Goal: Task Accomplishment & Management: Complete application form

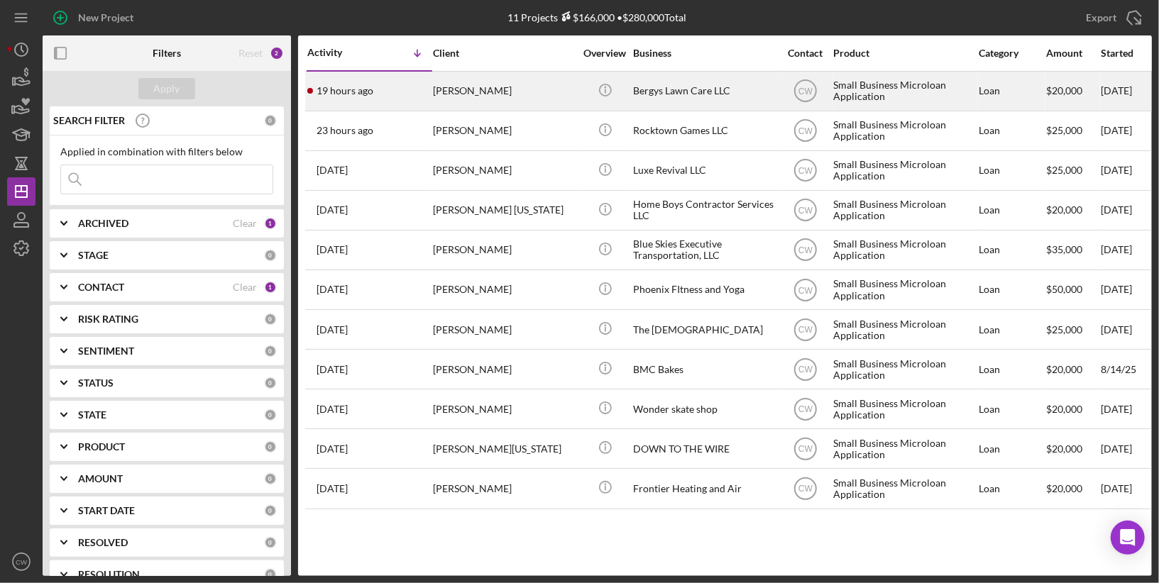
click at [531, 95] on div "[PERSON_NAME]" at bounding box center [504, 91] width 142 height 38
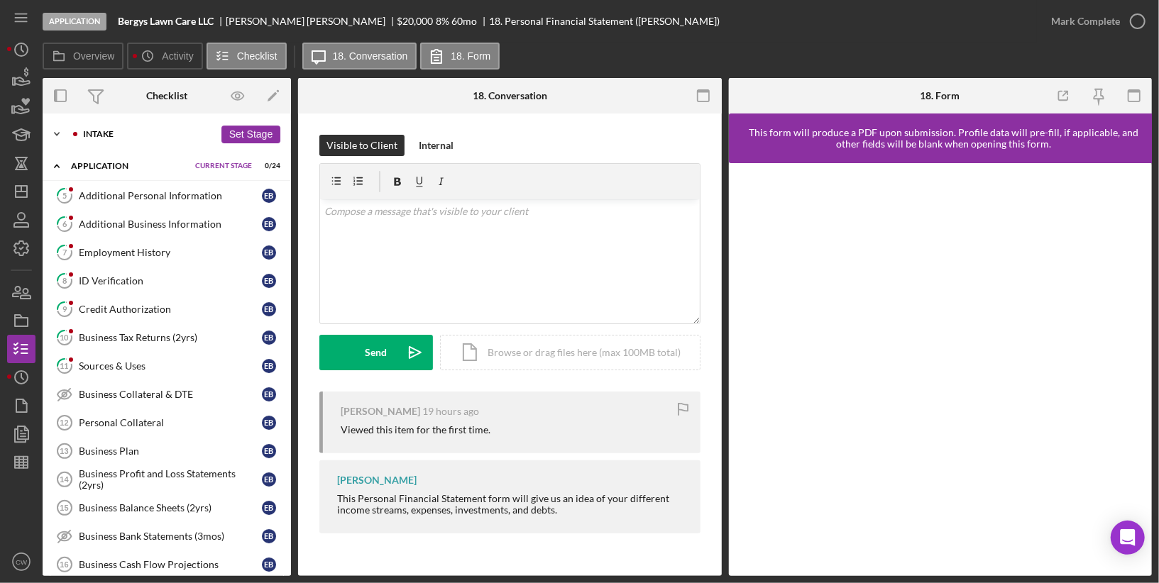
click at [85, 131] on div "Intake" at bounding box center [148, 134] width 131 height 9
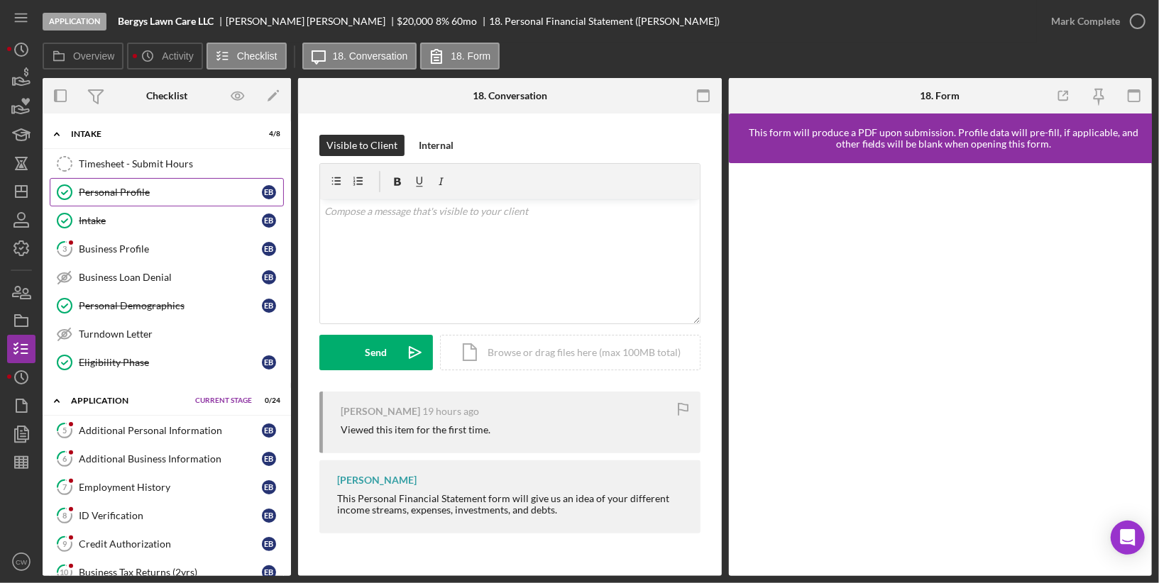
click at [111, 194] on div "Personal Profile" at bounding box center [170, 192] width 183 height 11
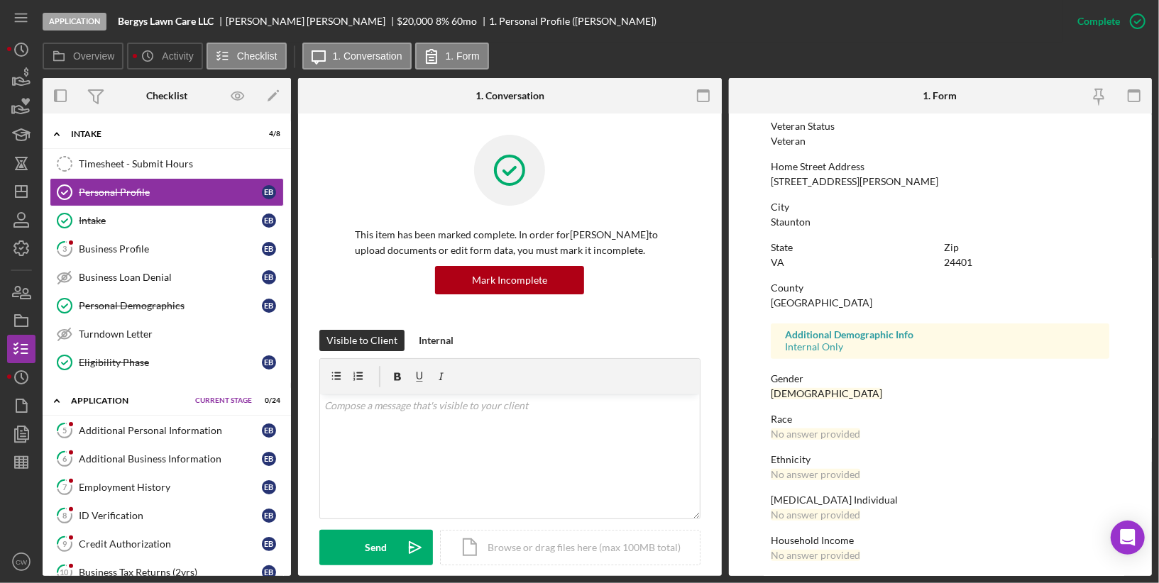
scroll to position [199, 0]
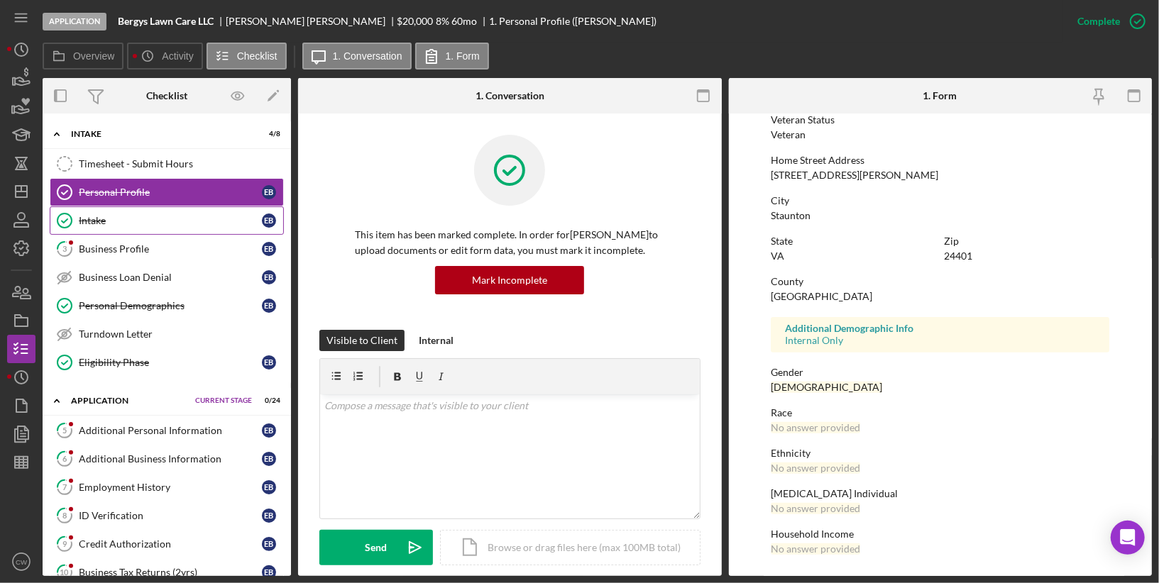
click at [159, 216] on div "Intake" at bounding box center [170, 220] width 183 height 11
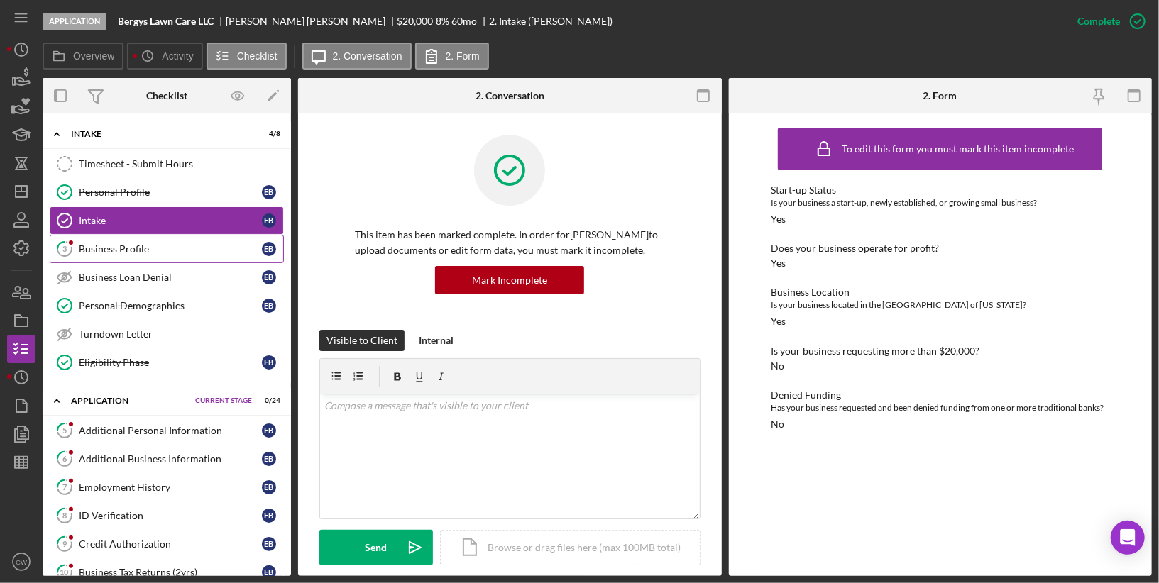
click at [197, 243] on div "Business Profile" at bounding box center [170, 248] width 183 height 11
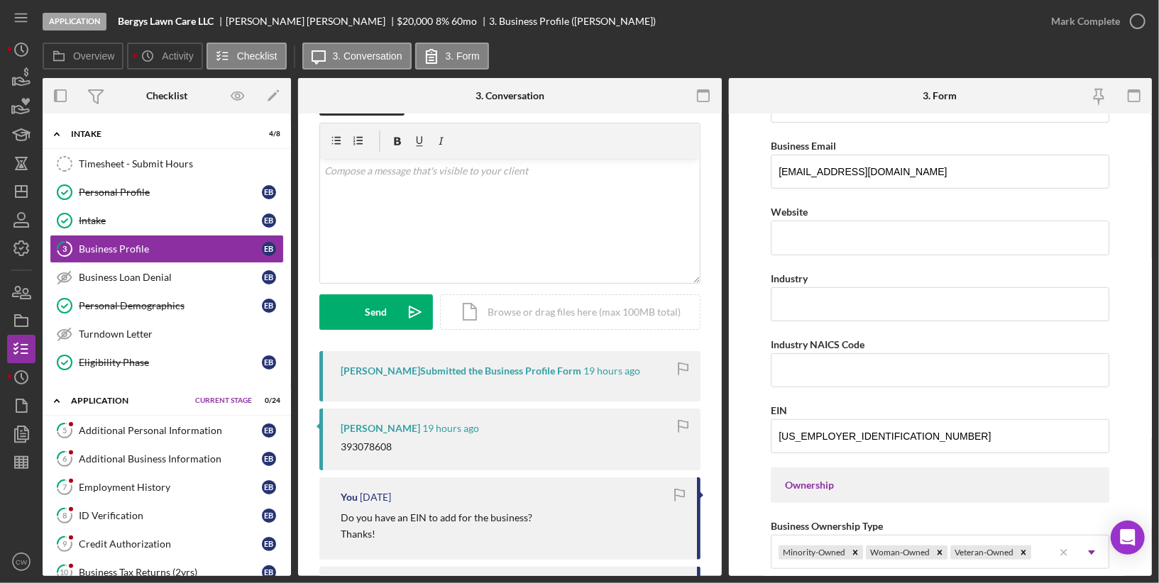
scroll to position [312, 0]
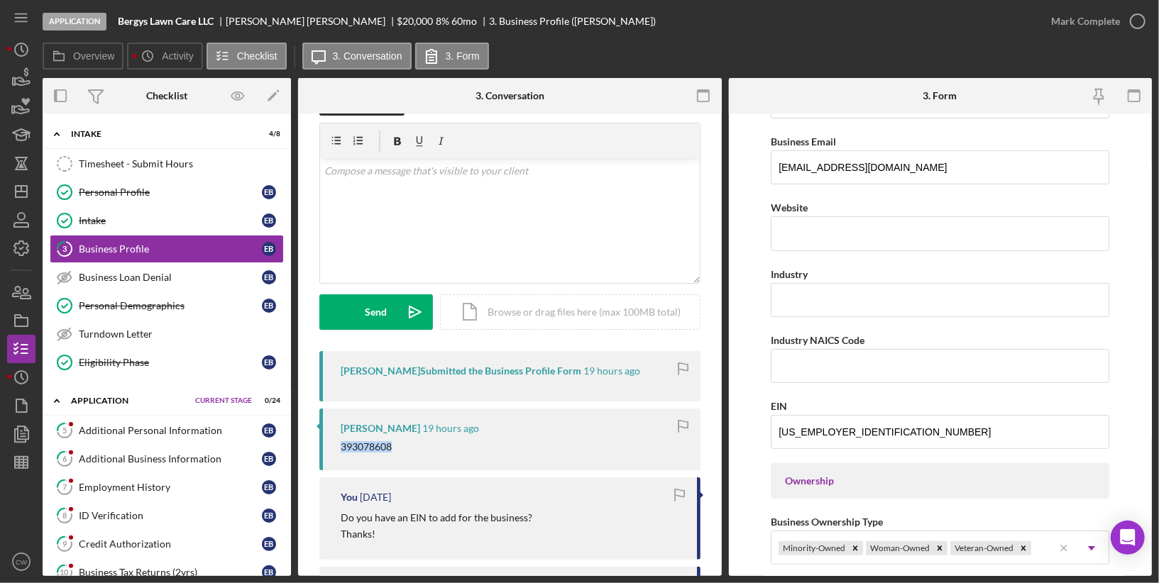
drag, startPoint x: 390, startPoint y: 443, endPoint x: 333, endPoint y: 446, distance: 56.8
click at [333, 446] on div "[PERSON_NAME] 19 hours ago 393078608" at bounding box center [509, 440] width 381 height 62
copy div "393078608"
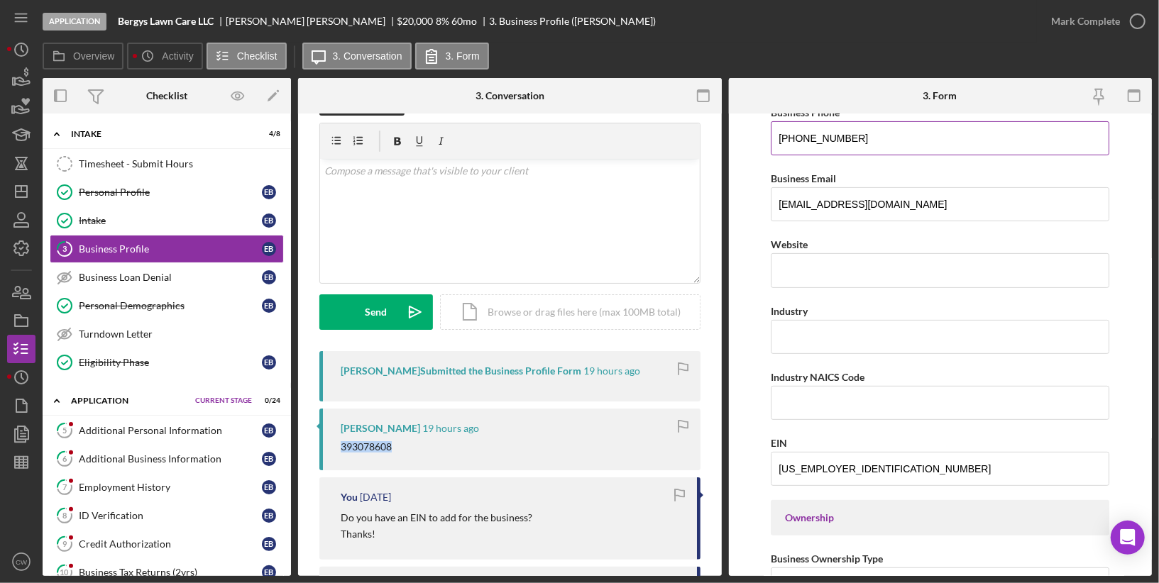
scroll to position [313, 0]
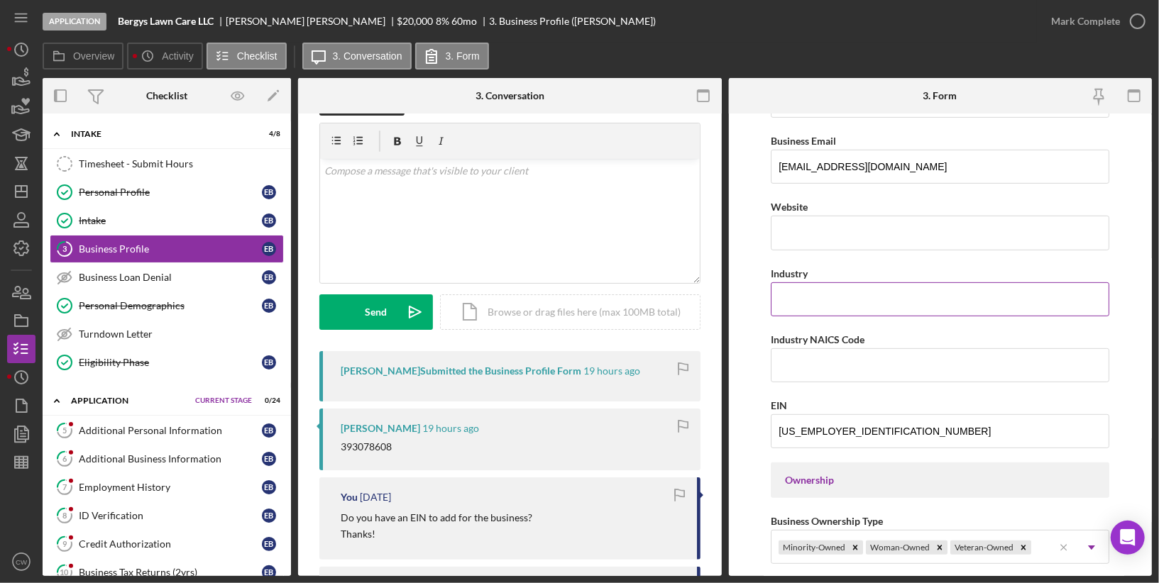
click at [835, 285] on input "Industry" at bounding box center [940, 299] width 338 height 34
type input "l"
drag, startPoint x: 890, startPoint y: 333, endPoint x: 812, endPoint y: 335, distance: 77.4
click at [812, 335] on div "Industry NAICS Code" at bounding box center [940, 340] width 338 height 18
copy label "NAICS Code"
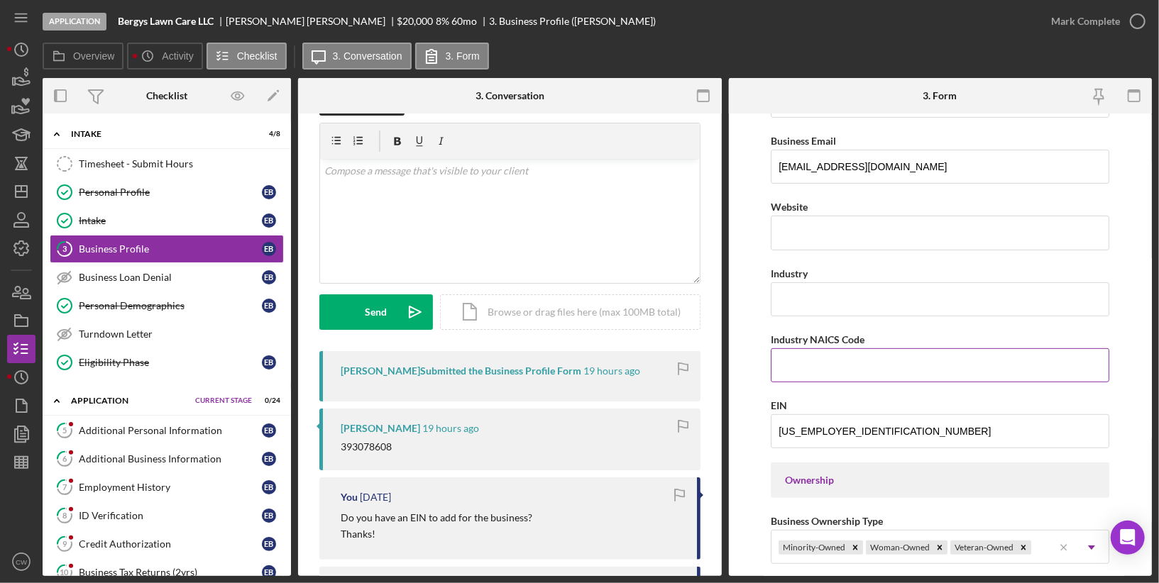
click at [809, 358] on input "Industry NAICS Code" at bounding box center [940, 365] width 338 height 34
paste input "561730"
type input "561730"
click at [808, 297] on input "Industry" at bounding box center [940, 299] width 338 height 34
paste input "Landscaping Services"
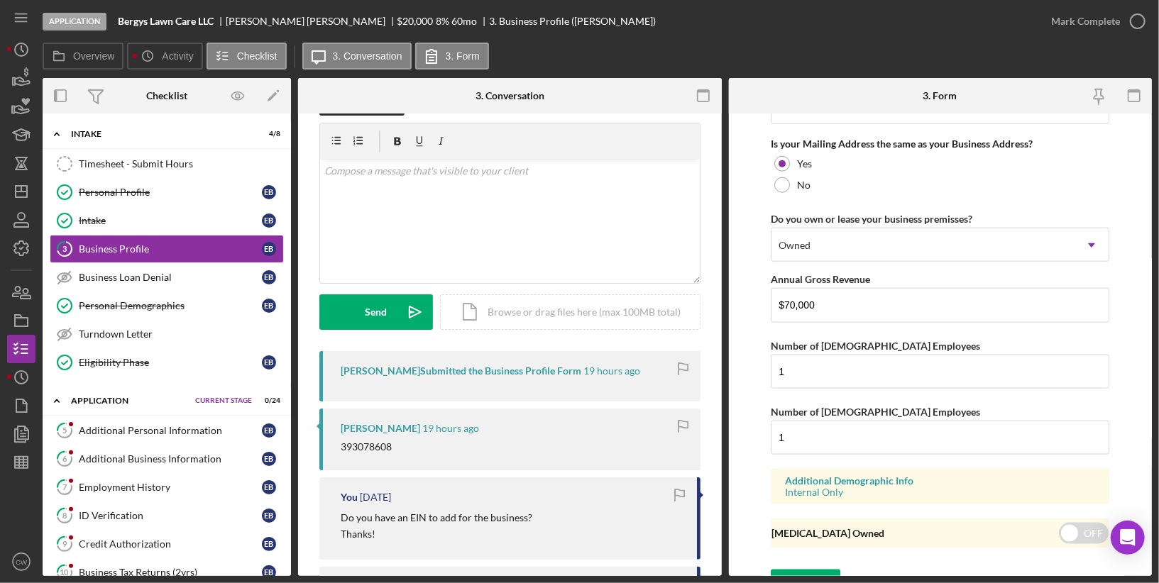
scroll to position [1101, 0]
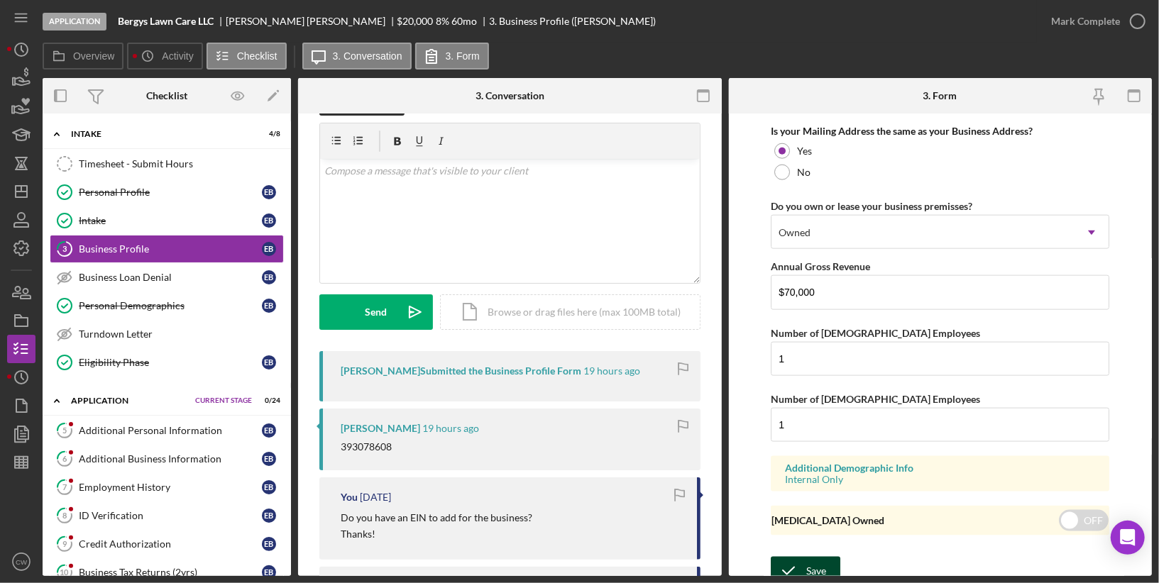
type input "Landscaping Services"
click at [796, 561] on icon "submit" at bounding box center [788, 570] width 35 height 35
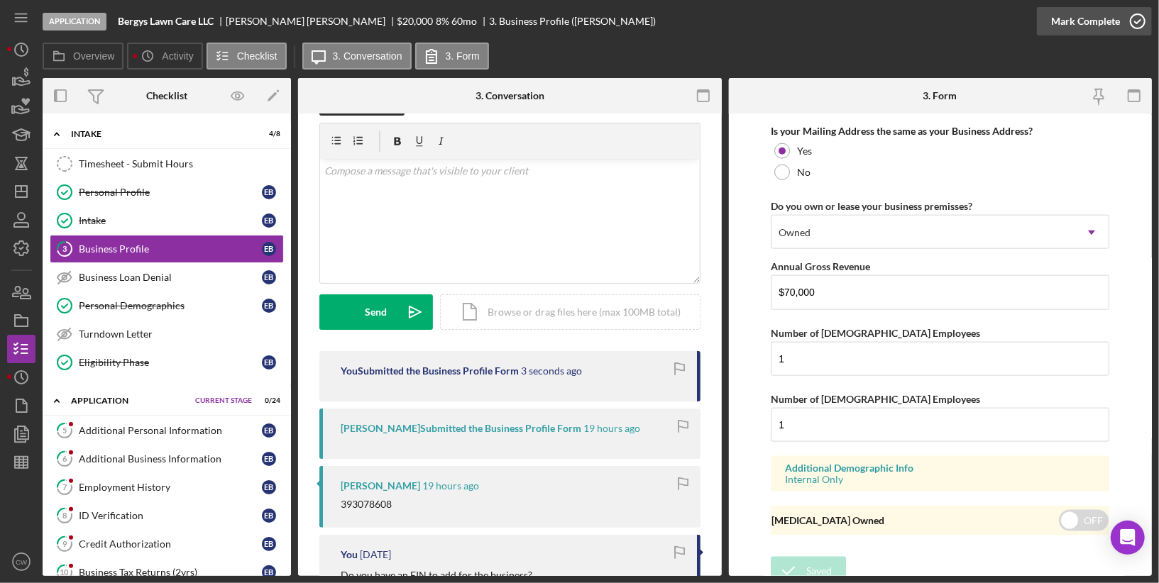
click at [1140, 18] on icon "button" at bounding box center [1137, 21] width 35 height 35
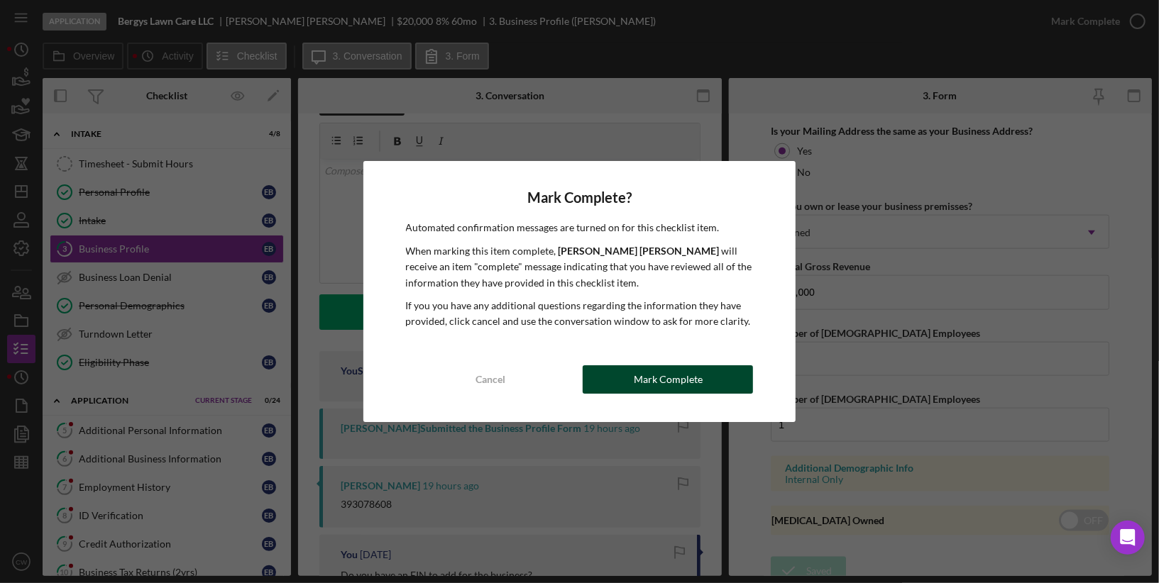
click at [690, 379] on div "Mark Complete" at bounding box center [668, 379] width 69 height 28
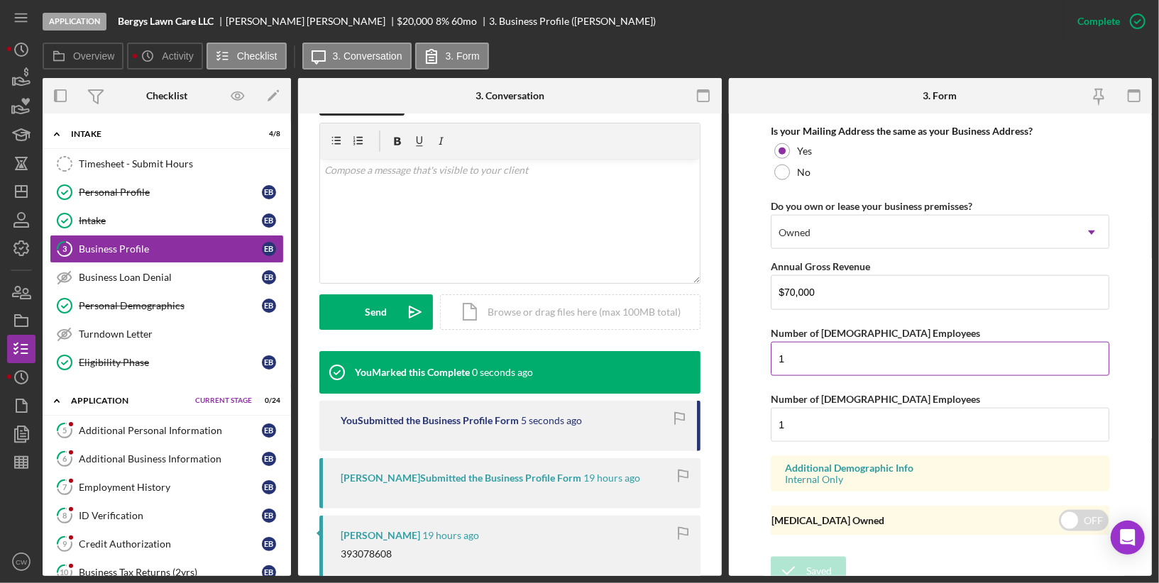
scroll to position [607, 0]
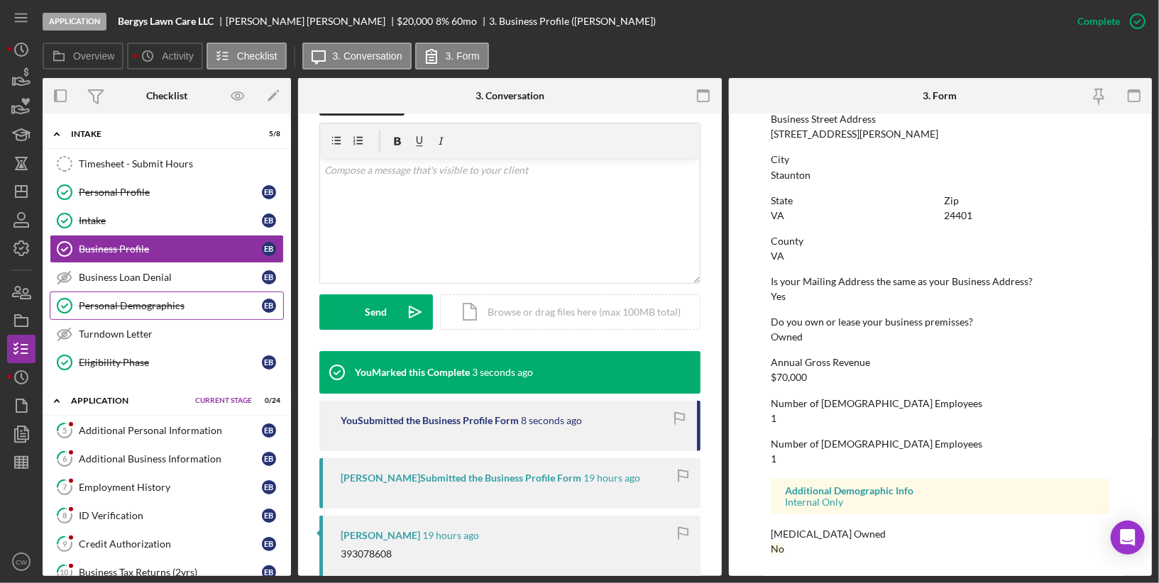
click at [140, 305] on div "Personal Demographics" at bounding box center [170, 305] width 183 height 11
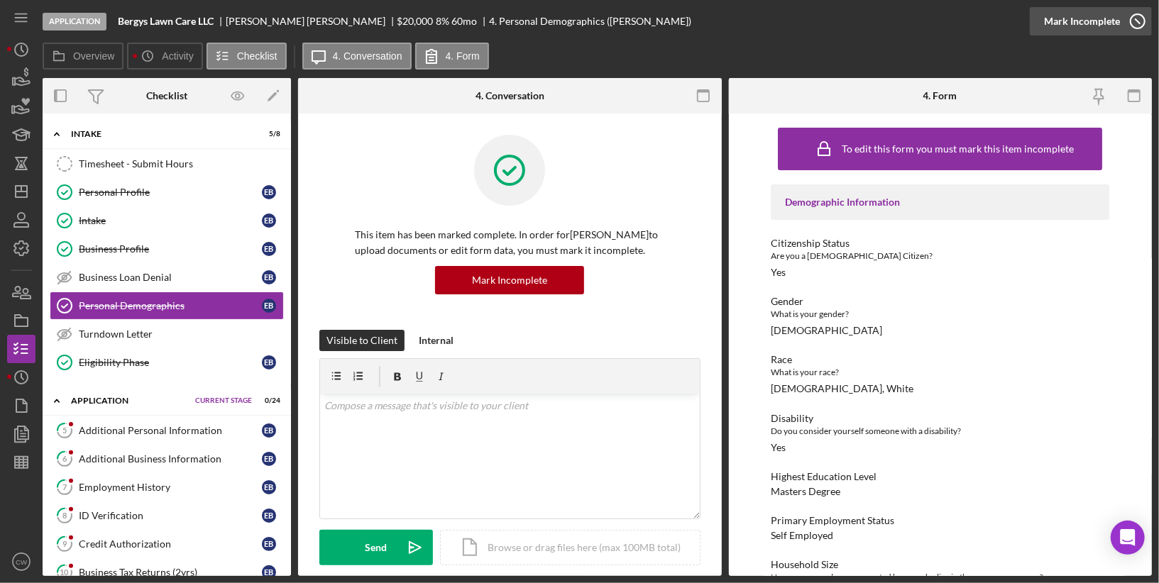
click at [1132, 22] on icon "button" at bounding box center [1137, 21] width 35 height 35
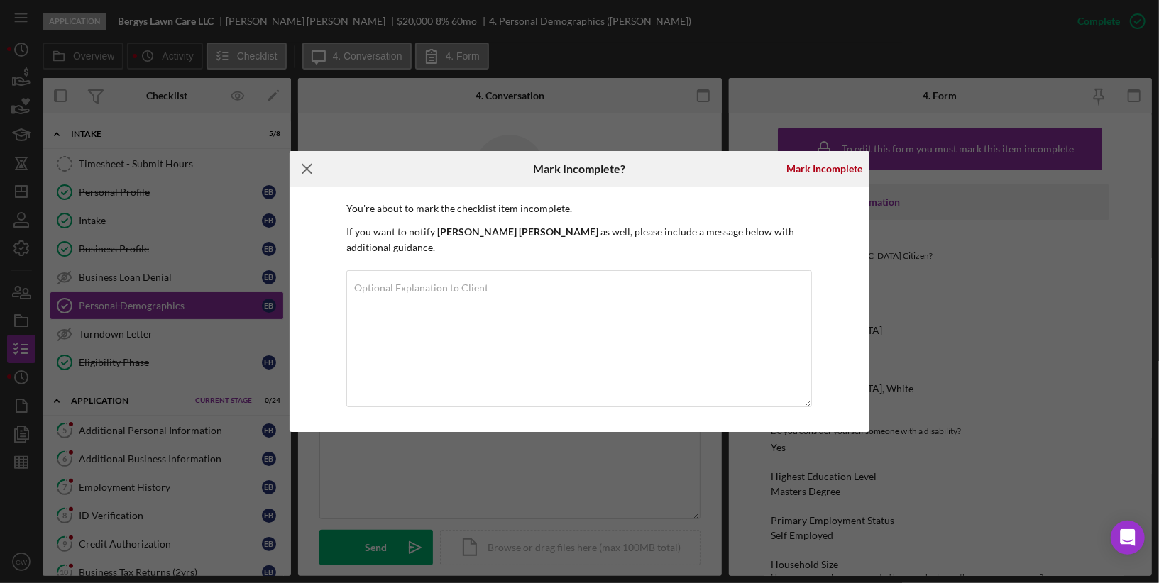
click at [305, 177] on icon "Icon/Menu Close" at bounding box center [306, 168] width 35 height 35
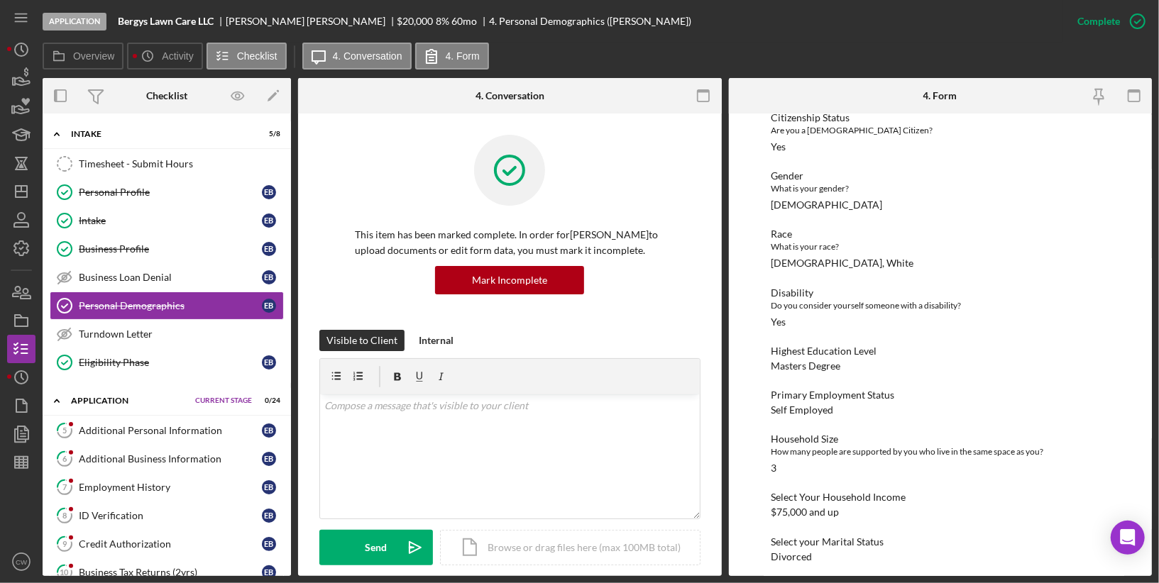
scroll to position [249, 0]
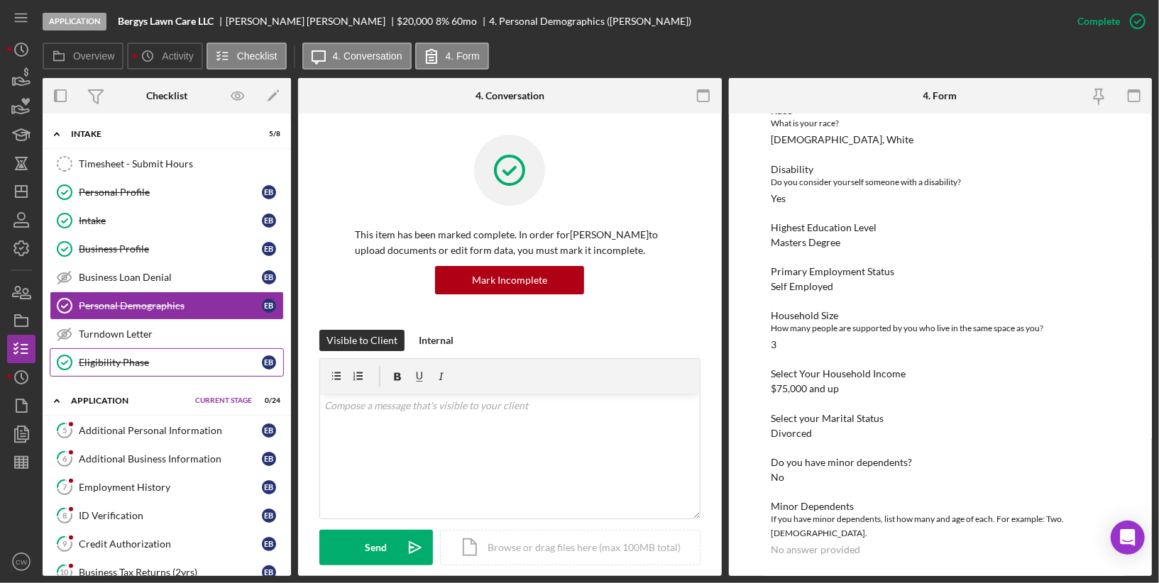
click at [175, 360] on div "Eligibility Phase" at bounding box center [170, 362] width 183 height 11
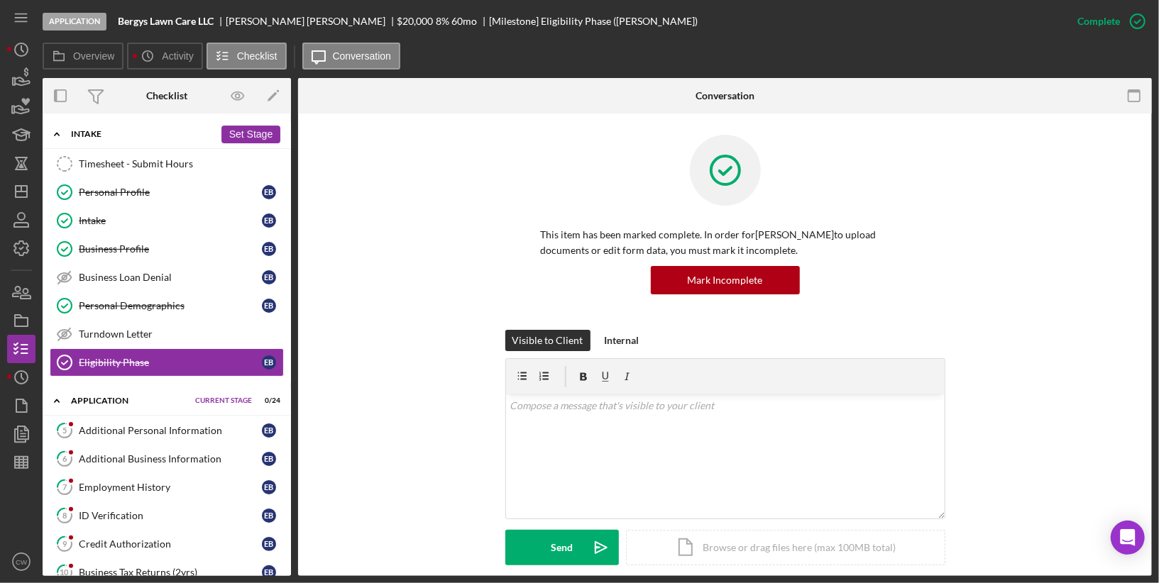
click at [59, 133] on icon "Icon/Expander" at bounding box center [57, 134] width 28 height 28
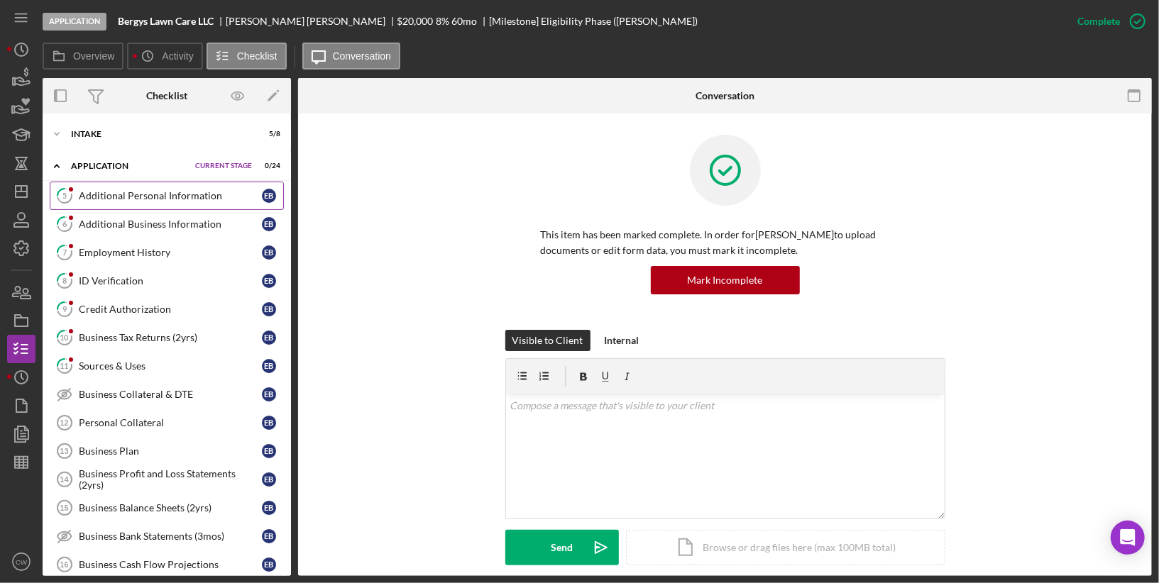
click at [120, 192] on div "Additional Personal Information" at bounding box center [170, 195] width 183 height 11
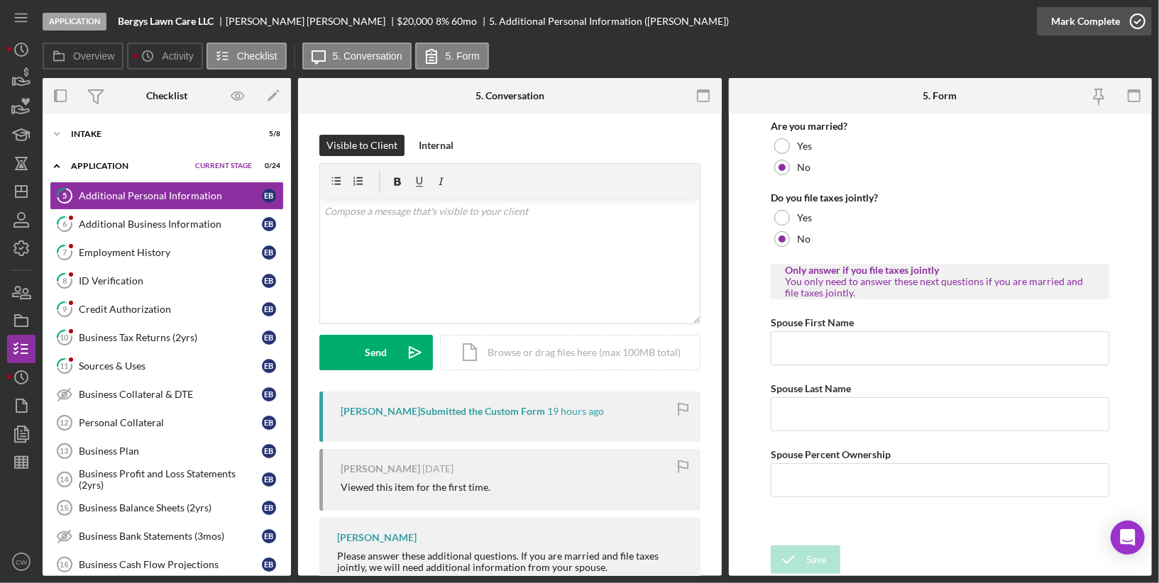
click at [1137, 28] on circle "button" at bounding box center [1137, 21] width 14 height 14
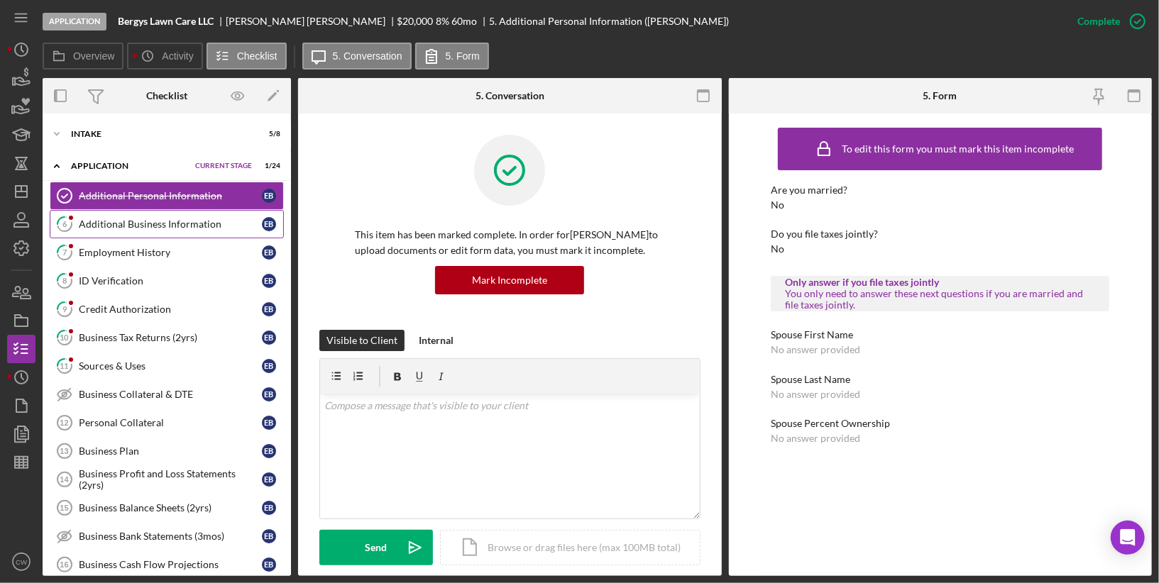
click at [194, 220] on div "Additional Business Information" at bounding box center [170, 224] width 183 height 11
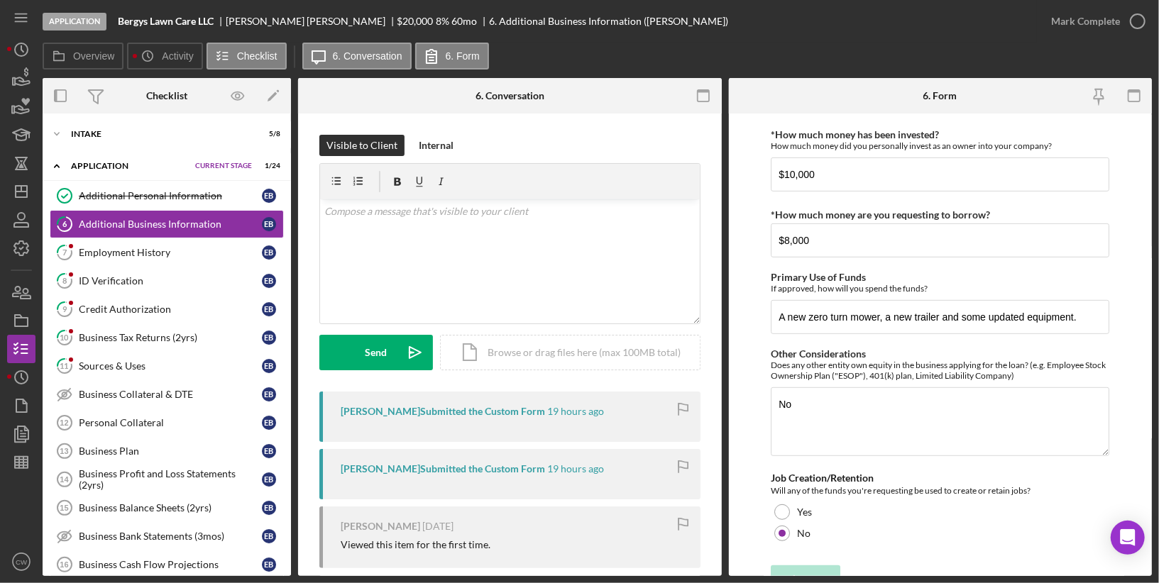
scroll to position [424, 0]
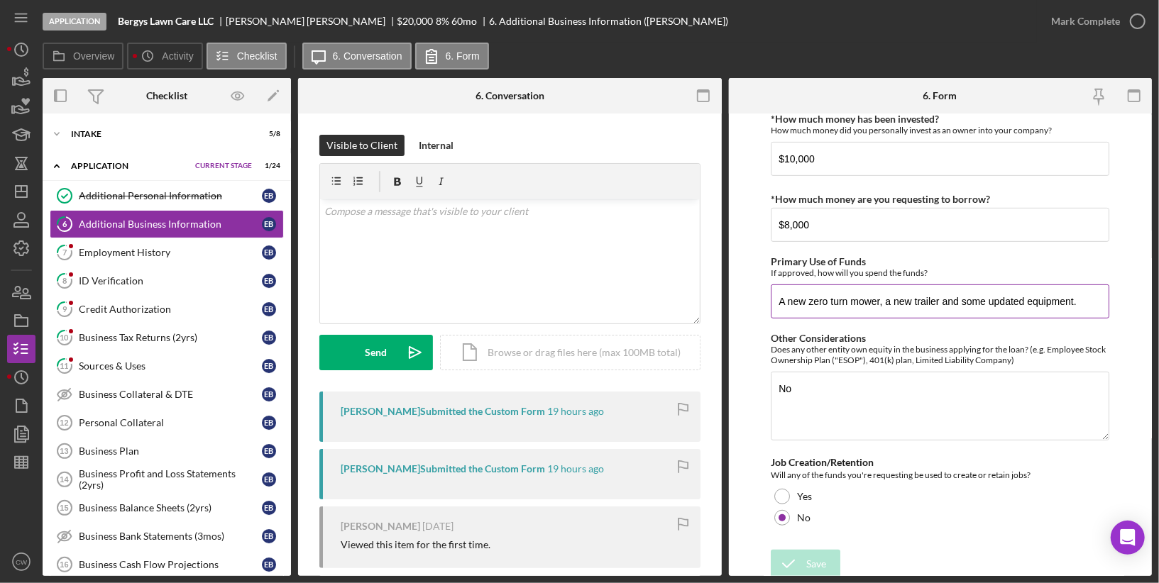
click at [933, 305] on input "A new zero turn mower, a new trailer and some updated equipment." at bounding box center [940, 302] width 338 height 34
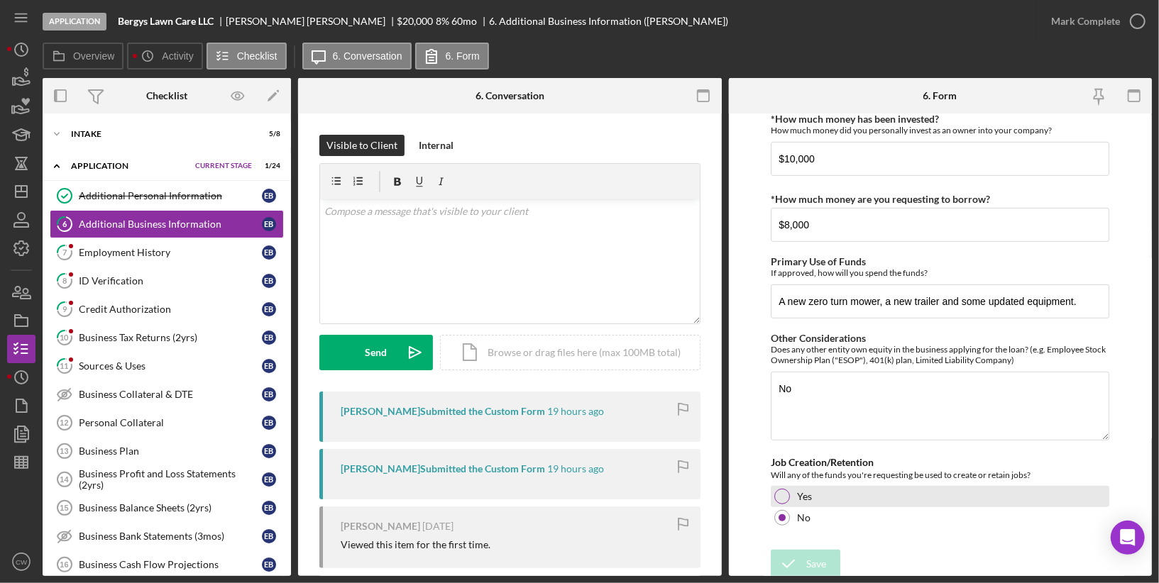
click at [782, 489] on div at bounding box center [782, 497] width 16 height 16
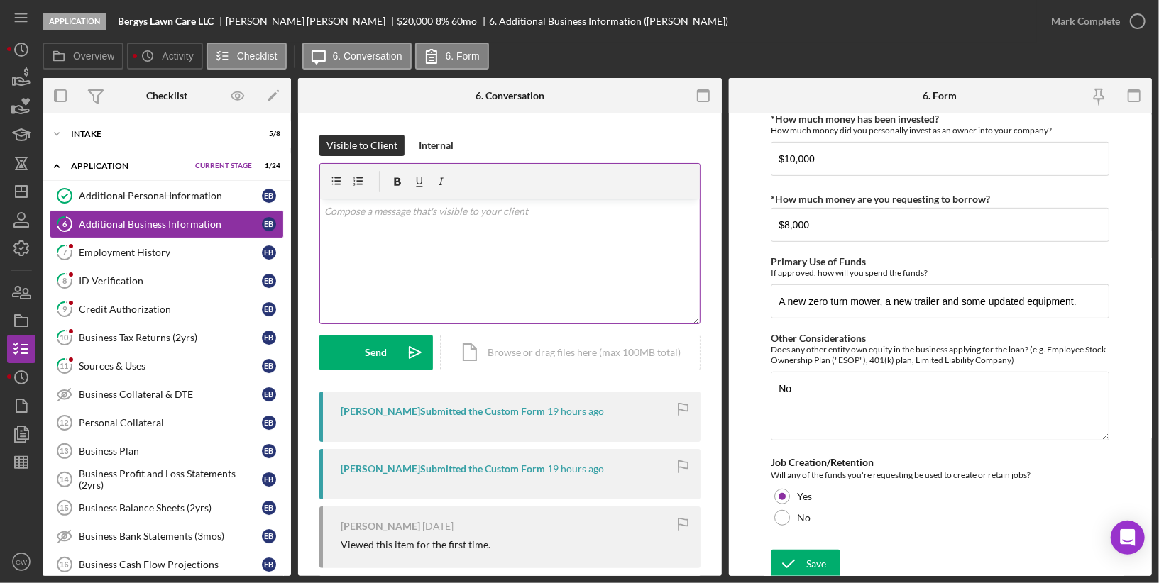
click at [603, 279] on div "v Color teal Color pink Remove color Add row above Add row below Add column bef…" at bounding box center [510, 261] width 380 height 124
click at [811, 558] on div "Save" at bounding box center [816, 564] width 20 height 28
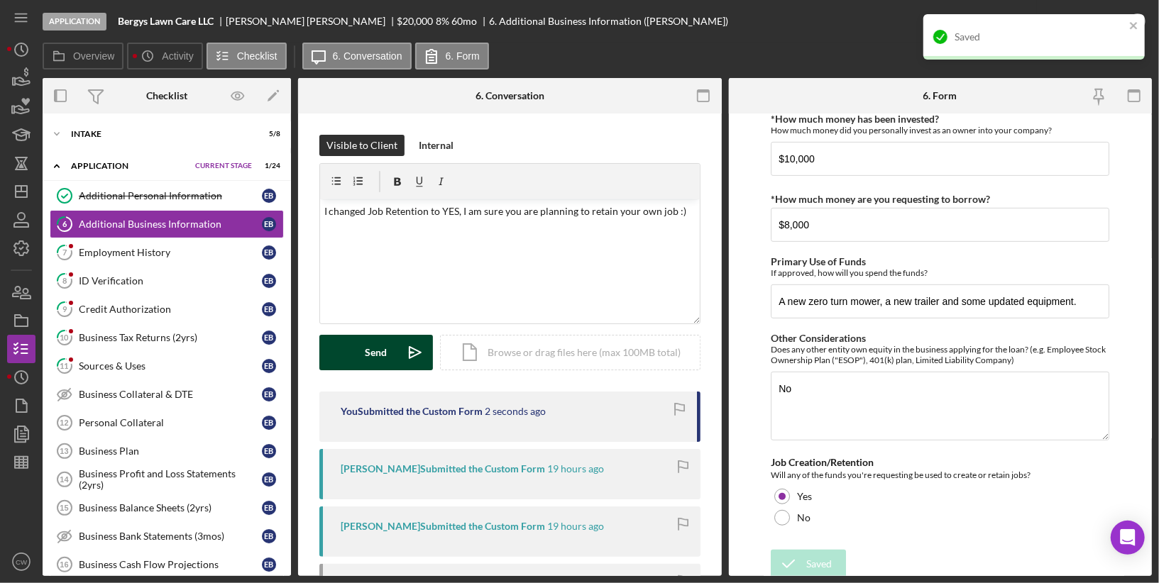
click at [367, 356] on div "Send" at bounding box center [376, 352] width 22 height 35
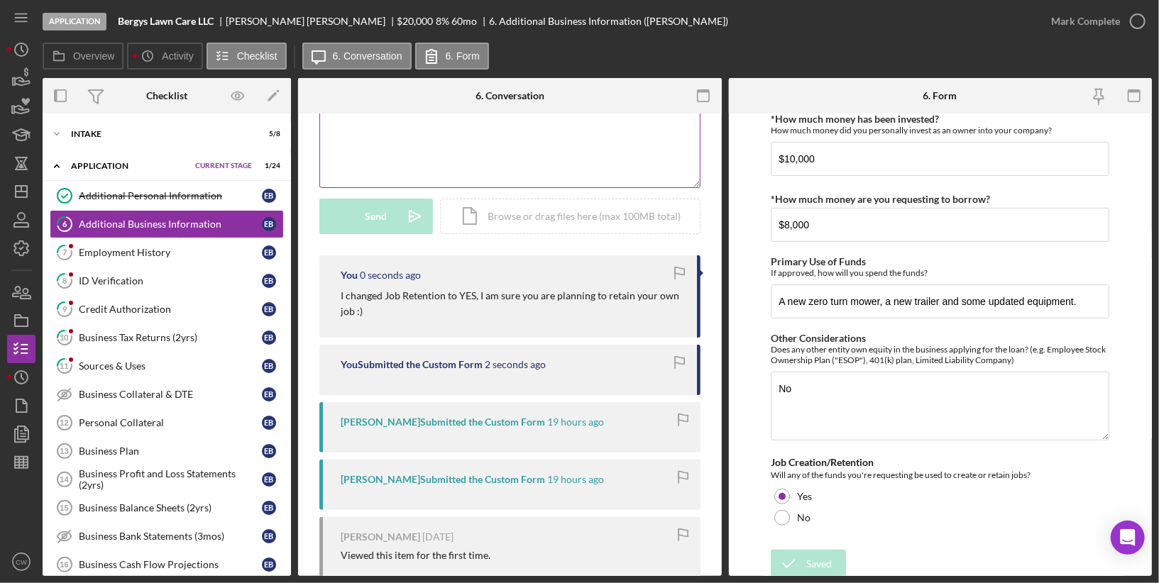
scroll to position [0, 0]
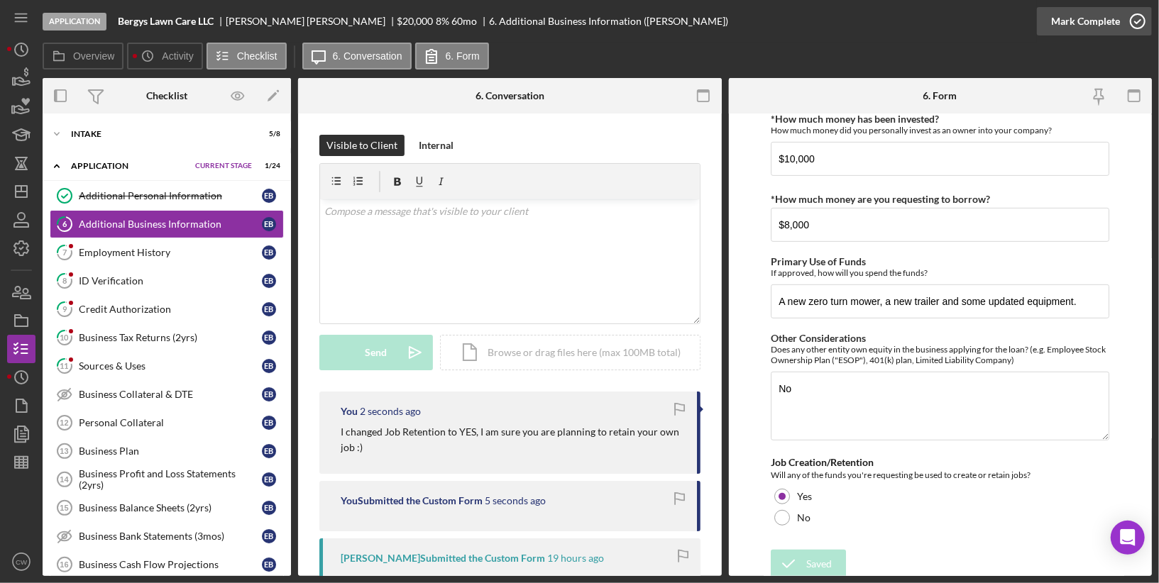
click at [1142, 23] on icon "button" at bounding box center [1137, 21] width 35 height 35
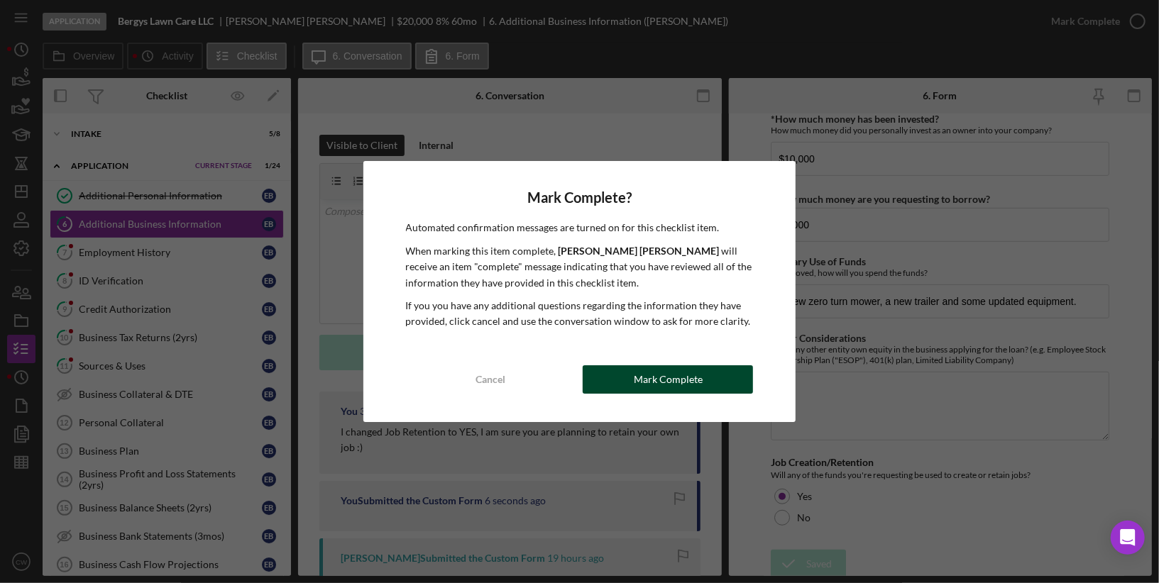
click at [650, 380] on div "Mark Complete" at bounding box center [668, 379] width 69 height 28
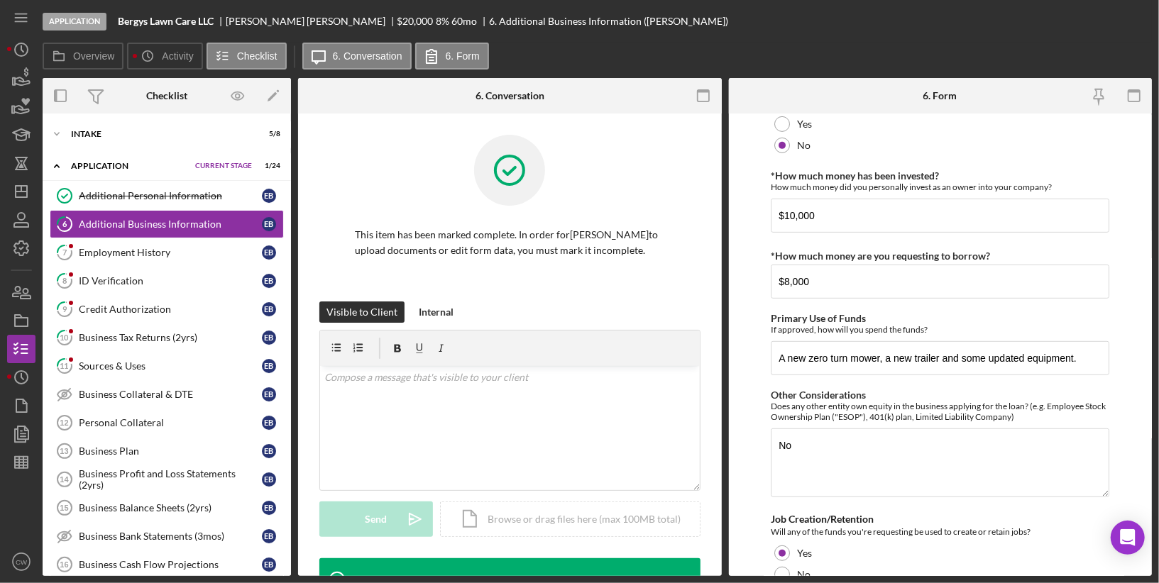
scroll to position [481, 0]
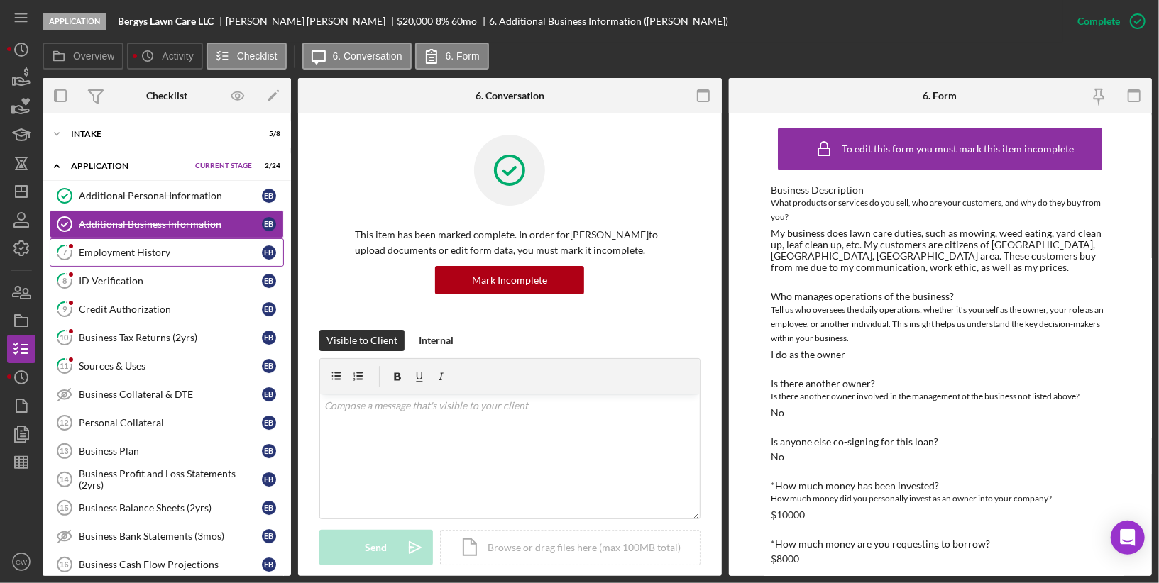
click at [180, 247] on div "Employment History" at bounding box center [170, 252] width 183 height 11
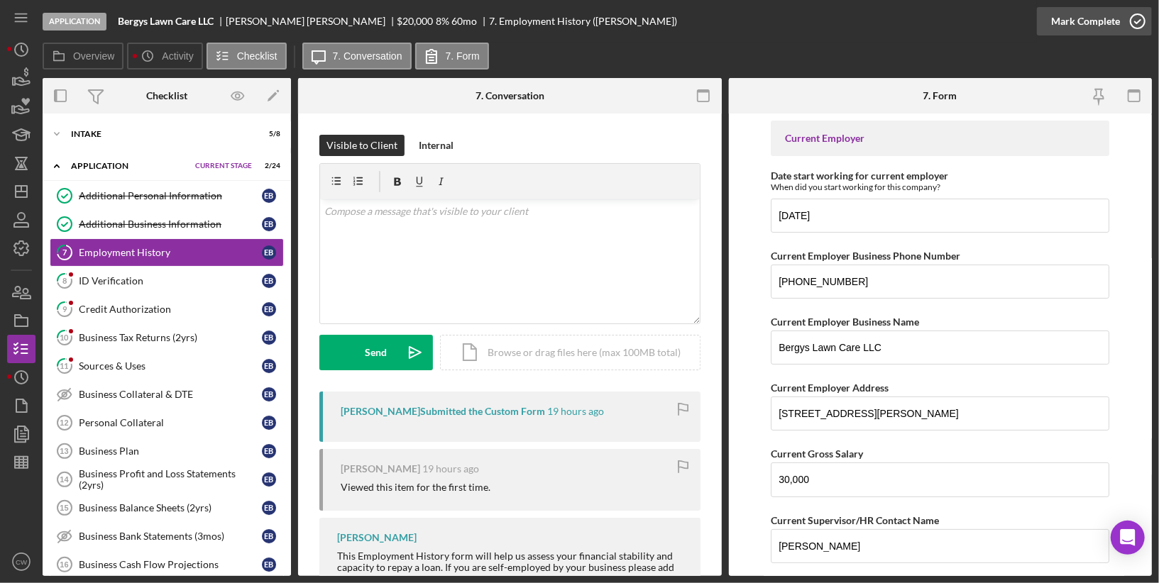
click at [1140, 21] on icon "button" at bounding box center [1137, 21] width 35 height 35
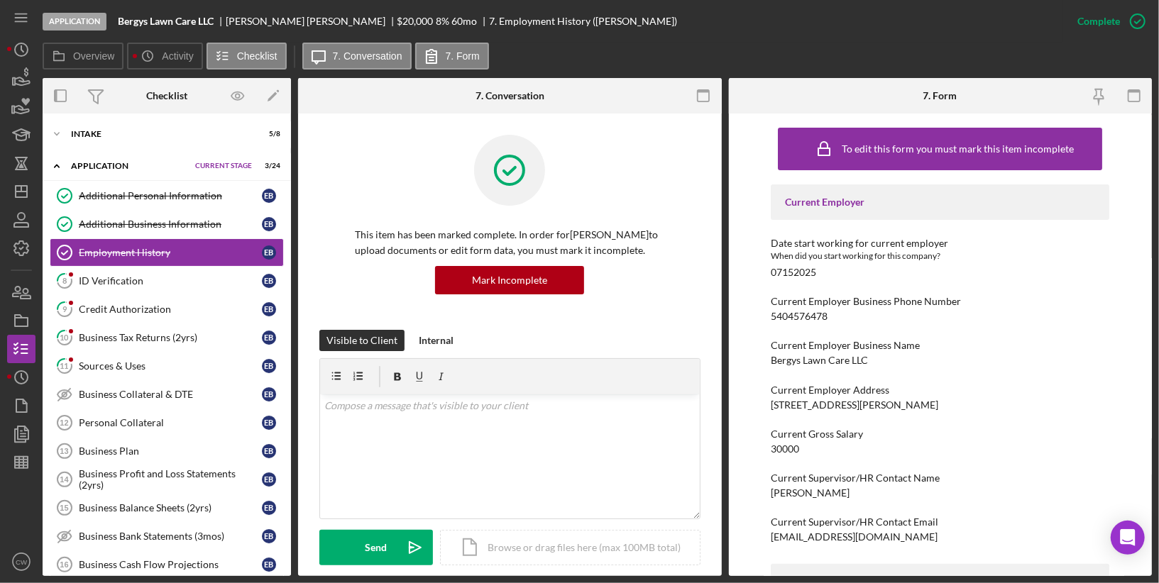
scroll to position [191, 0]
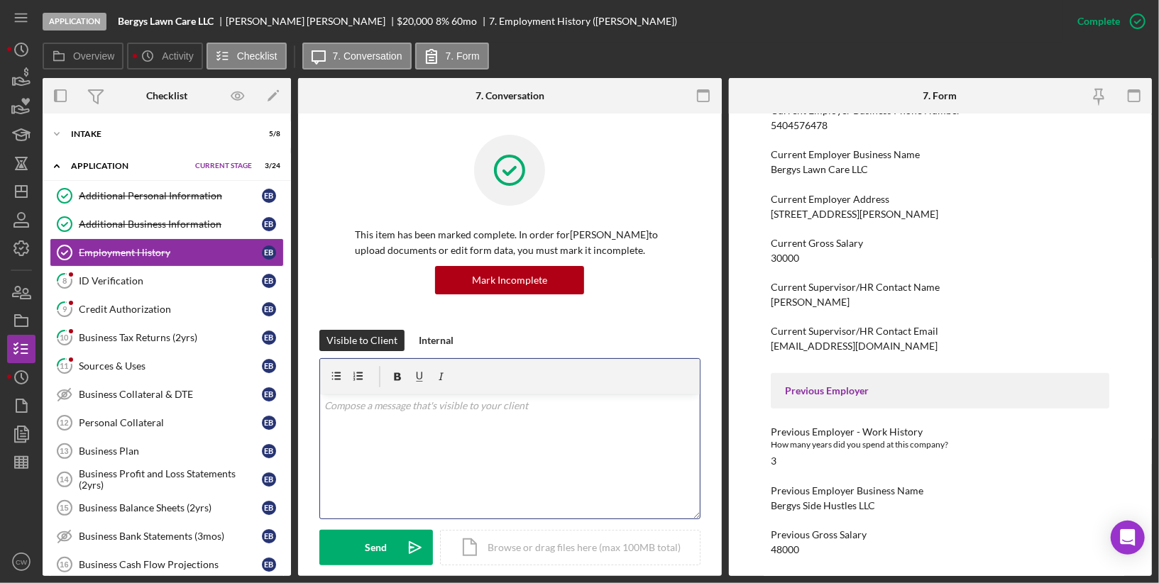
click at [487, 463] on div "v Color teal Color pink Remove color Add row above Add row below Add column bef…" at bounding box center [510, 457] width 380 height 124
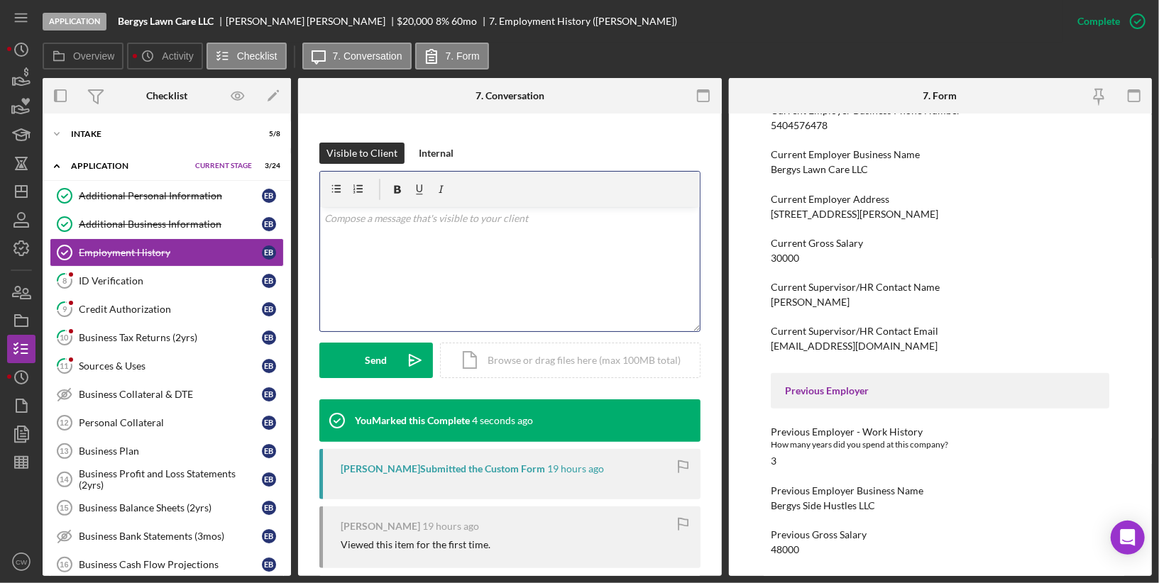
scroll to position [254, 0]
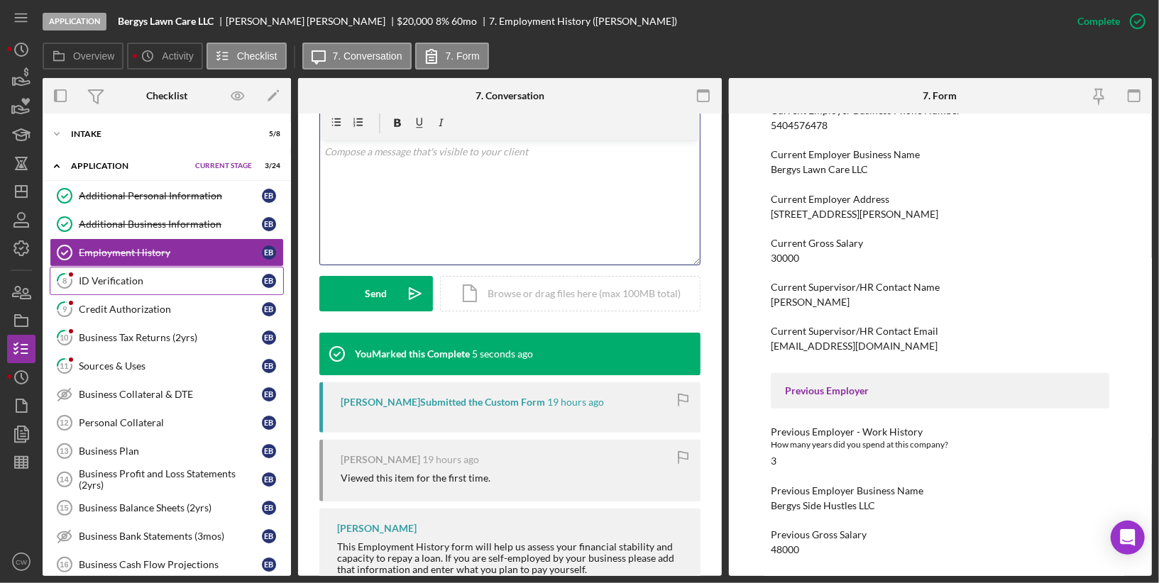
click at [221, 280] on div "ID Verification" at bounding box center [170, 280] width 183 height 11
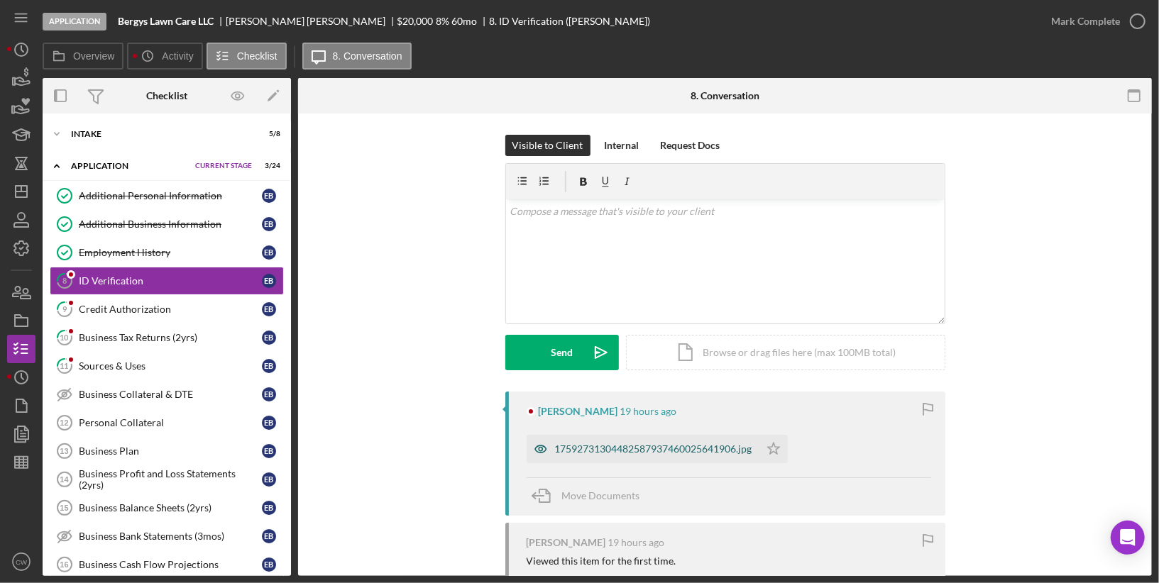
click at [684, 446] on div "17592731304482587937460025641906.jpg" at bounding box center [653, 448] width 197 height 11
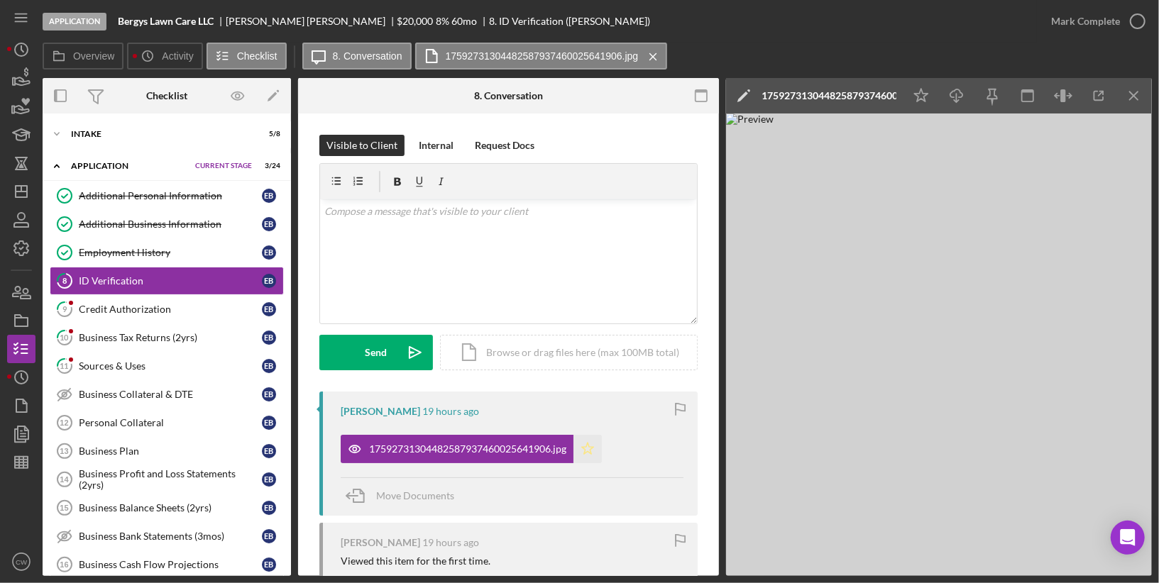
click at [592, 451] on icon "Icon/Star" at bounding box center [587, 449] width 28 height 28
click at [1140, 16] on icon "button" at bounding box center [1137, 21] width 35 height 35
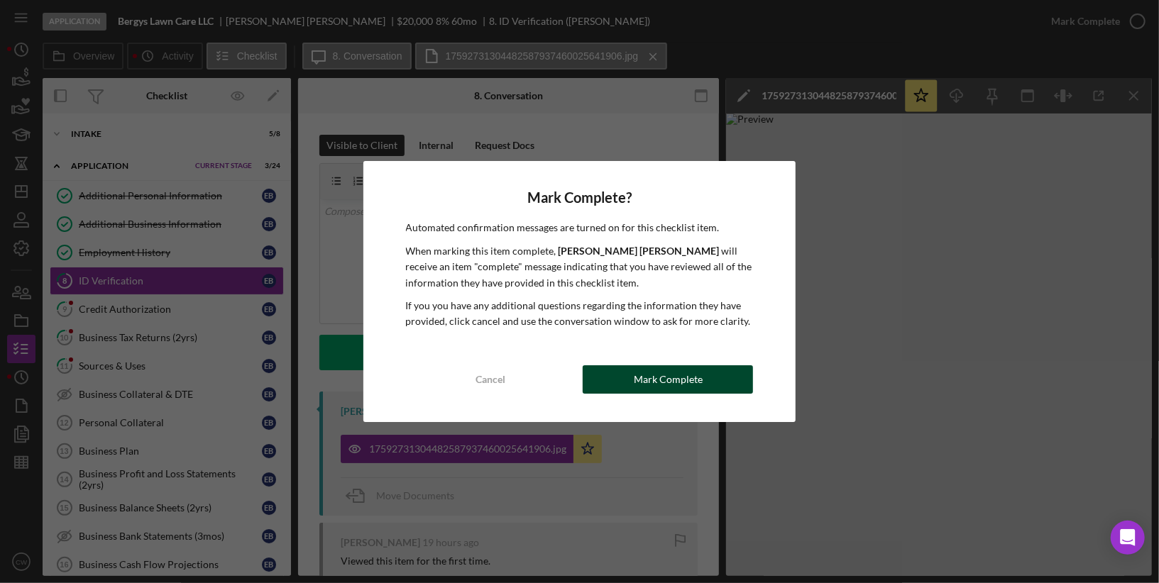
click at [685, 372] on div "Mark Complete" at bounding box center [668, 379] width 69 height 28
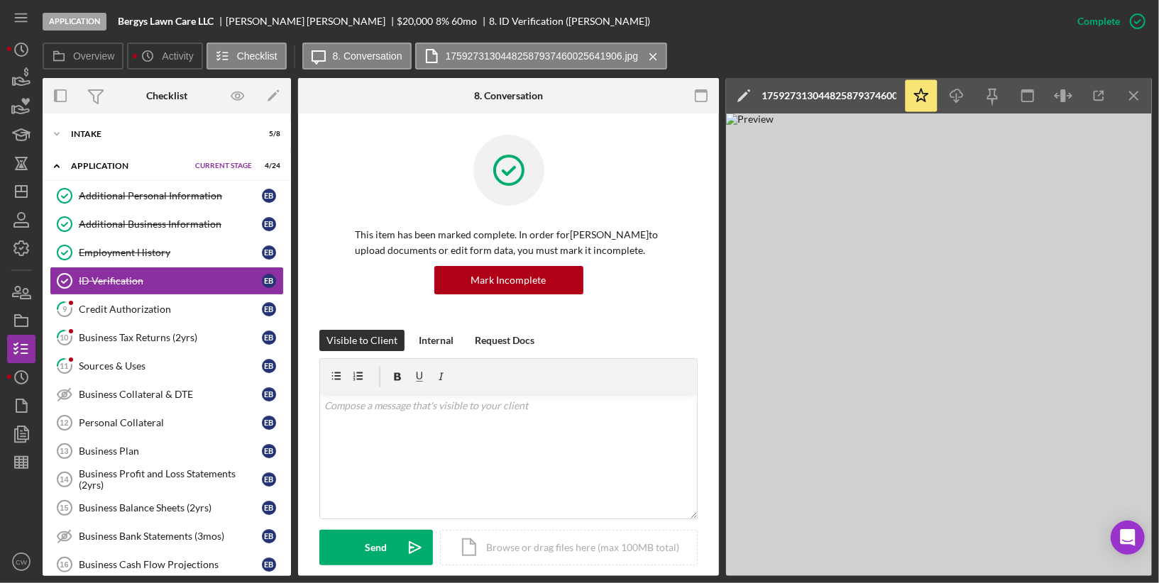
scroll to position [452, 0]
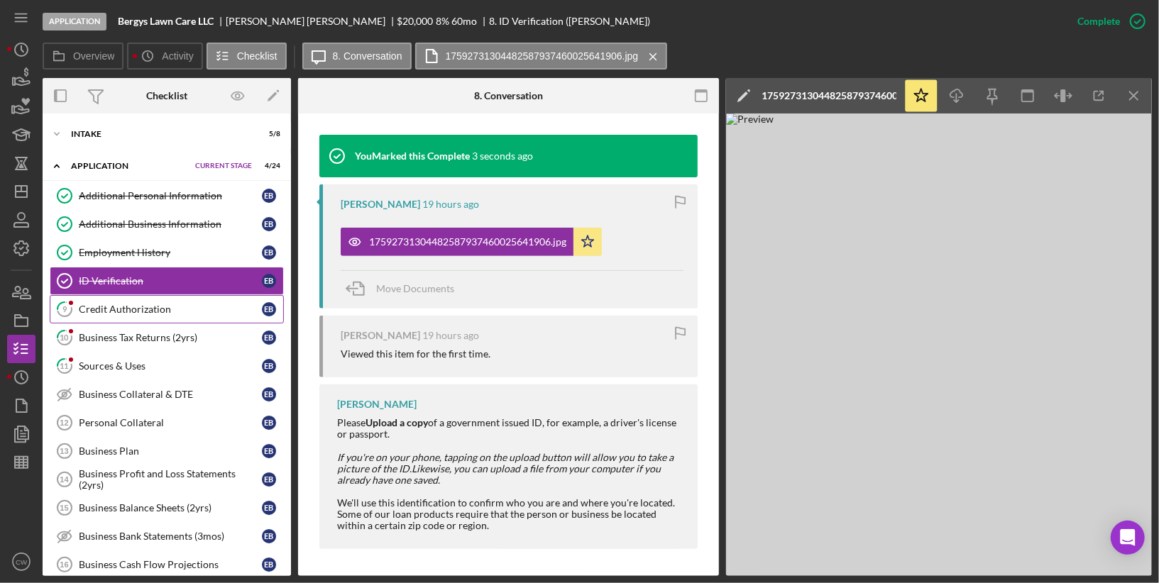
click at [208, 311] on div "Credit Authorization" at bounding box center [170, 309] width 183 height 11
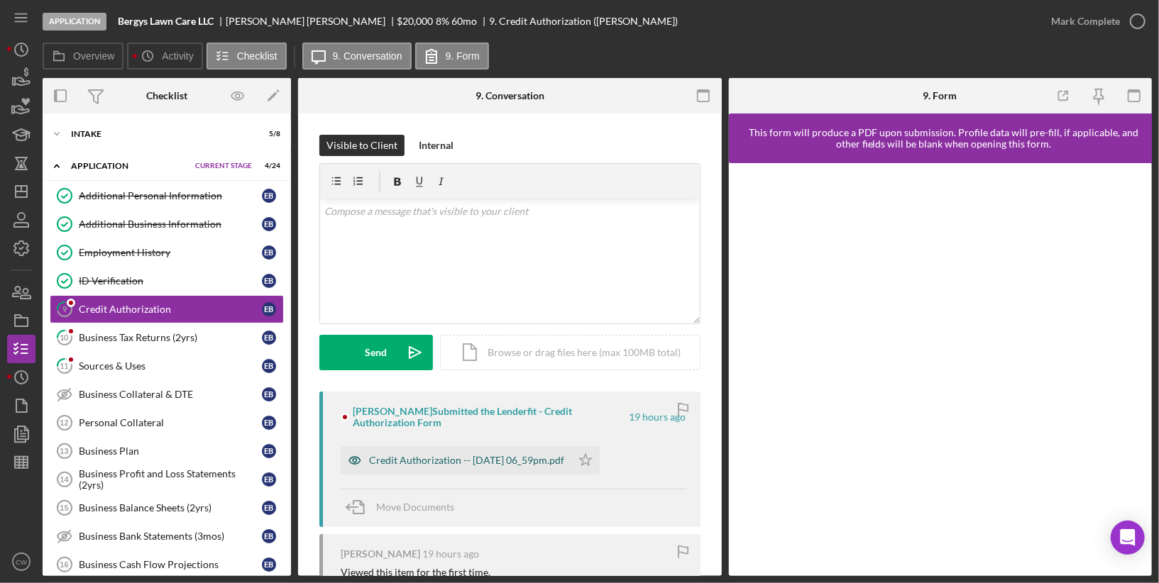
click at [429, 459] on div "Credit Authorization -- [DATE] 06_59pm.pdf" at bounding box center [466, 460] width 195 height 11
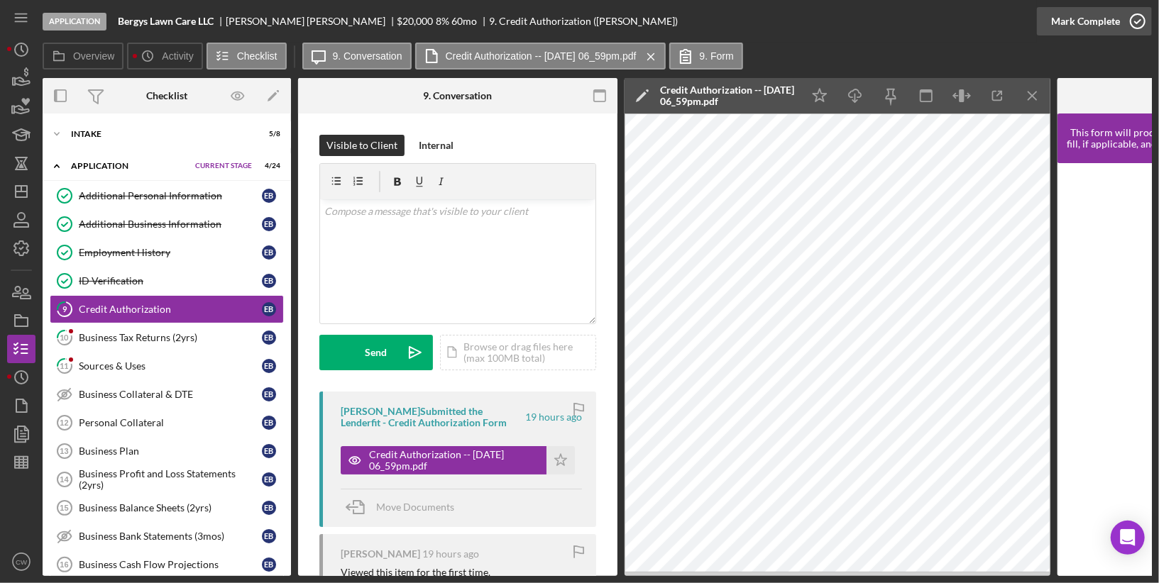
click at [1147, 18] on icon "button" at bounding box center [1137, 21] width 35 height 35
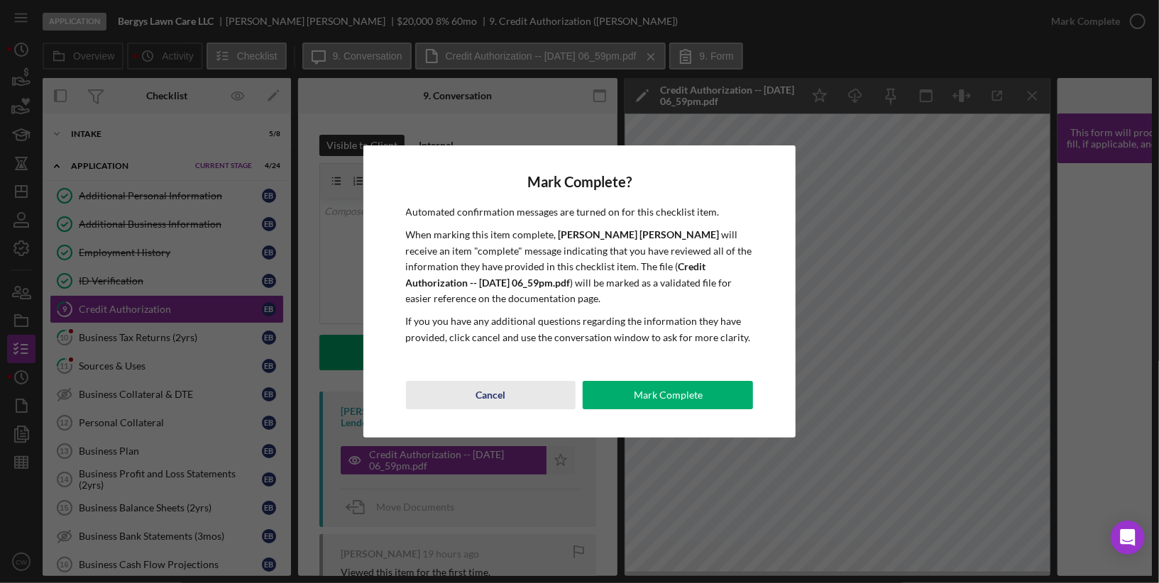
click at [493, 401] on div "Cancel" at bounding box center [491, 395] width 30 height 28
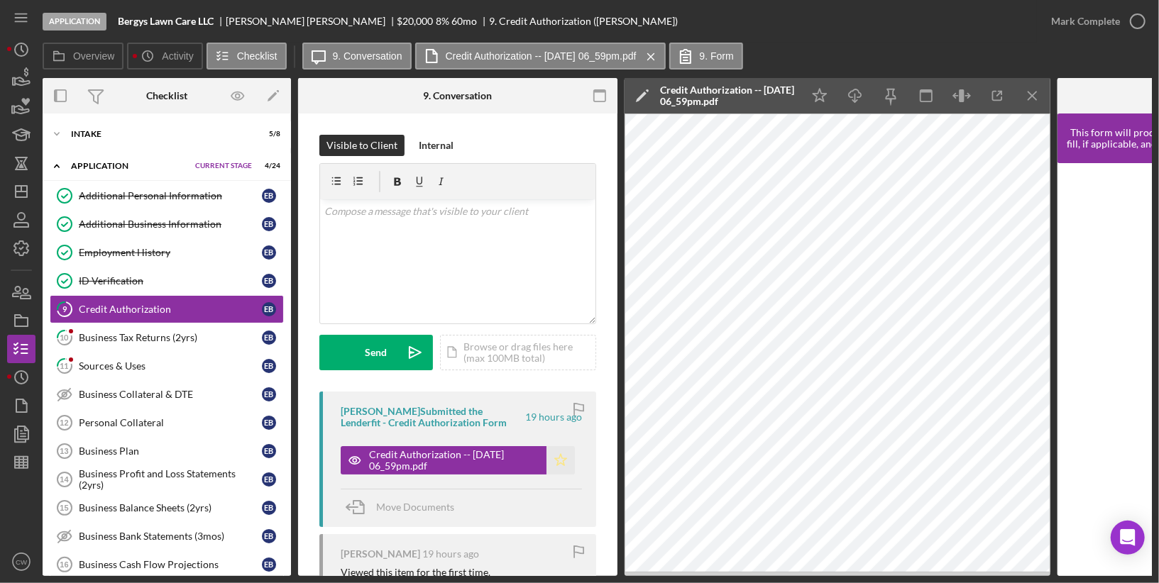
click at [557, 458] on icon "Icon/Star" at bounding box center [560, 460] width 28 height 28
click at [1137, 23] on icon "button" at bounding box center [1137, 21] width 35 height 35
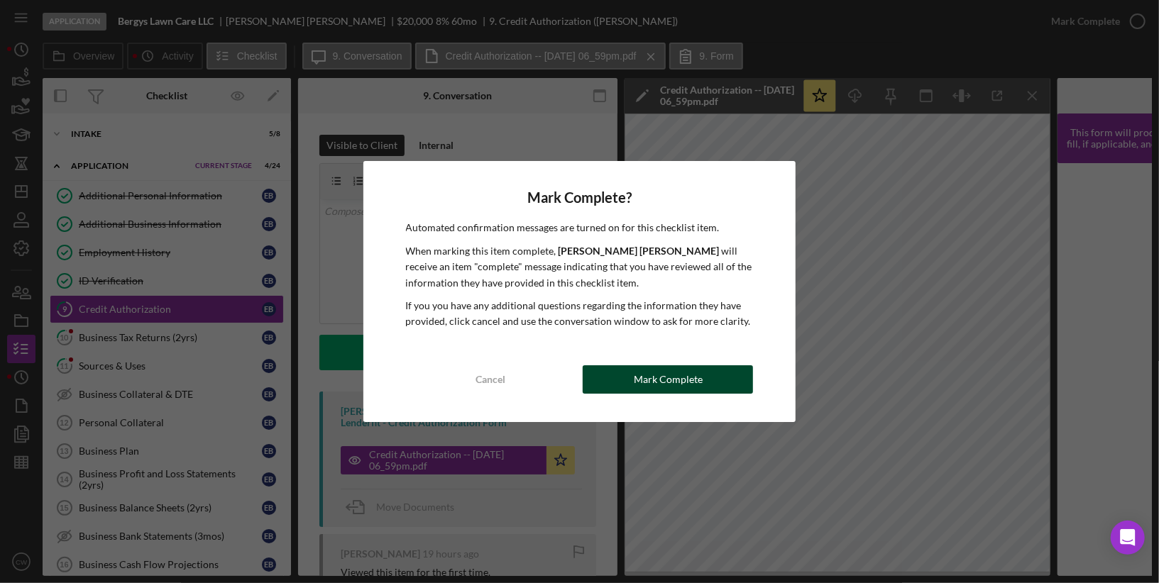
click at [636, 383] on div "Mark Complete" at bounding box center [668, 379] width 69 height 28
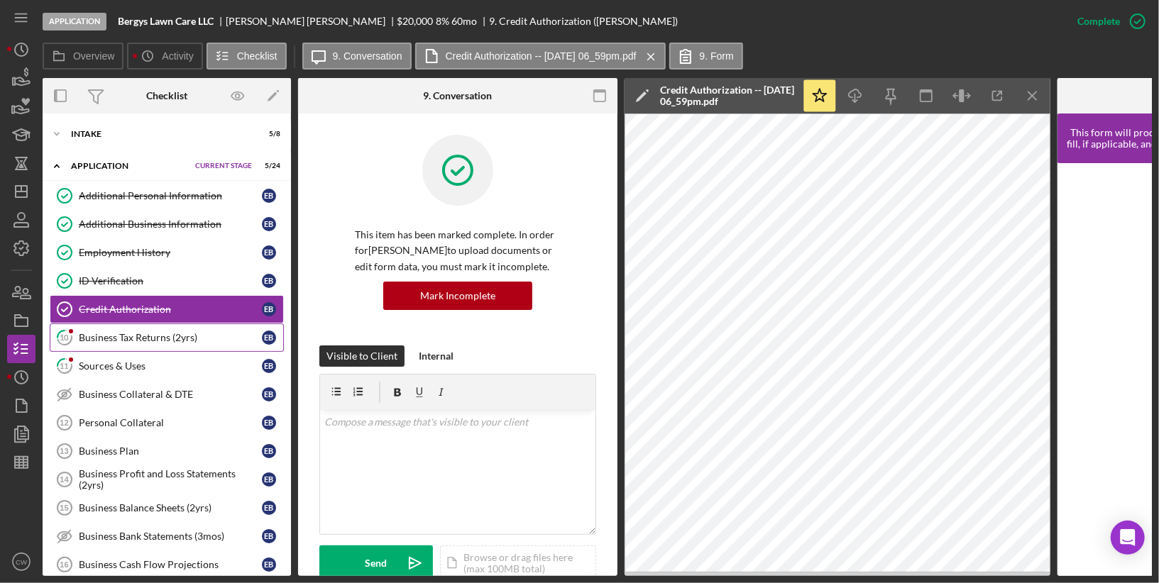
click at [196, 343] on link "10 Business Tax Returns (2yrs) E B" at bounding box center [167, 338] width 234 height 28
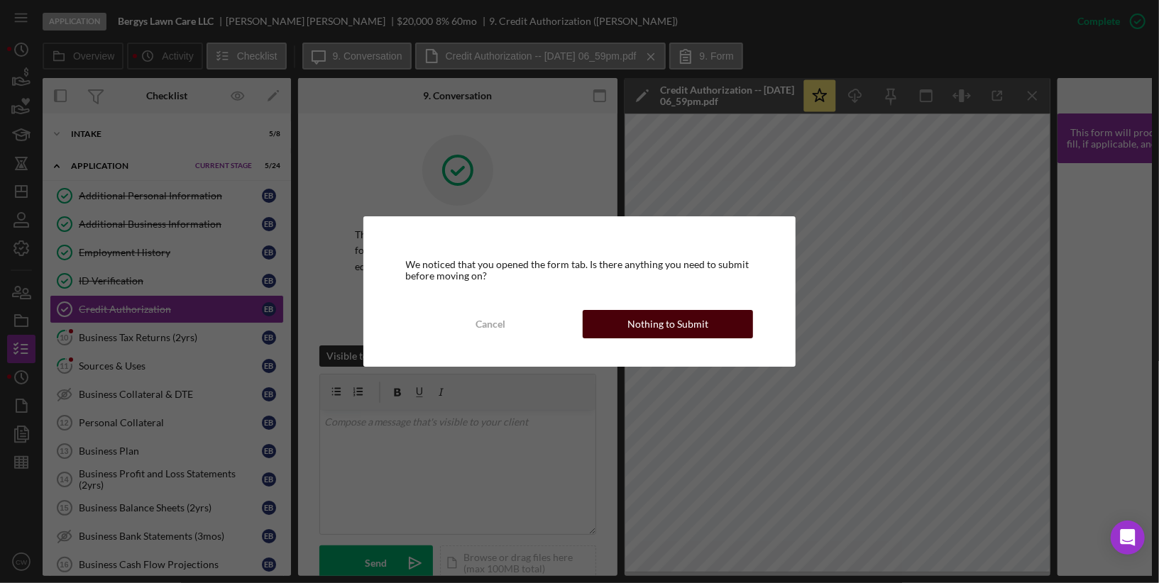
click at [678, 324] on div "Nothing to Submit" at bounding box center [667, 324] width 81 height 28
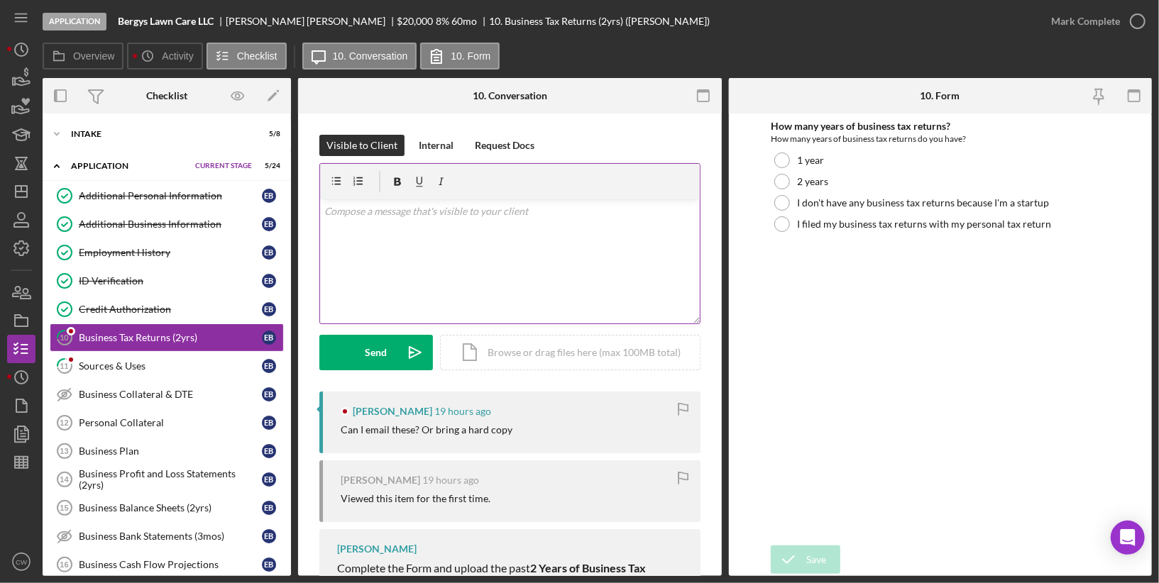
click at [490, 258] on div "v Color teal Color pink Remove color Add row above Add row below Add column bef…" at bounding box center [510, 261] width 380 height 124
click at [365, 356] on div "Send" at bounding box center [376, 352] width 22 height 35
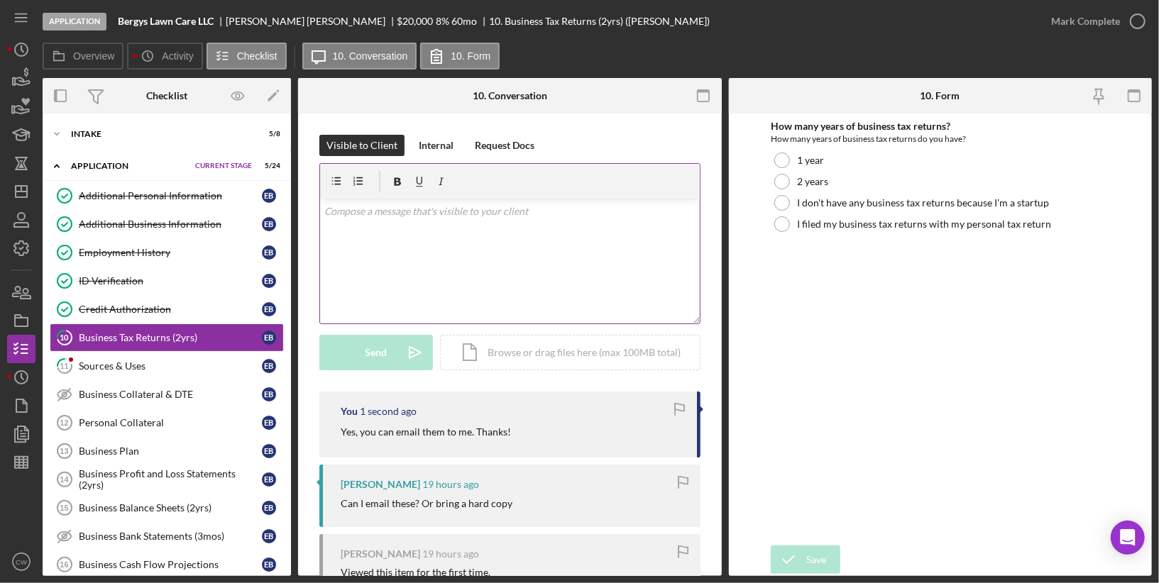
scroll to position [271, 0]
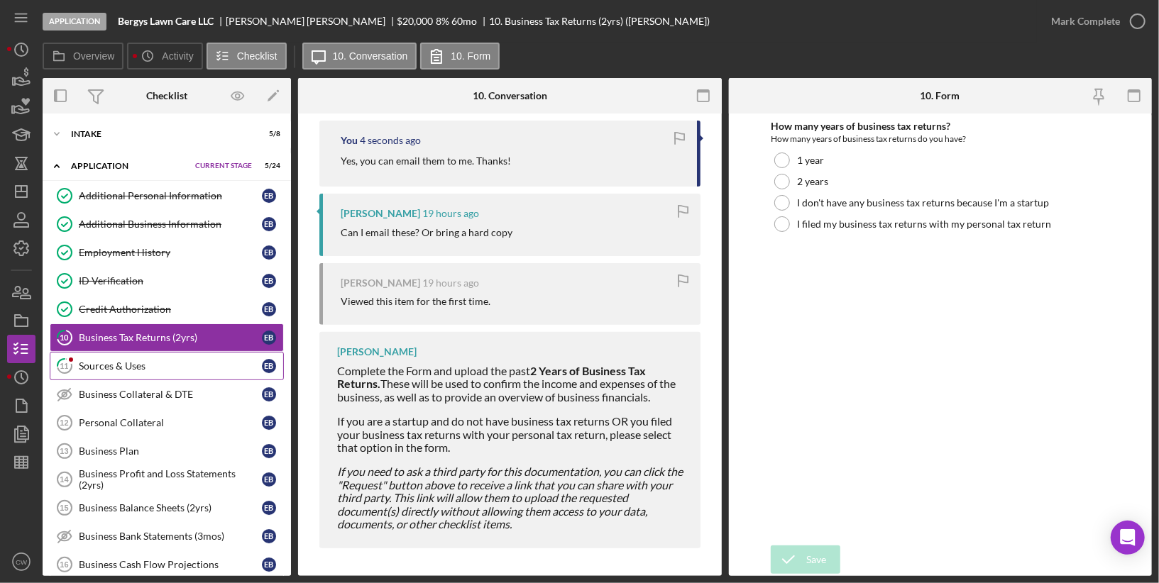
click at [148, 360] on div "Sources & Uses" at bounding box center [170, 365] width 183 height 11
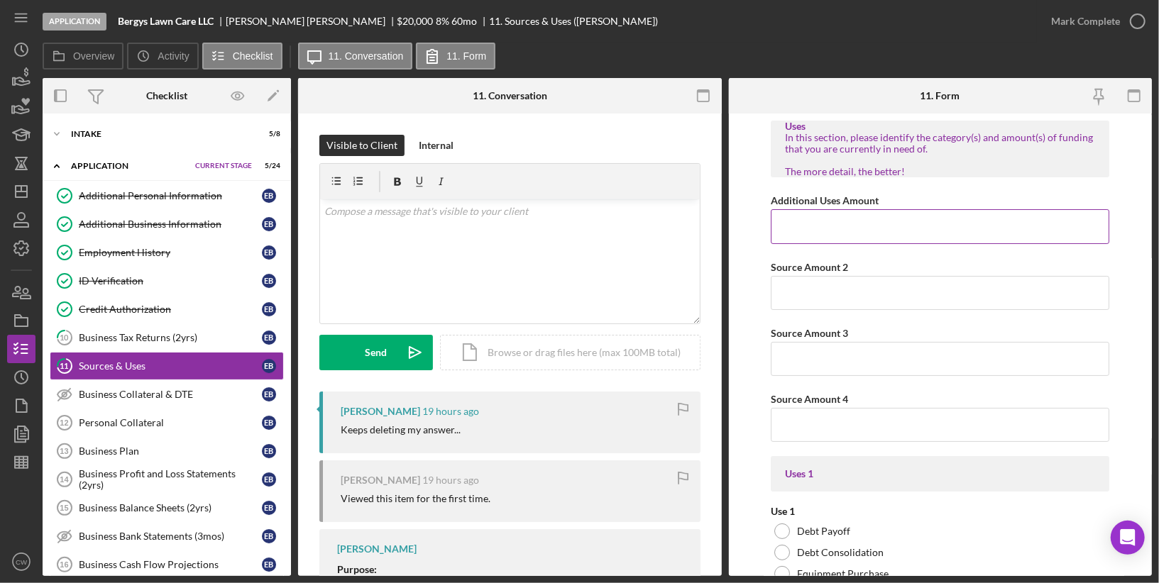
click at [829, 231] on input "Additional Uses Amount" at bounding box center [940, 226] width 338 height 34
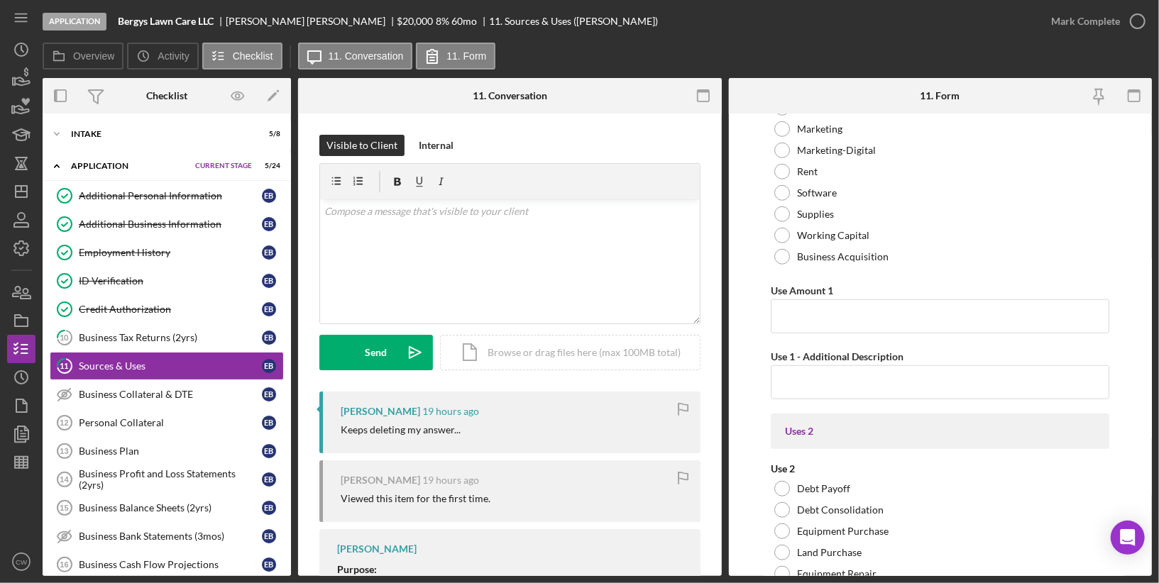
scroll to position [805, 0]
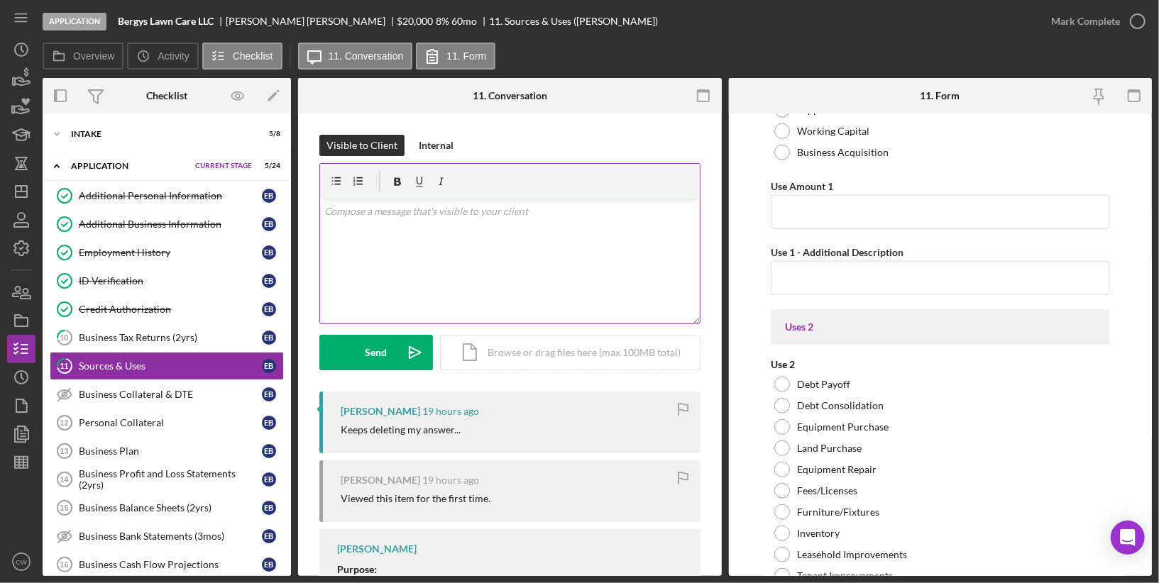
click at [475, 243] on div "v Color teal Color pink Remove color Add row above Add row below Add column bef…" at bounding box center [510, 261] width 380 height 124
drag, startPoint x: 355, startPoint y: 210, endPoint x: 536, endPoint y: 209, distance: 180.9
click at [536, 209] on p "You can email it to me O" at bounding box center [509, 212] width 371 height 16
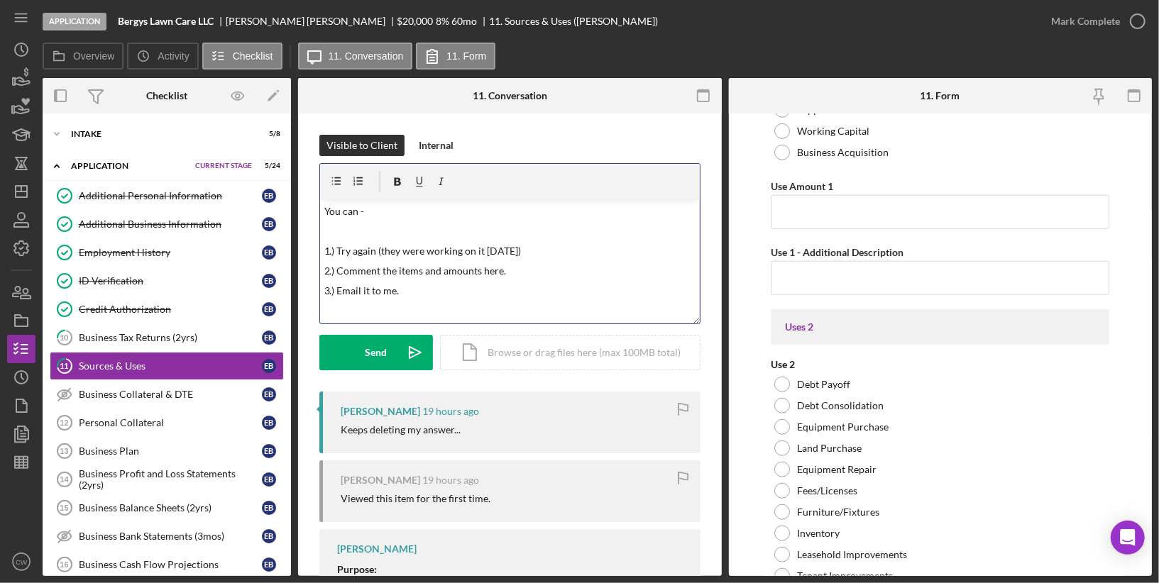
scroll to position [16, 0]
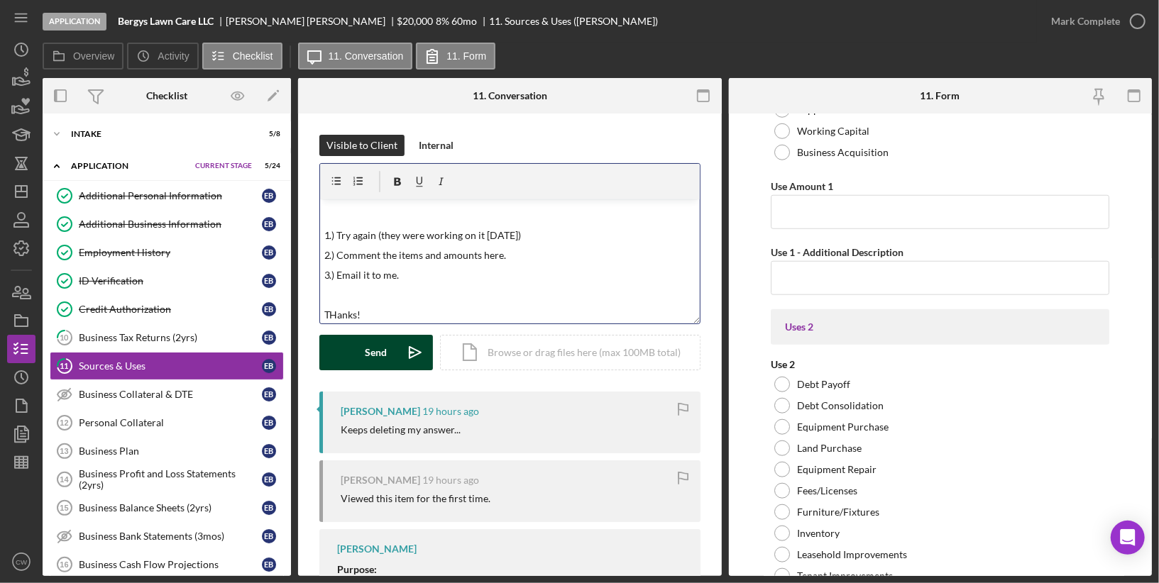
click at [346, 346] on button "Send Icon/icon-invite-send" at bounding box center [376, 352] width 114 height 35
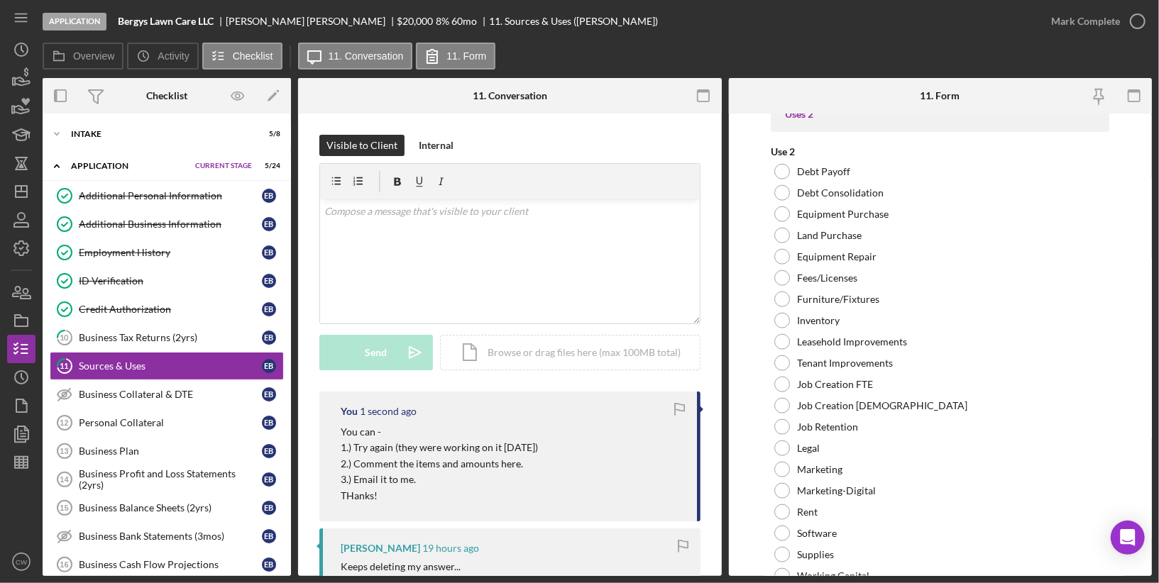
scroll to position [254, 0]
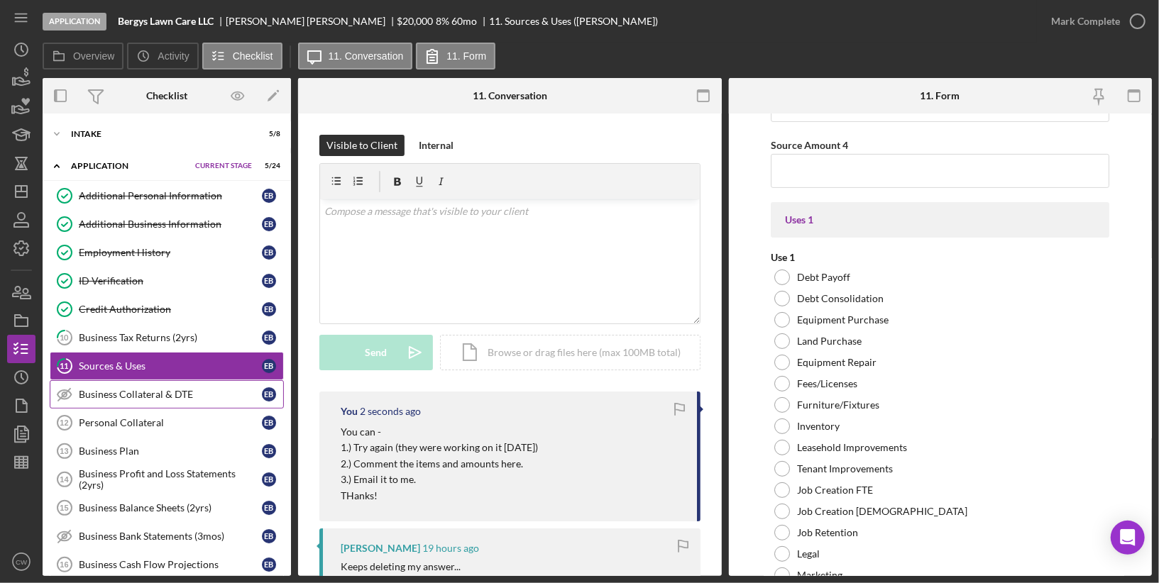
click at [107, 389] on div "Business Collateral & DTE" at bounding box center [170, 394] width 183 height 11
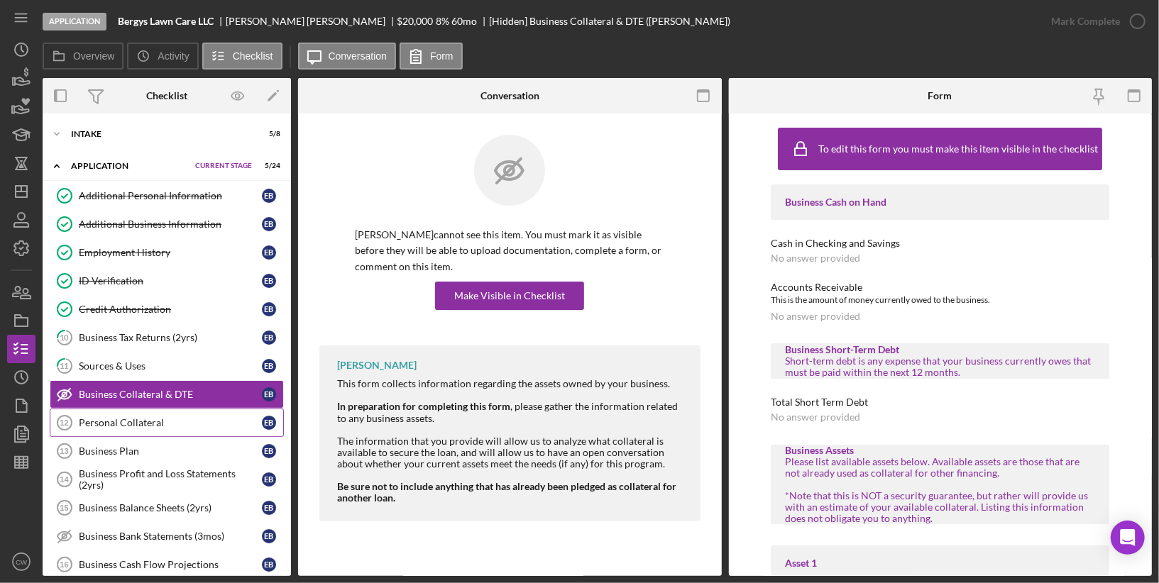
click at [106, 417] on div "Personal Collateral" at bounding box center [170, 422] width 183 height 11
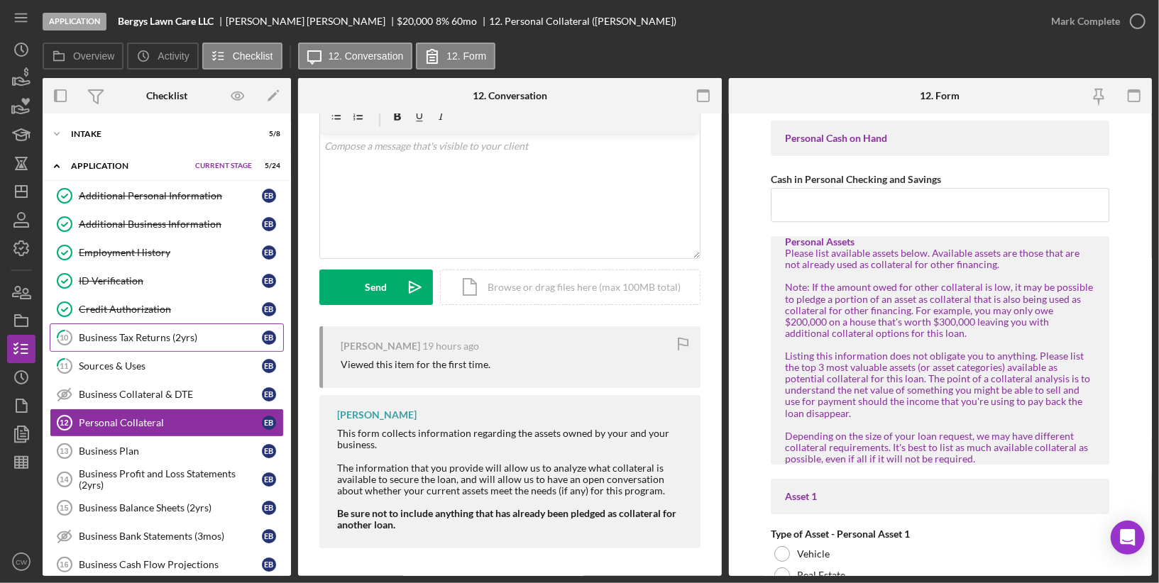
click at [220, 326] on link "10 Business Tax Returns (2yrs) E B" at bounding box center [167, 338] width 234 height 28
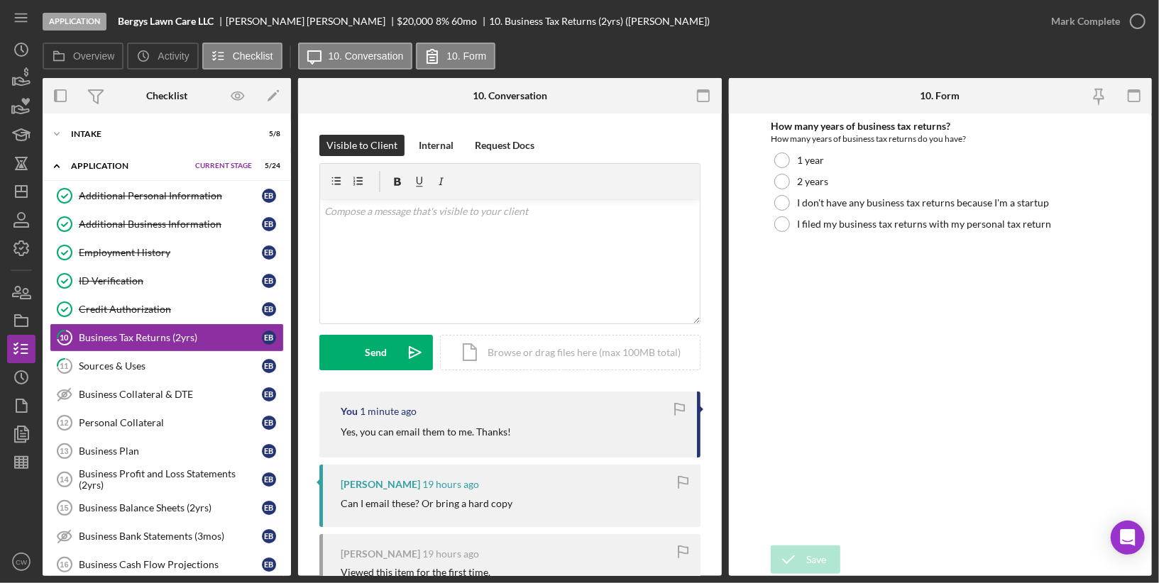
click at [436, 24] on div "8 %" at bounding box center [442, 21] width 13 height 11
click at [94, 137] on div "Intake" at bounding box center [142, 134] width 143 height 9
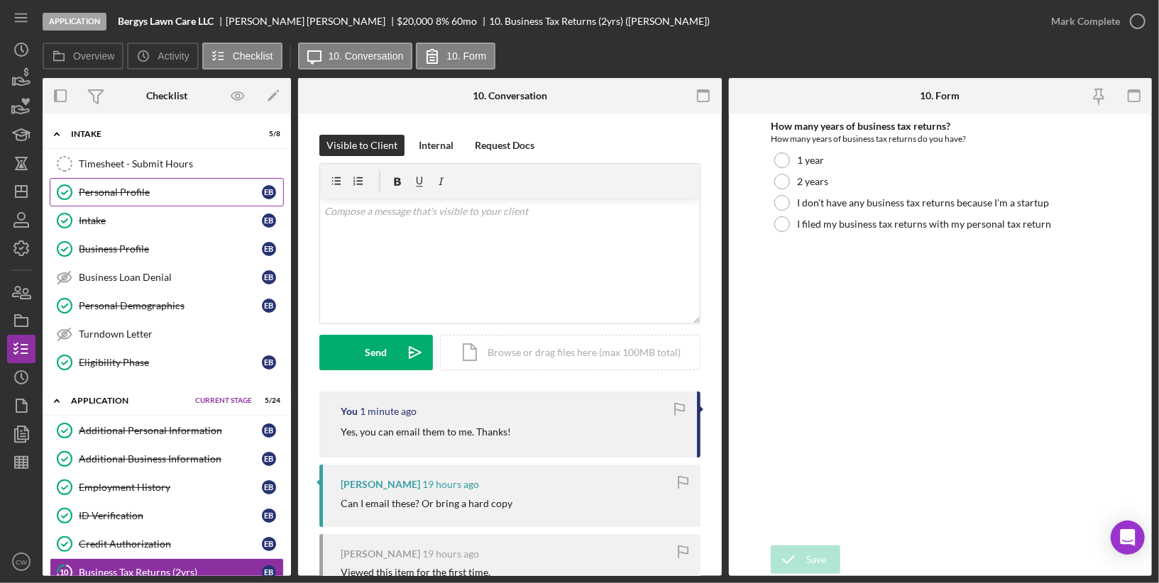
click at [104, 199] on link "Personal Profile Personal Profile E B" at bounding box center [167, 192] width 234 height 28
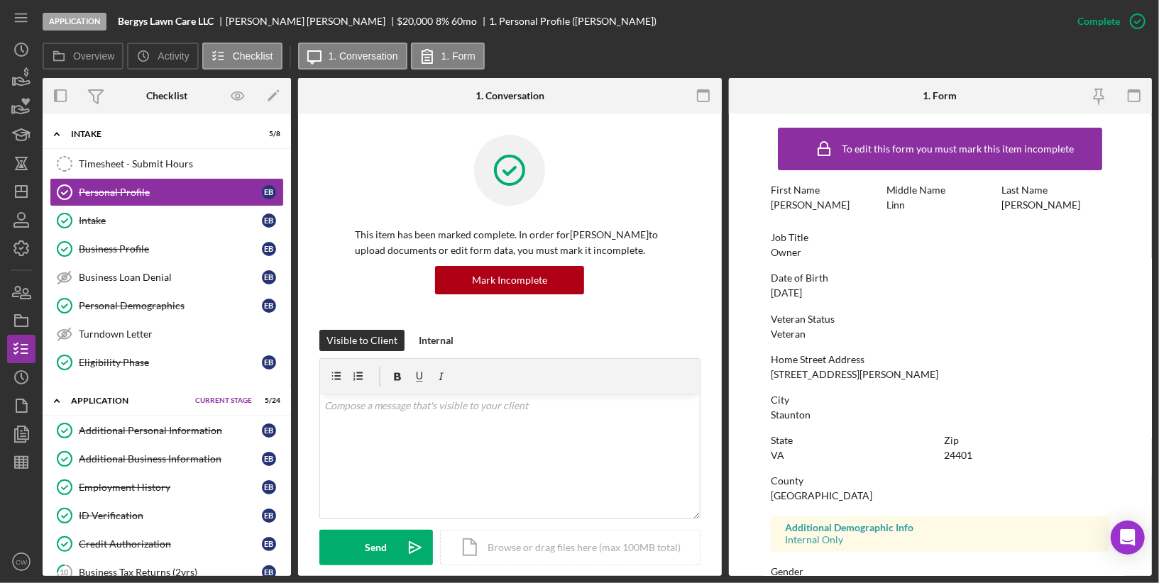
scroll to position [199, 0]
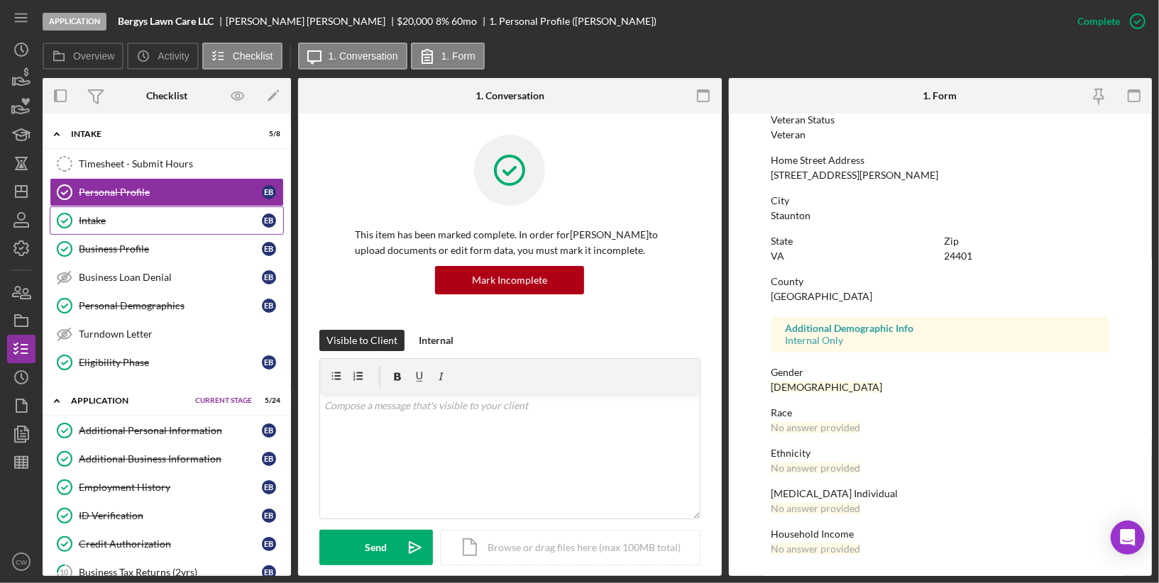
click at [158, 226] on link "Intake Intake E B" at bounding box center [167, 220] width 234 height 28
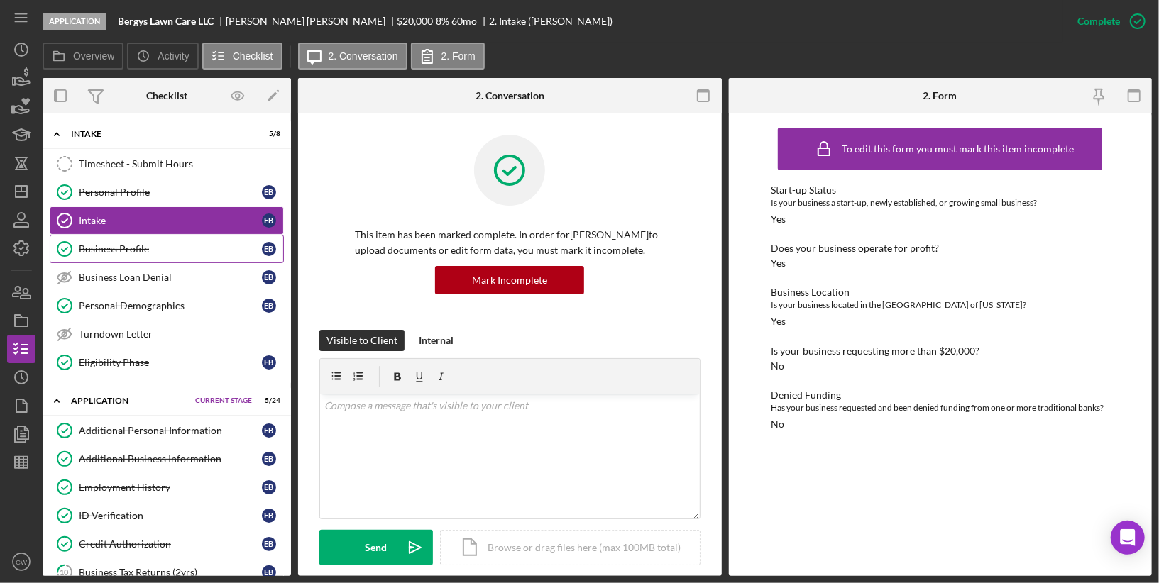
click at [181, 248] on div "Business Profile" at bounding box center [170, 248] width 183 height 11
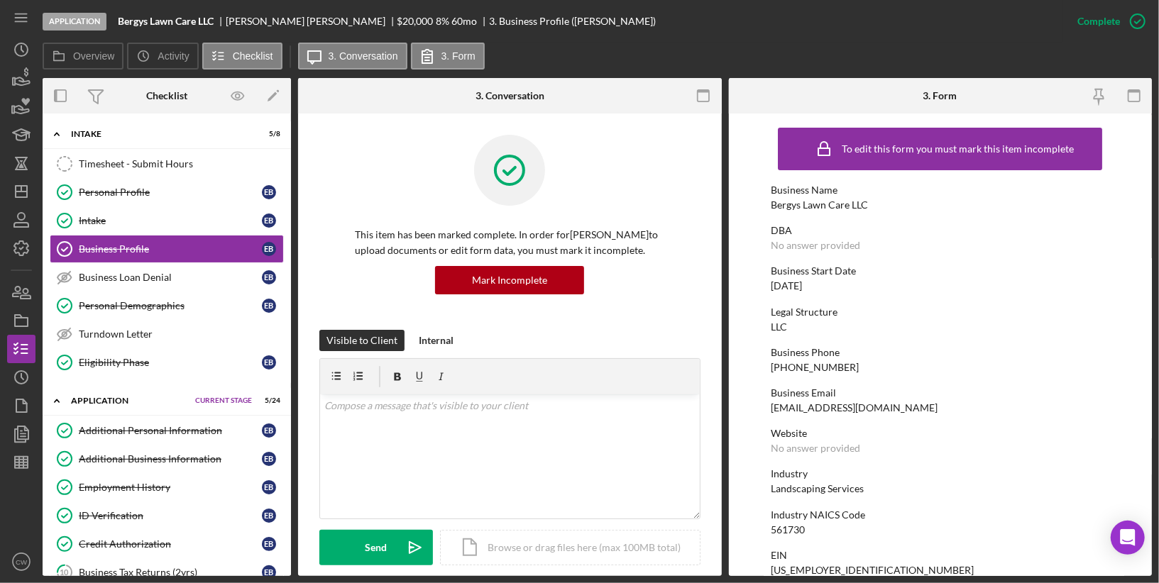
scroll to position [607, 0]
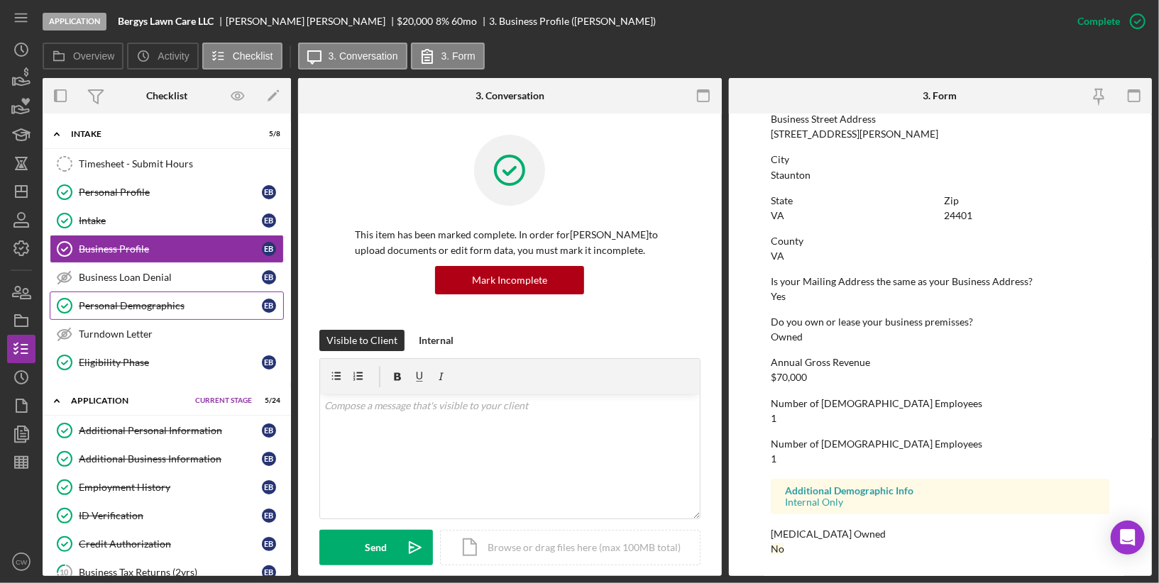
click at [143, 314] on link "Personal Demographics Personal Demographics E B" at bounding box center [167, 306] width 234 height 28
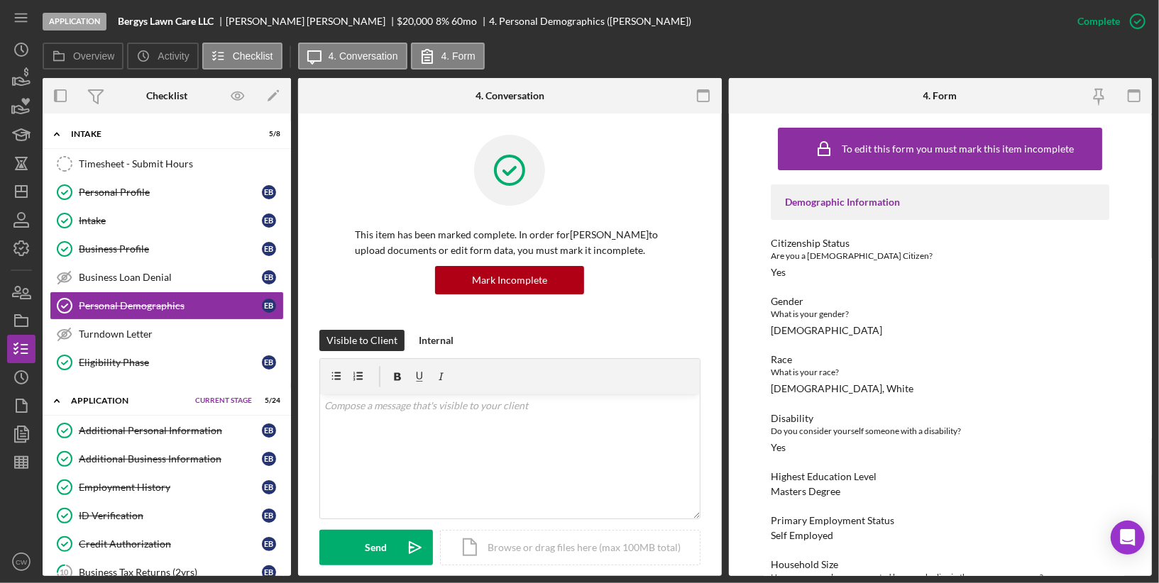
scroll to position [249, 0]
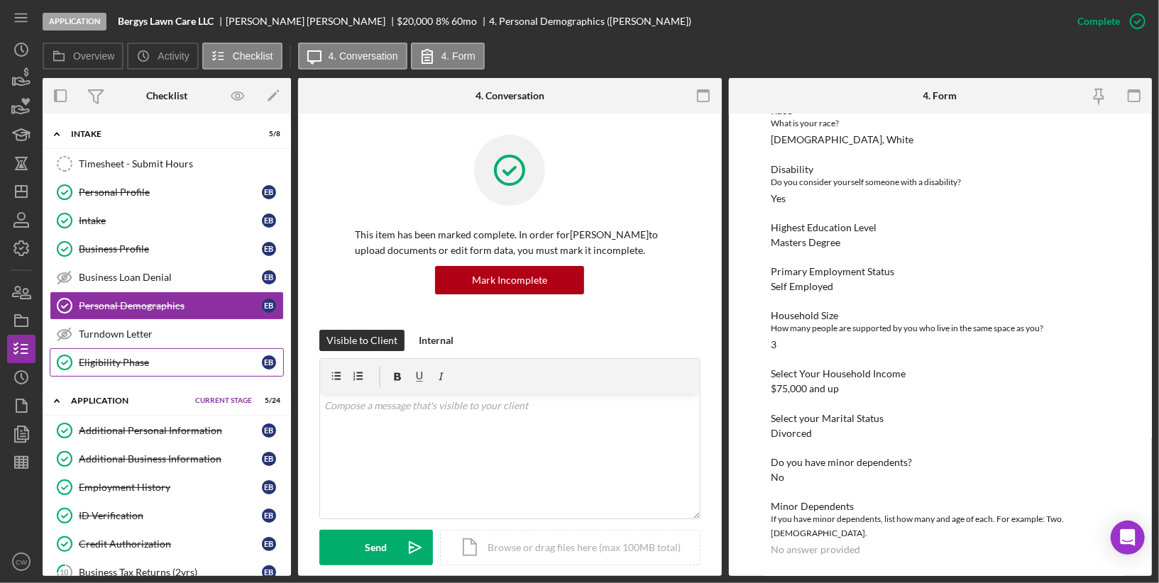
click at [117, 357] on div "Eligibility Phase" at bounding box center [170, 362] width 183 height 11
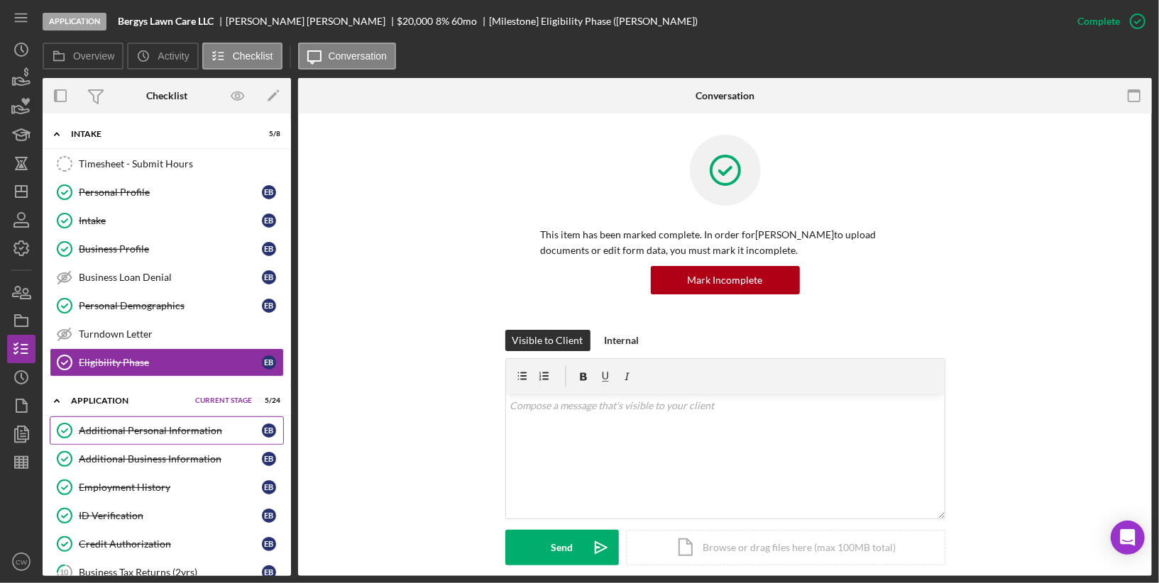
click at [110, 425] on div "Additional Personal Information" at bounding box center [170, 430] width 183 height 11
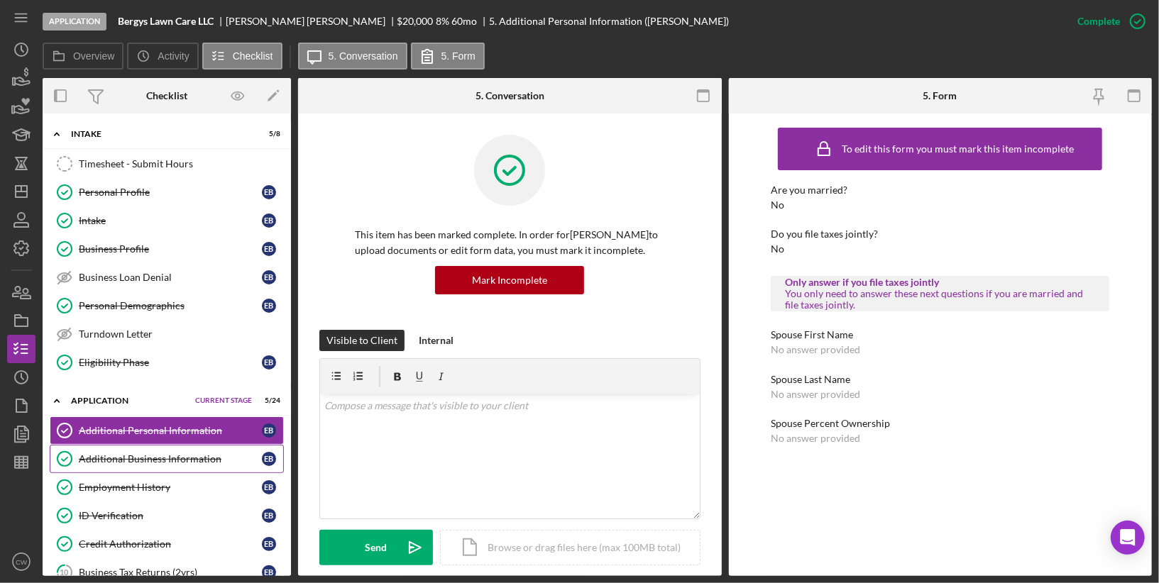
click at [109, 453] on div "Additional Business Information" at bounding box center [170, 458] width 183 height 11
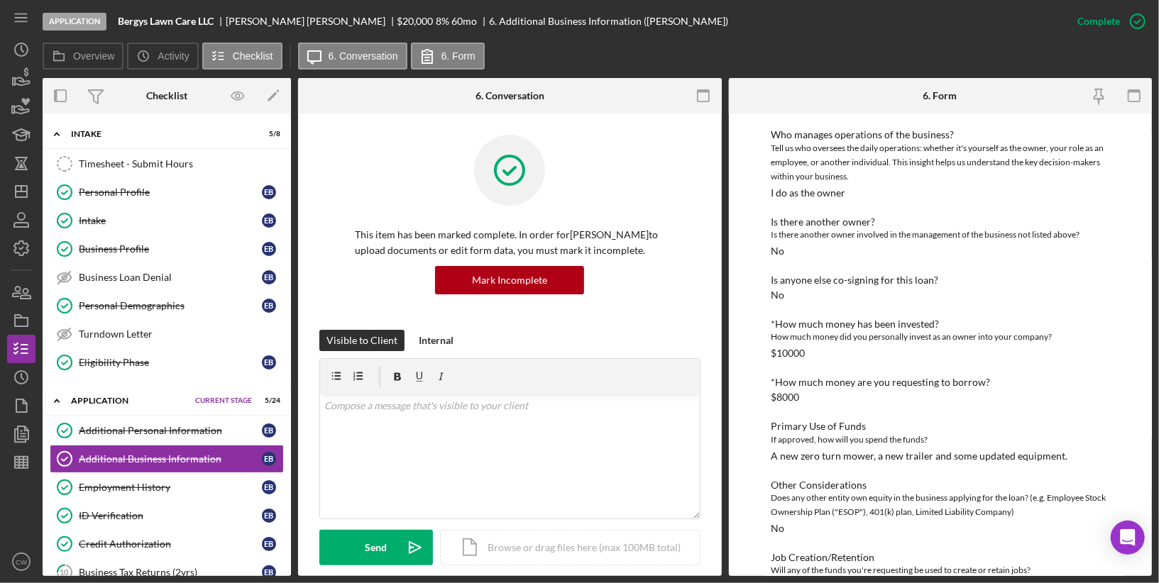
scroll to position [199, 0]
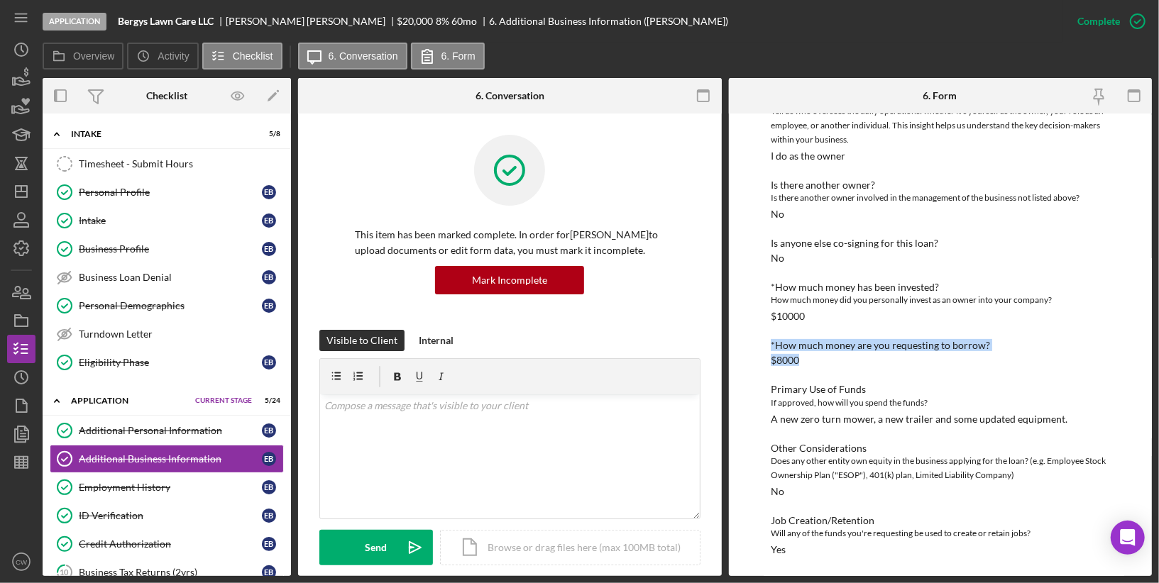
drag, startPoint x: 802, startPoint y: 359, endPoint x: 771, endPoint y: 346, distance: 33.1
click at [772, 346] on div "*How much money are you requesting to borrow? $8000" at bounding box center [940, 353] width 338 height 26
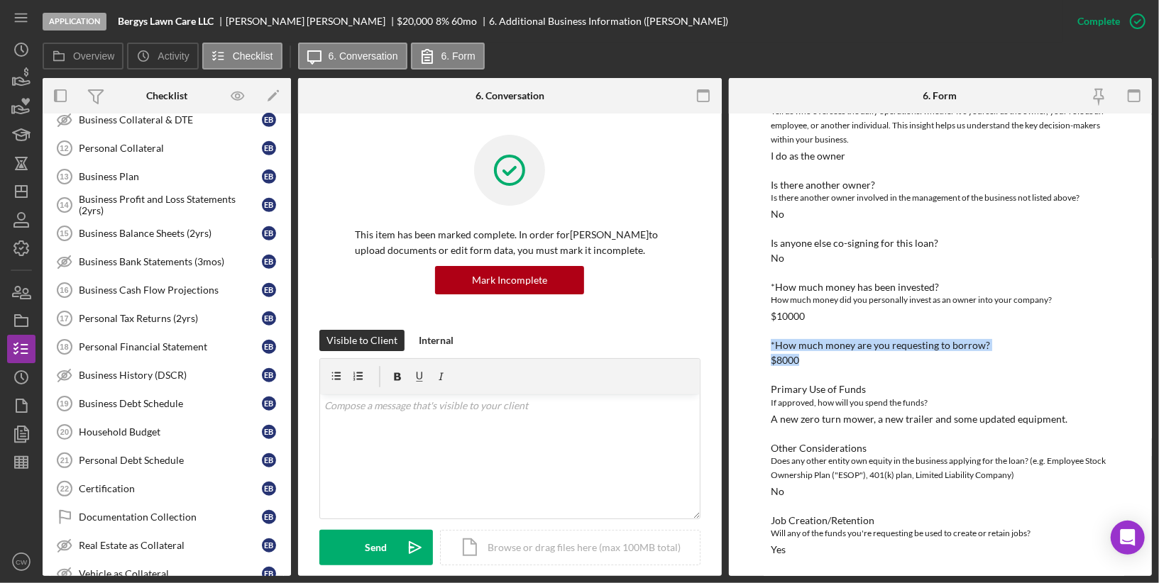
scroll to position [0, 0]
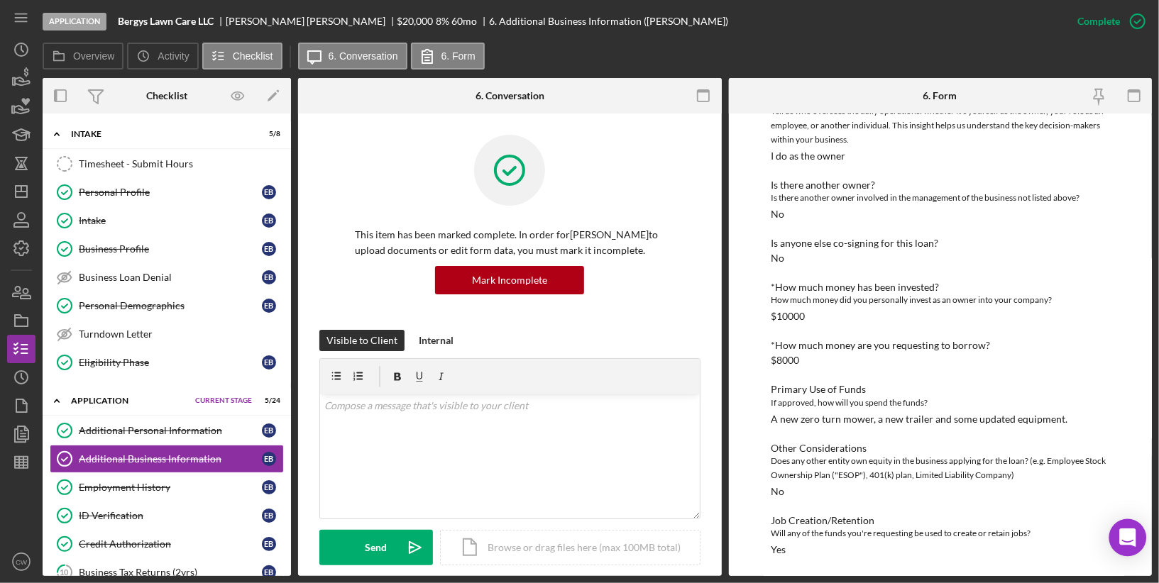
click at [1134, 542] on icon "Open Intercom Messenger" at bounding box center [1127, 538] width 18 height 18
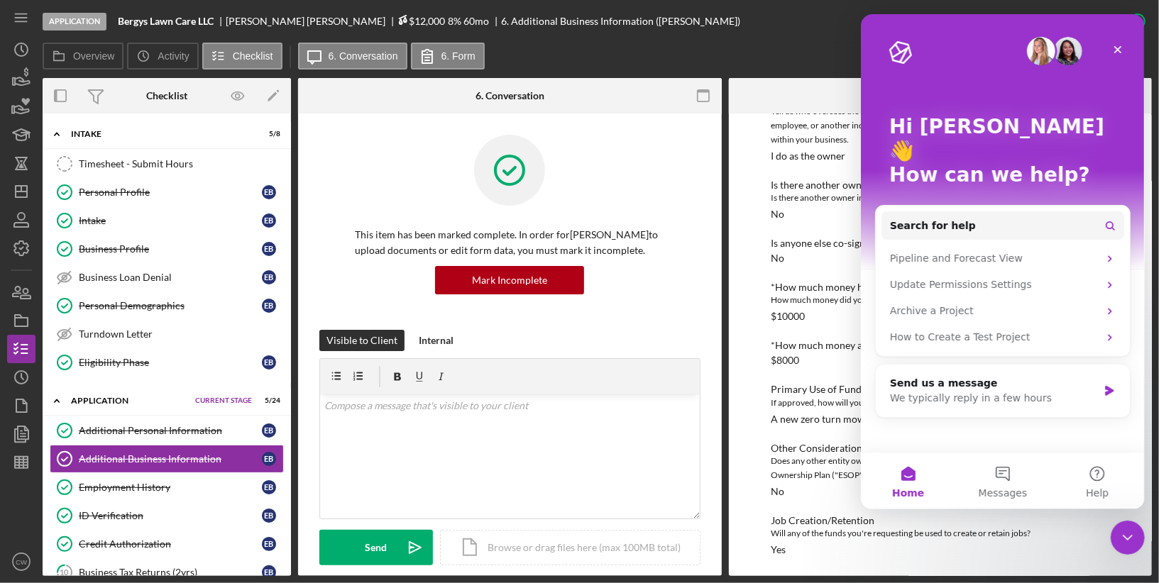
click at [397, 21] on span "$12,000" at bounding box center [421, 21] width 48 height 12
click at [397, 23] on icon at bounding box center [402, 20] width 10 height 10
click at [75, 64] on button "Overview" at bounding box center [83, 56] width 81 height 27
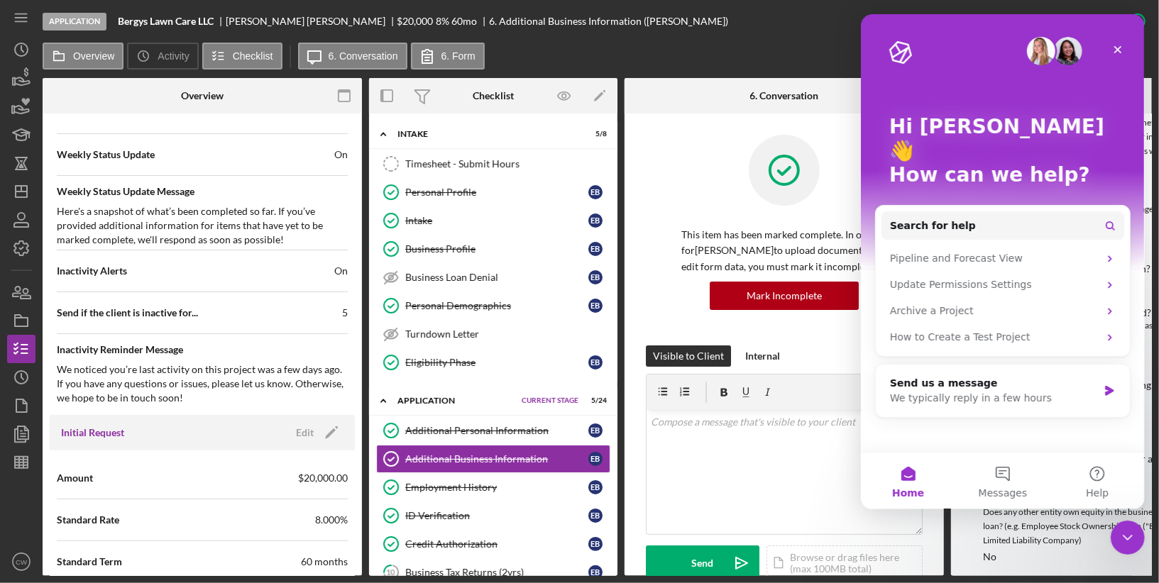
scroll to position [591, 0]
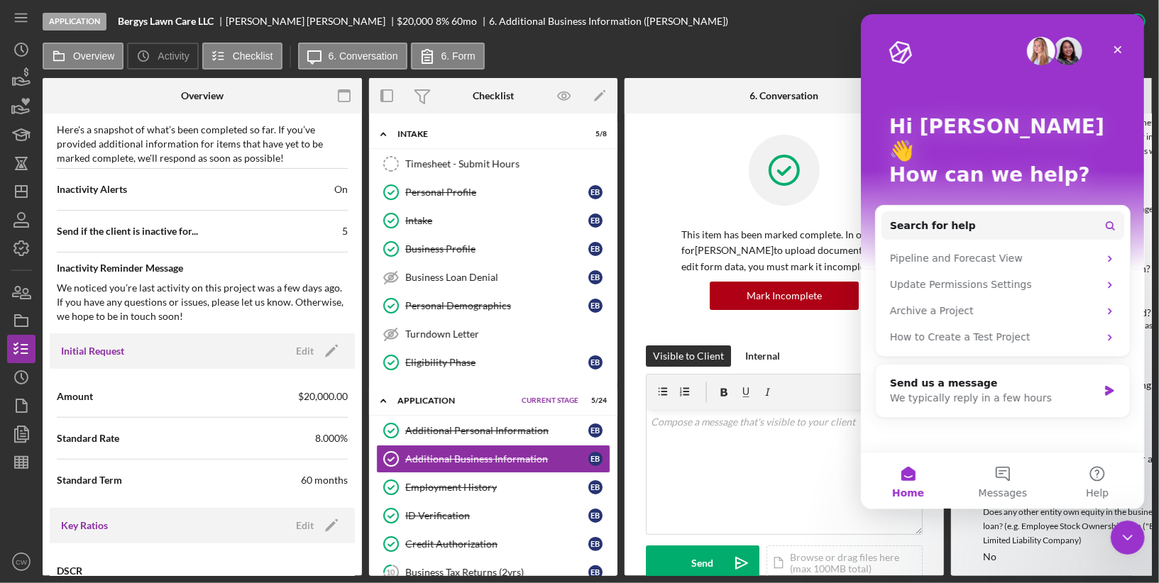
click at [330, 390] on span "$20,000.00" at bounding box center [323, 397] width 50 height 14
click at [101, 346] on h3 "Initial Request" at bounding box center [92, 351] width 63 height 14
click at [297, 347] on div "Edit" at bounding box center [305, 351] width 18 height 21
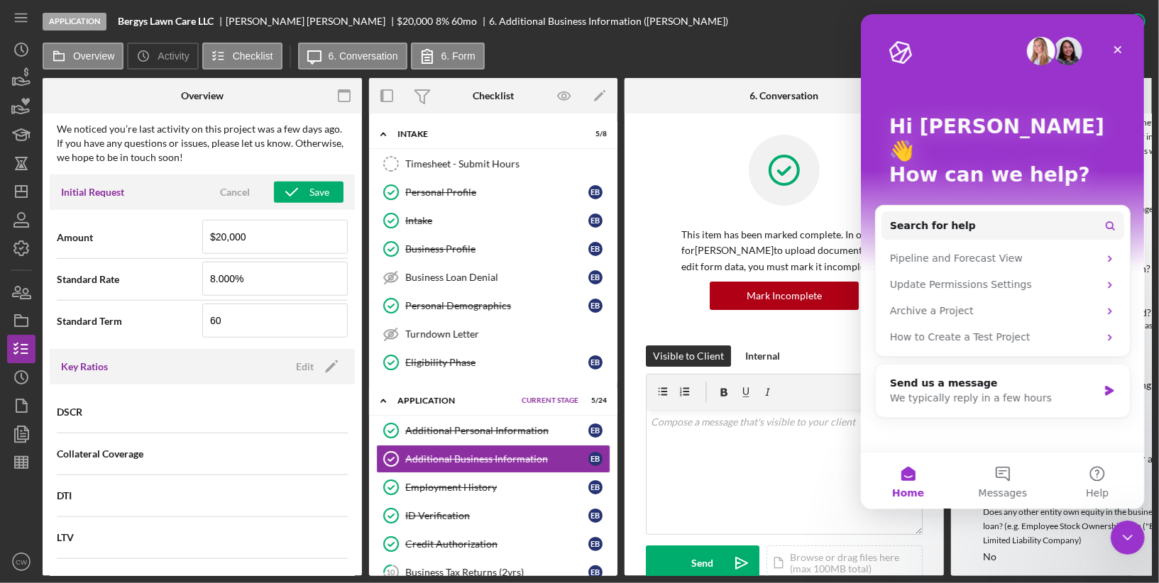
scroll to position [703, 0]
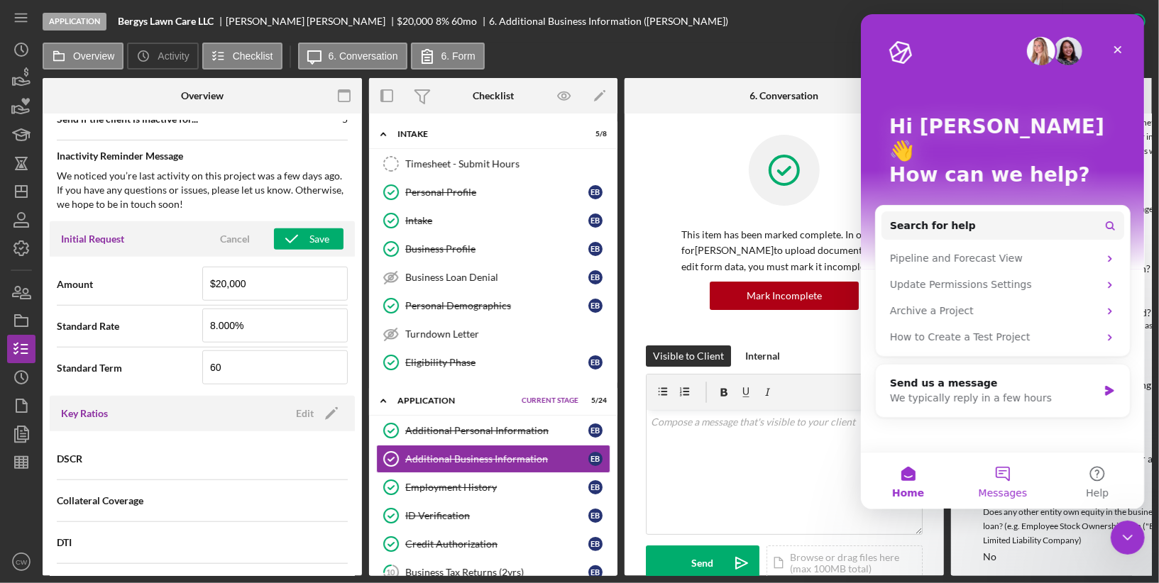
click at [1008, 487] on button "Messages" at bounding box center [1001, 481] width 94 height 57
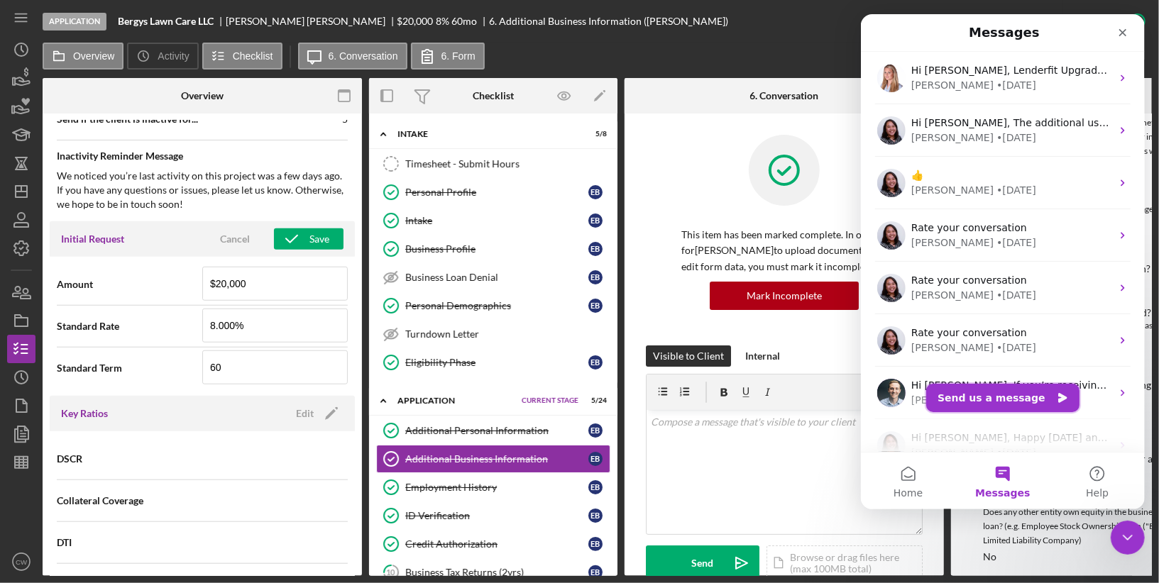
click at [1025, 400] on button "Send us a message" at bounding box center [1001, 398] width 153 height 28
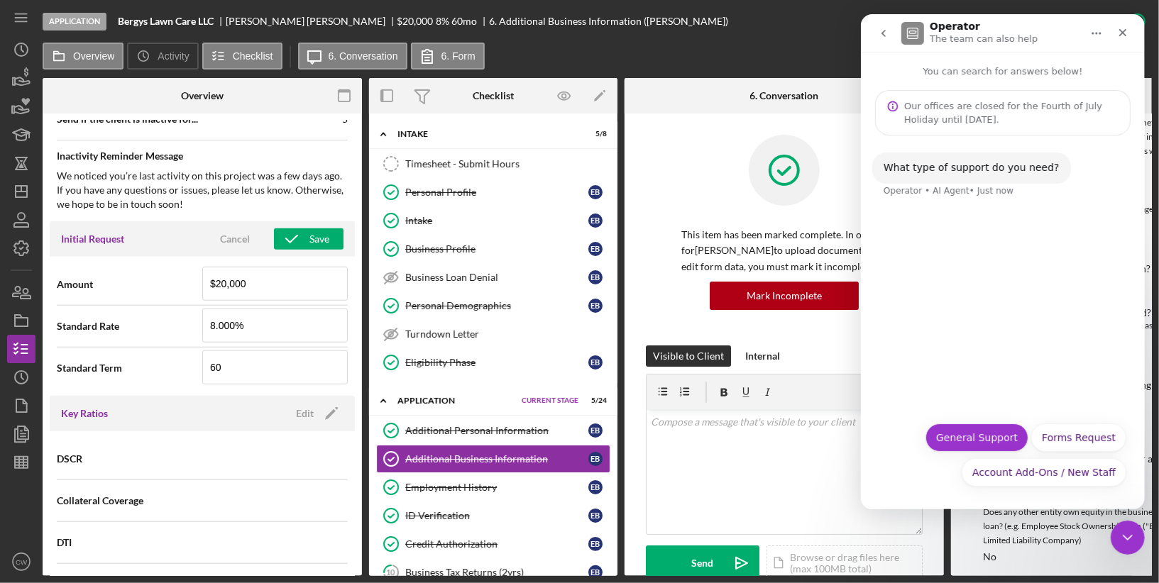
click at [981, 443] on button "General Support" at bounding box center [976, 438] width 103 height 28
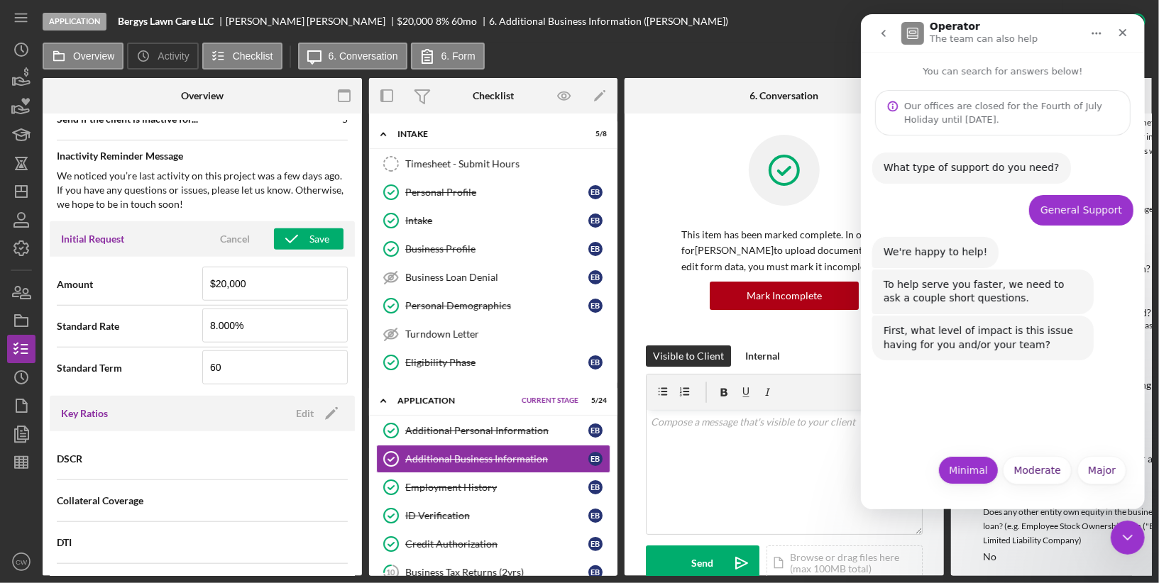
click at [971, 475] on button "Minimal" at bounding box center [967, 470] width 60 height 28
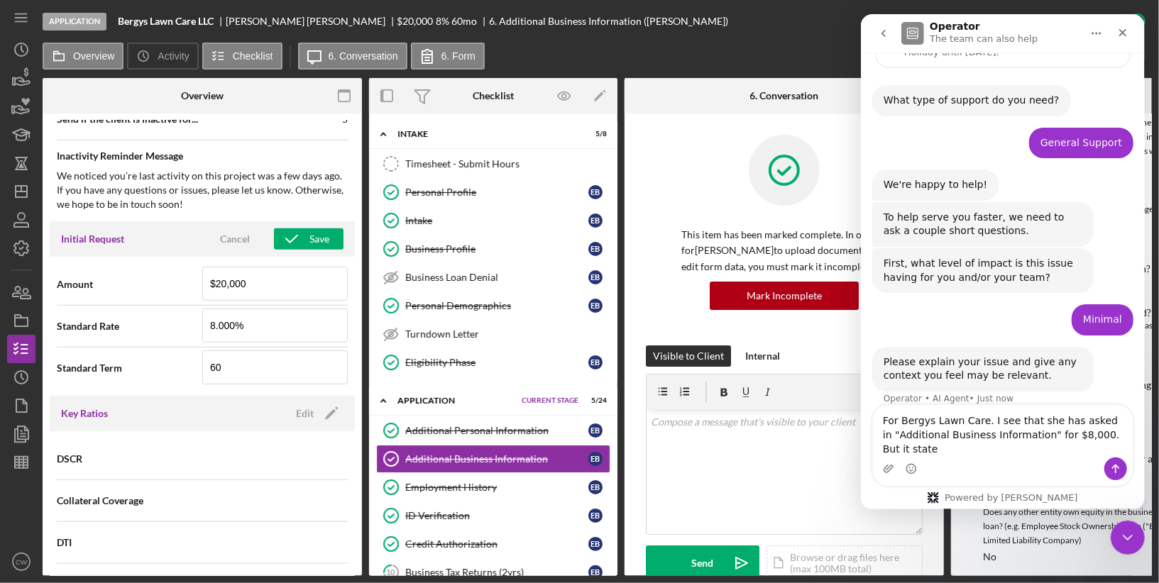
scroll to position [82, 0]
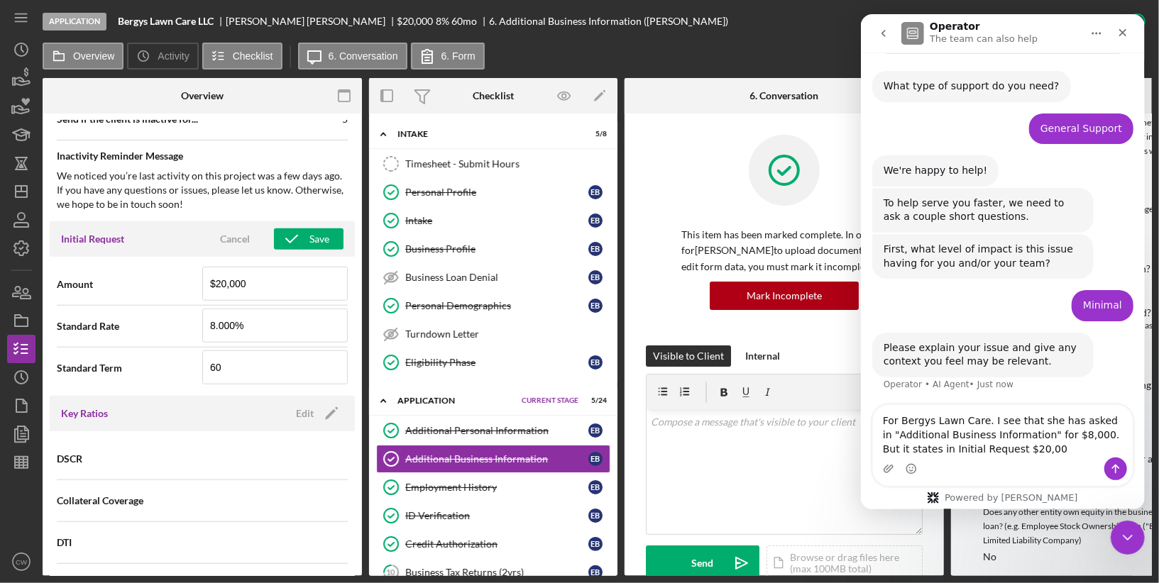
type textarea "For Bergys Lawn Care. I see that she has asked in "Additional Business Informat…"
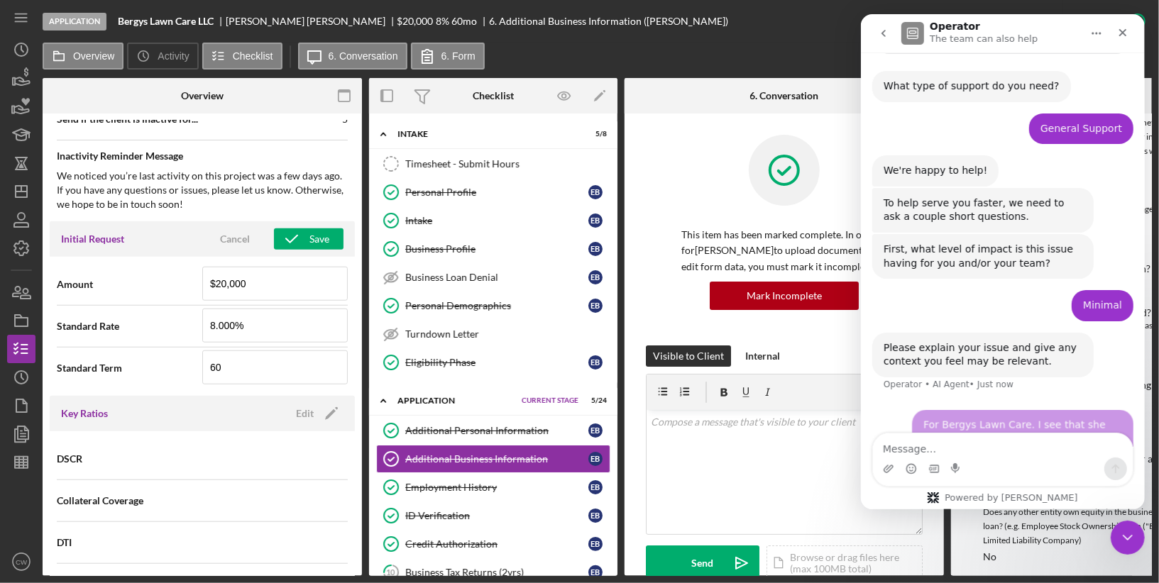
scroll to position [138, 0]
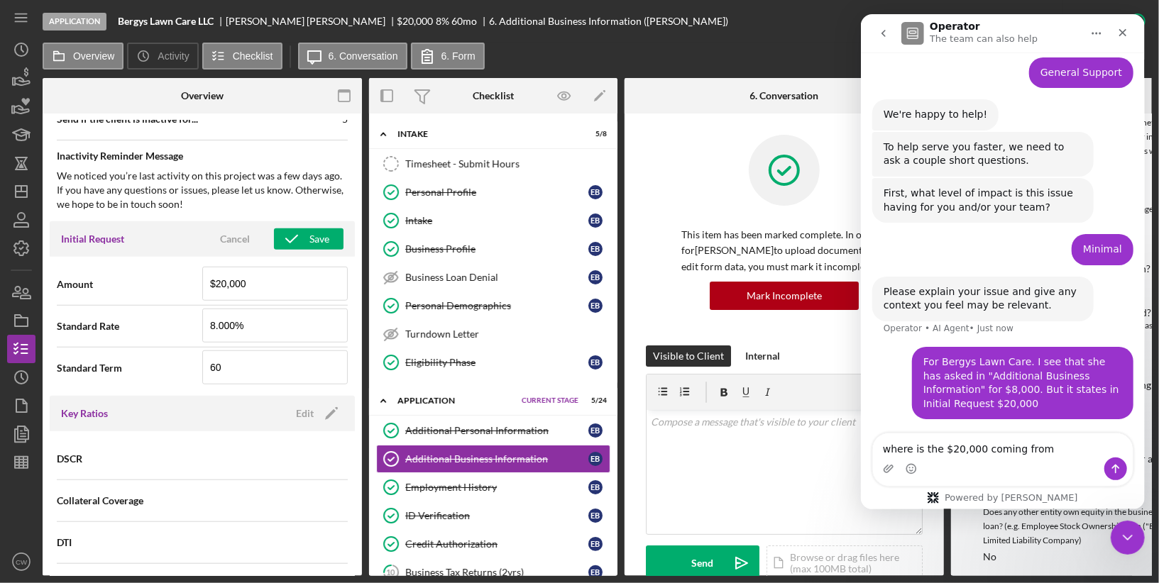
type textarea "where is the $20,000 coming from?"
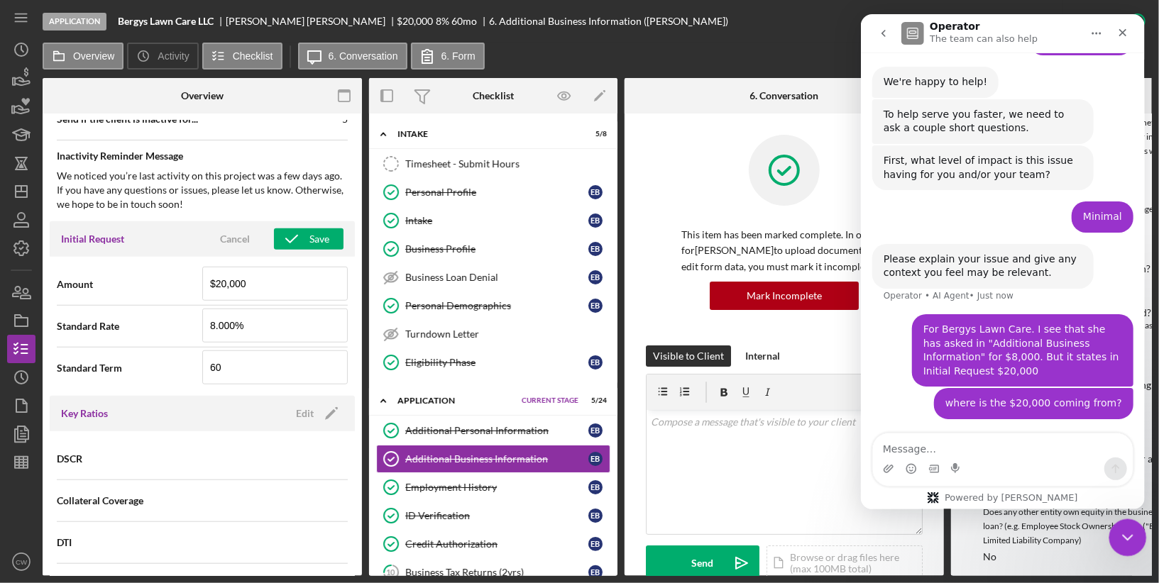
click at [1125, 530] on icon "Close Intercom Messenger" at bounding box center [1125, 535] width 17 height 17
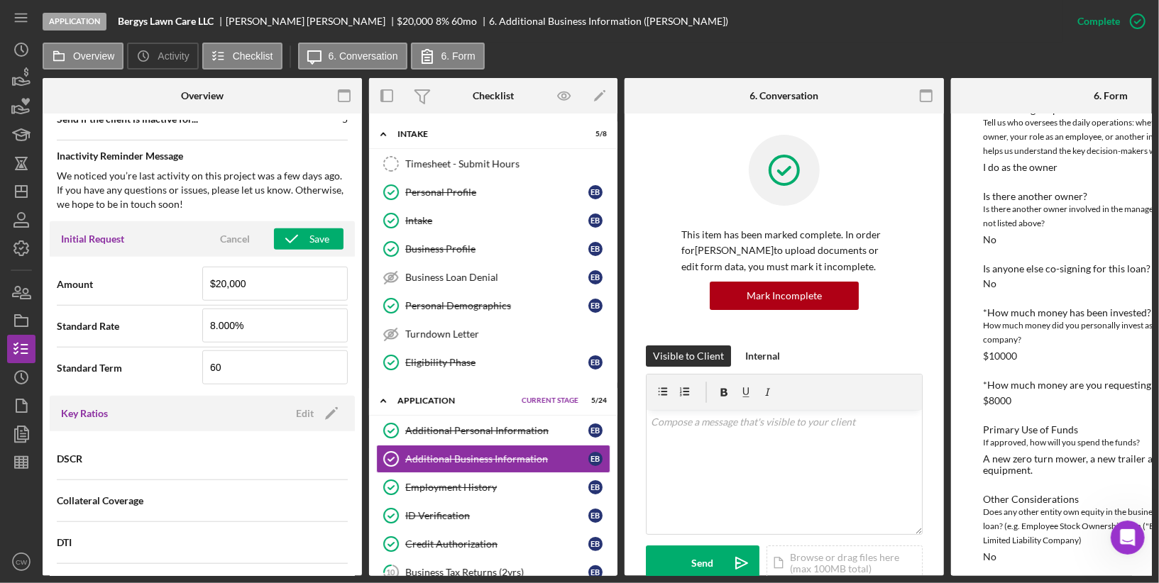
click at [1064, 394] on div "*How much money are you requesting to borrow? $8000" at bounding box center [1110, 393] width 255 height 26
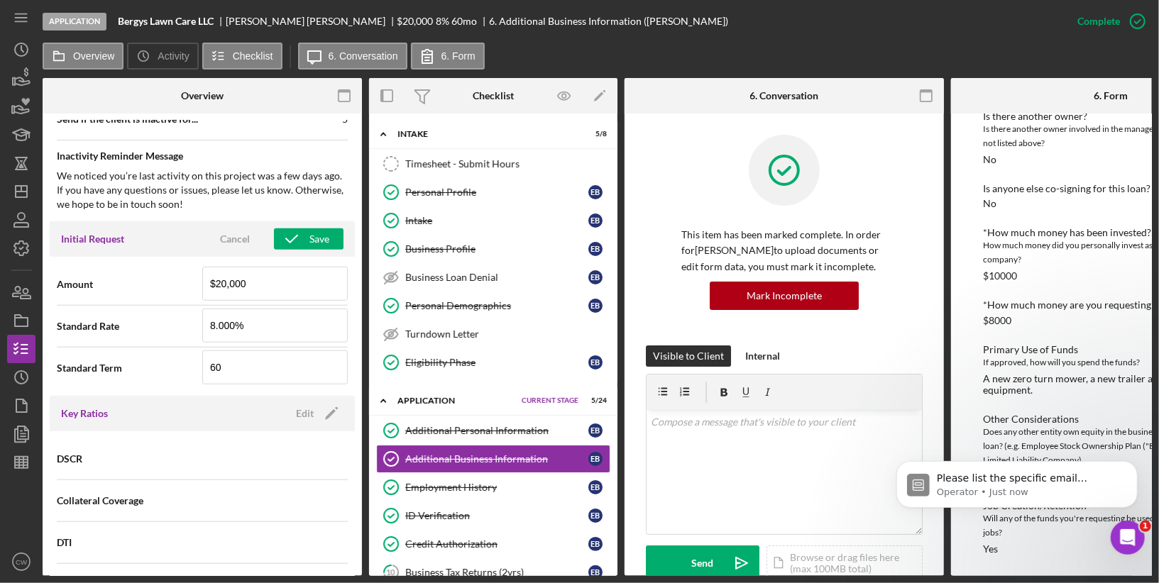
scroll to position [240, 0]
click at [1110, 407] on div "Please list the specific email accounts, including those of your clients, where…" at bounding box center [1016, 418] width 261 height 177
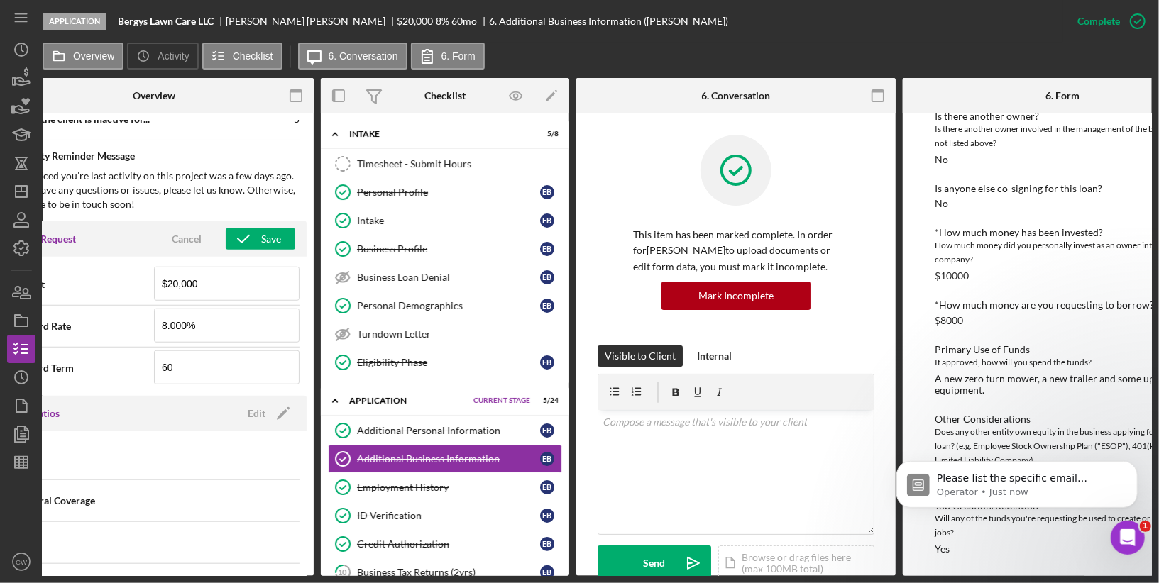
scroll to position [0, 118]
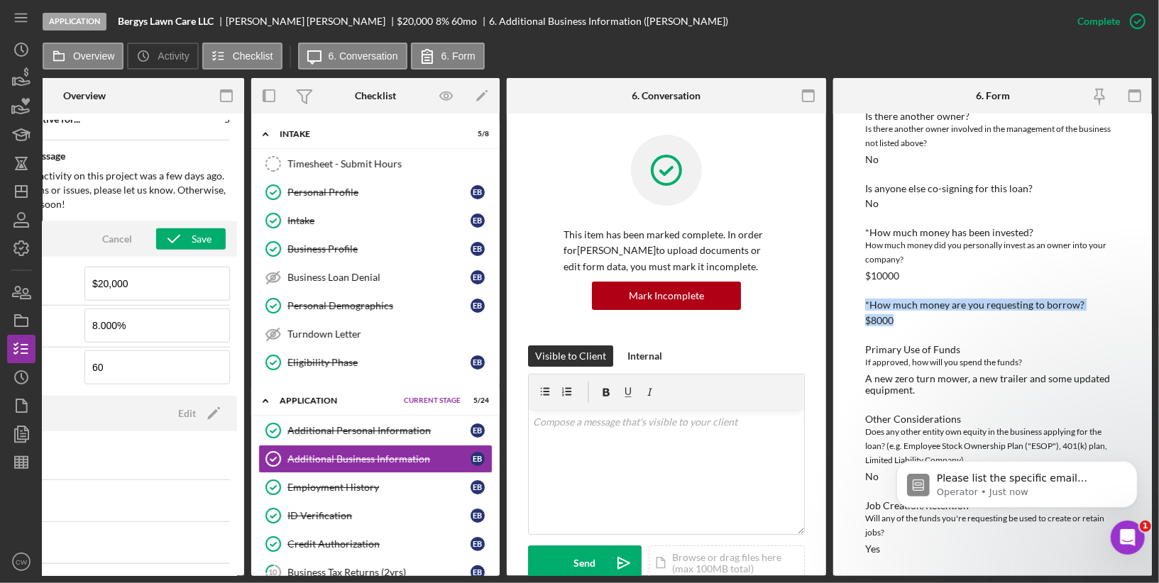
drag, startPoint x: 896, startPoint y: 316, endPoint x: 858, endPoint y: 304, distance: 40.2
click at [858, 304] on div "To edit this form you must mark this item incomplete Business Description What …" at bounding box center [992, 345] width 319 height 463
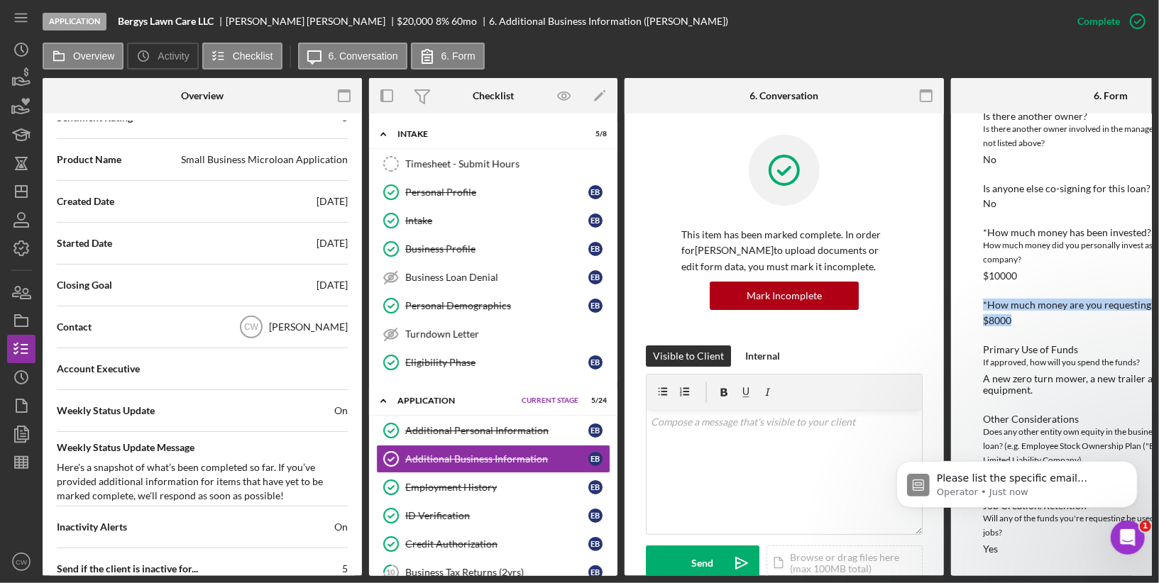
scroll to position [0, 0]
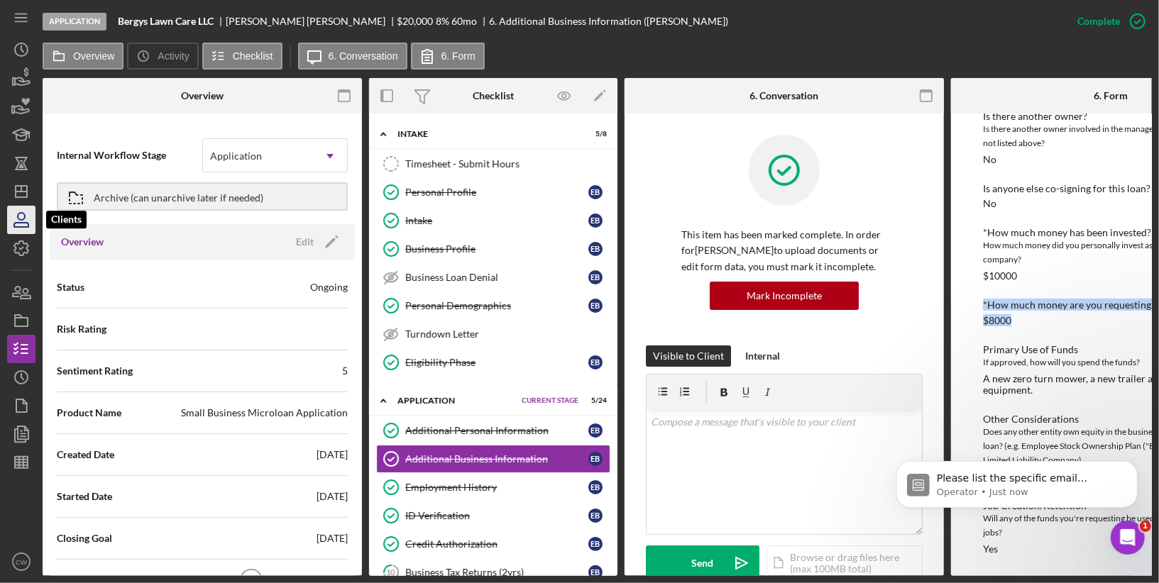
click at [23, 223] on icon "button" at bounding box center [21, 225] width 14 height 4
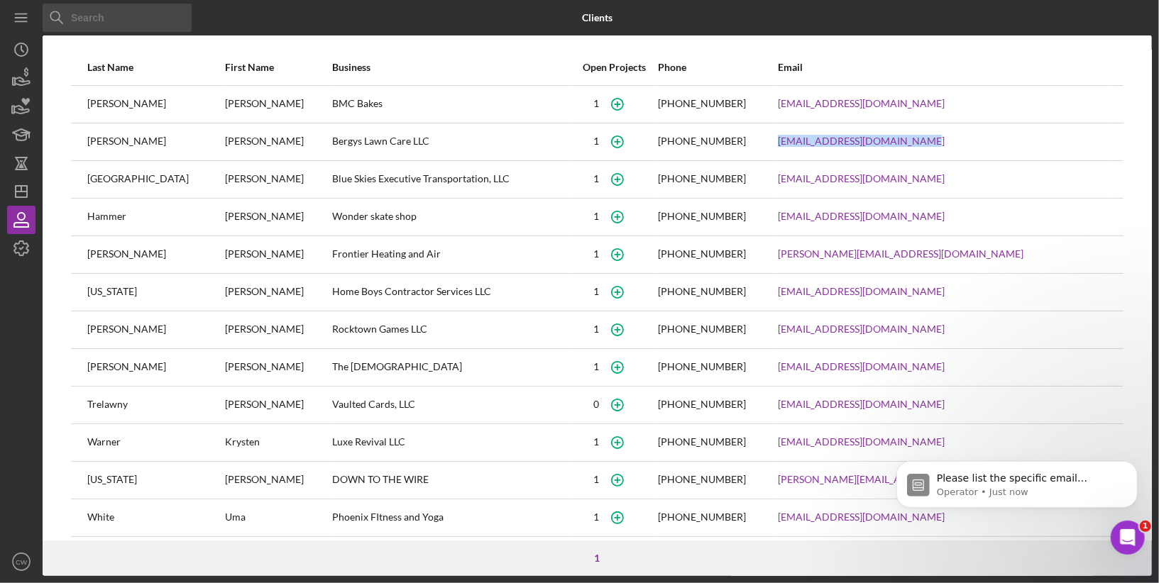
drag, startPoint x: 970, startPoint y: 143, endPoint x: 825, endPoint y: 143, distance: 144.7
click at [825, 143] on tr "[PERSON_NAME] Lawn Care LLC [PHONE_NUMBER] [EMAIL_ADDRESS][DOMAIN_NAME]" at bounding box center [597, 142] width 1052 height 38
copy tr "[EMAIL_ADDRESS][DOMAIN_NAME]"
click at [1130, 538] on icon "Open Intercom Messenger" at bounding box center [1125, 535] width 23 height 23
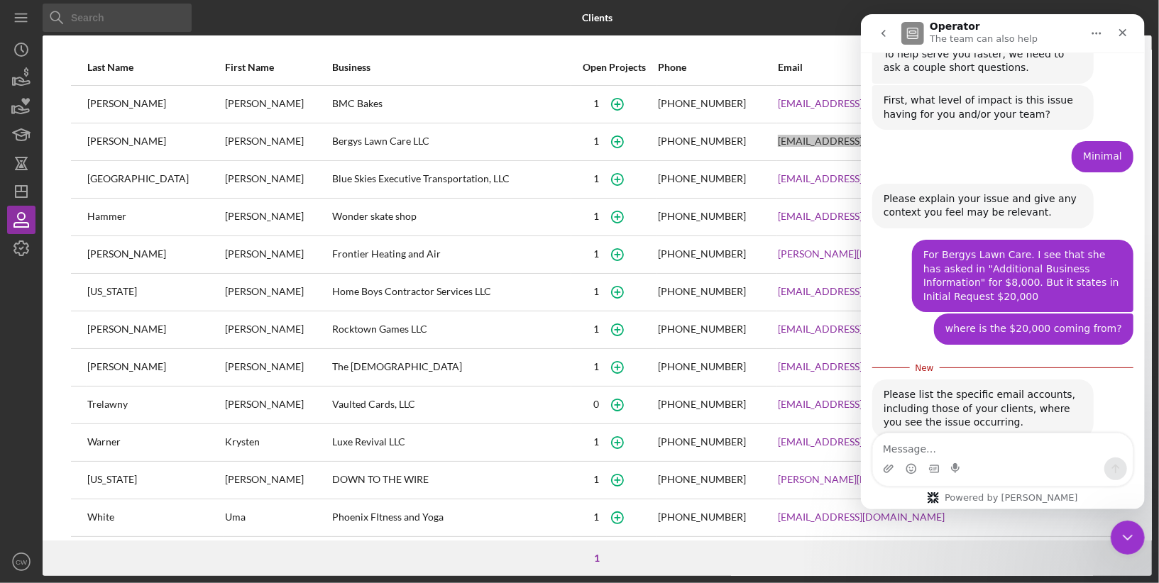
scroll to position [263, 0]
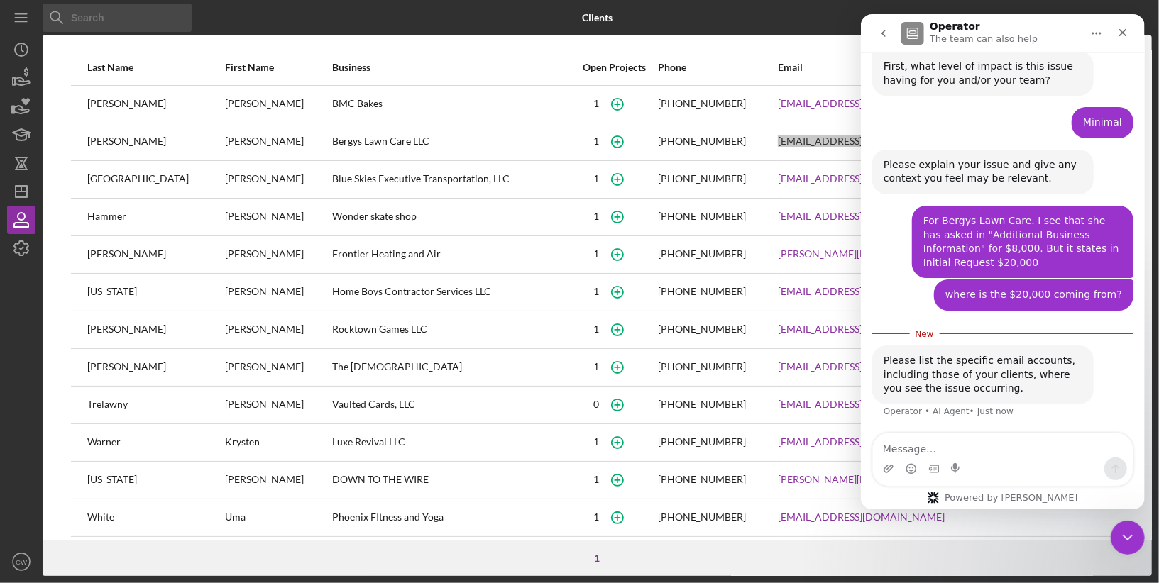
type textarea "[EMAIL_ADDRESS][DOMAIN_NAME]"
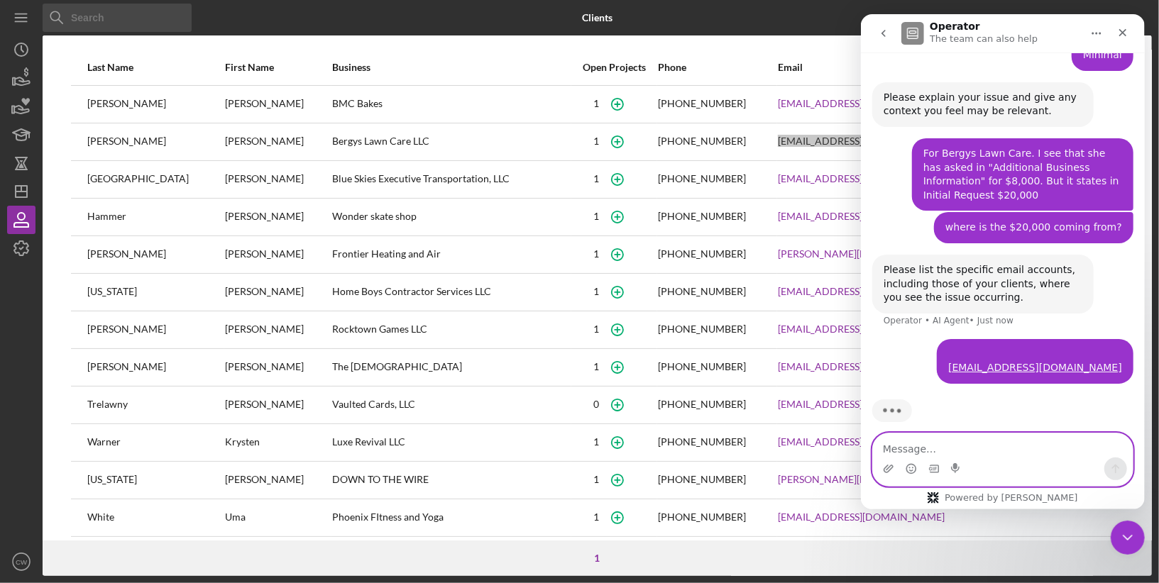
scroll to position [342, 0]
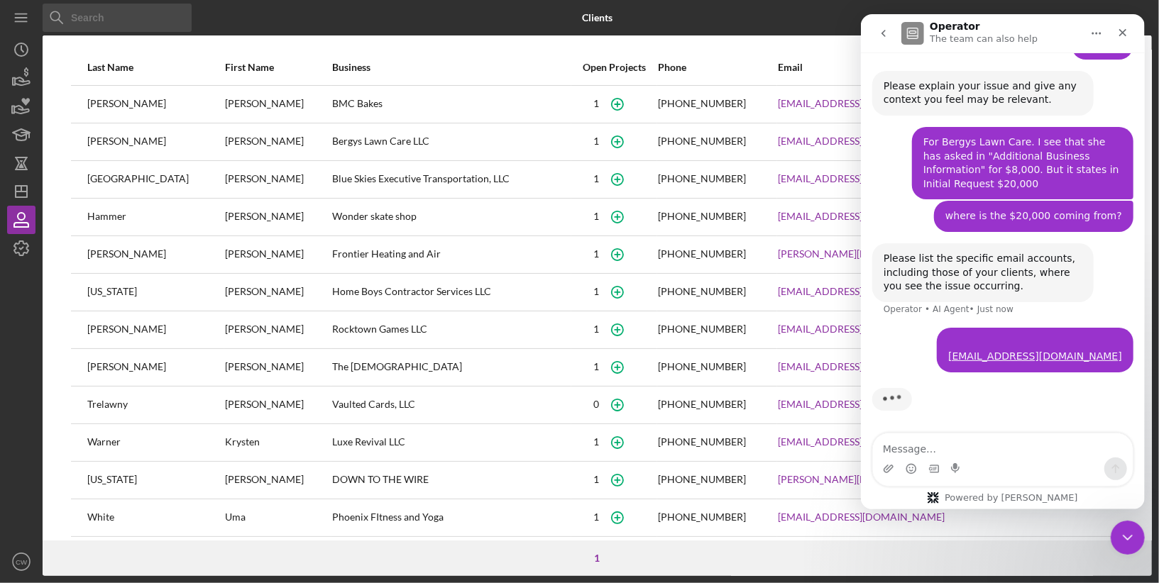
click at [332, 142] on div "Bergys Lawn Care LLC" at bounding box center [451, 141] width 238 height 35
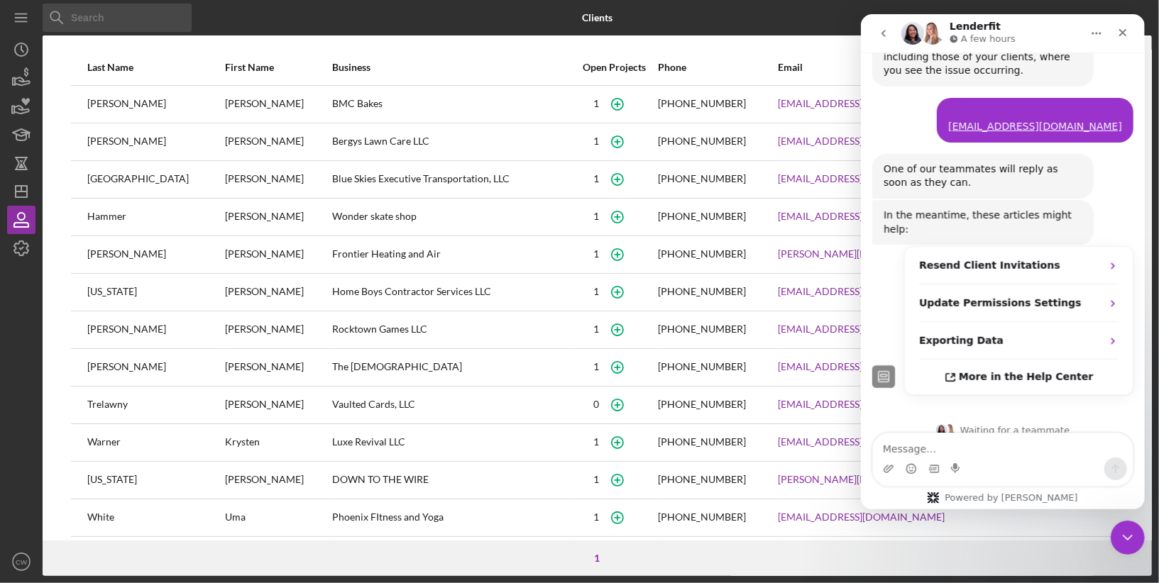
scroll to position [560, 0]
click at [19, 196] on icon "Icon/Dashboard" at bounding box center [21, 191] width 35 height 35
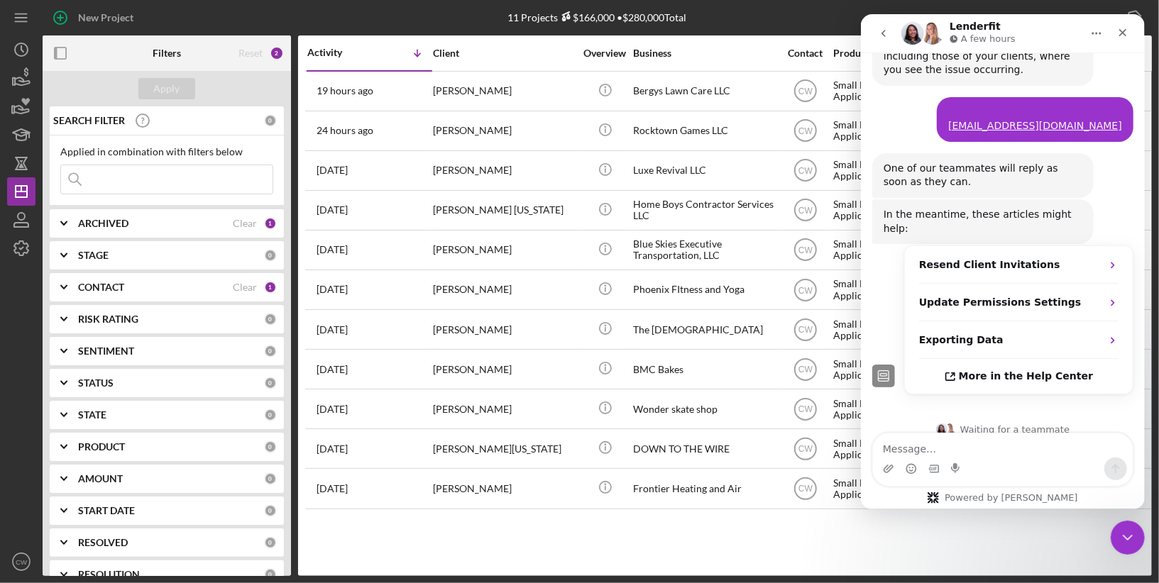
click at [1099, 33] on icon "Home" at bounding box center [1095, 34] width 9 height 2
click at [1135, 35] on nav "Lenderfit A few hours Expand window Download transcript" at bounding box center [1002, 33] width 284 height 38
click at [1118, 34] on icon "Close" at bounding box center [1121, 32] width 11 height 11
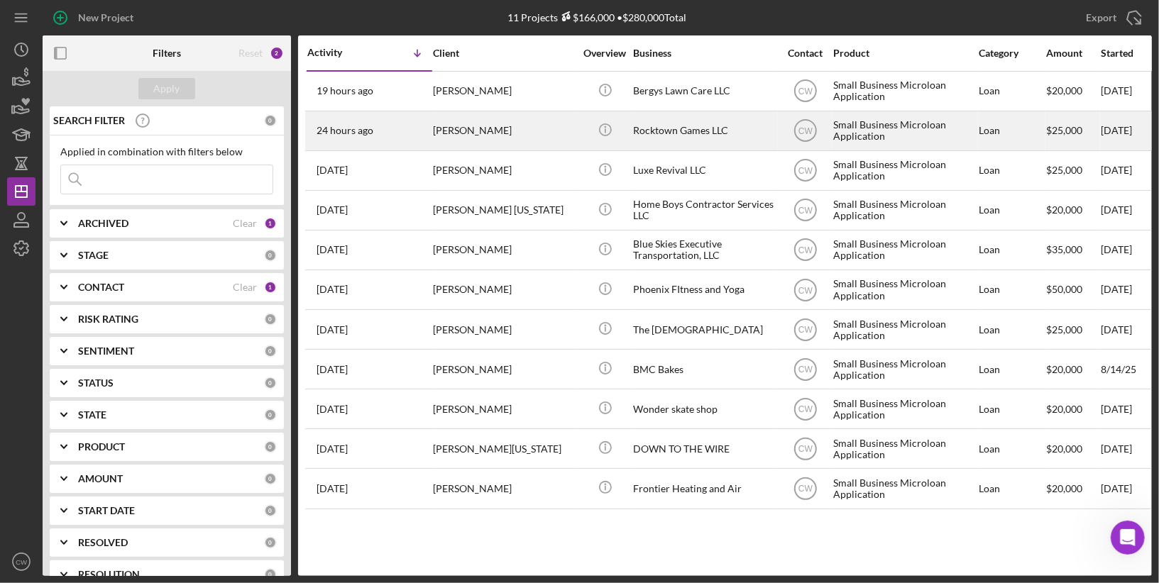
click at [962, 123] on div "Small Business Microloan Application" at bounding box center [904, 131] width 142 height 38
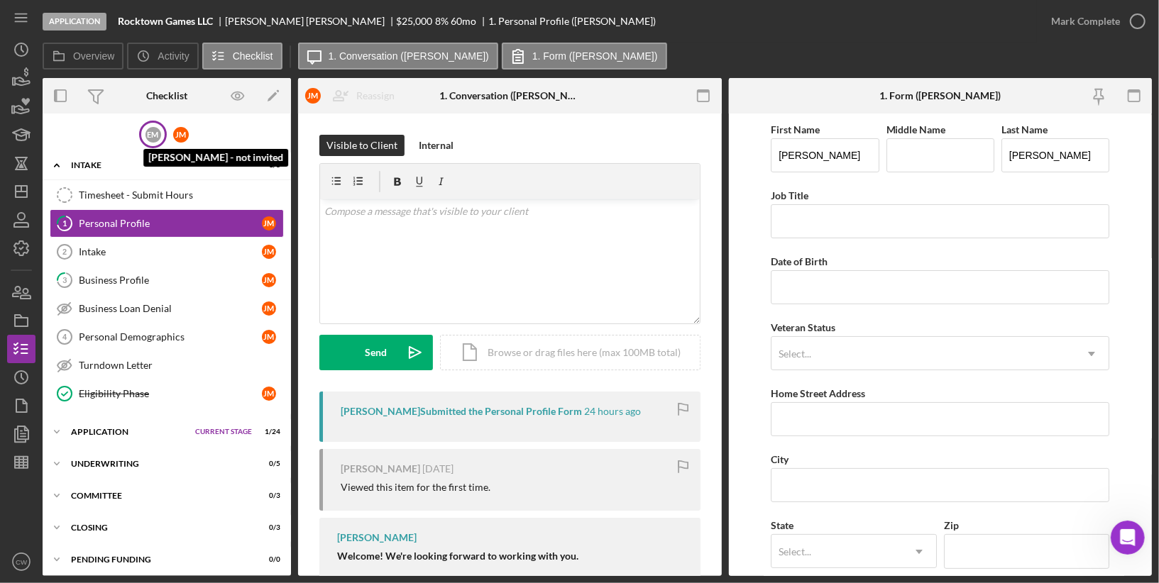
click at [152, 134] on div "E M" at bounding box center [153, 135] width 16 height 16
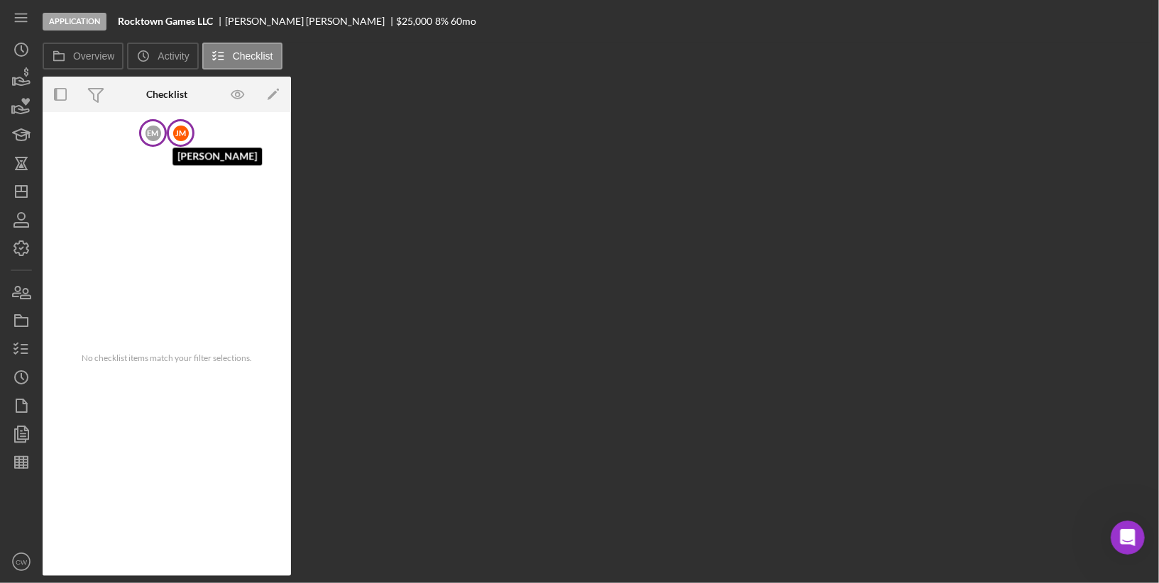
click at [181, 139] on div "[PERSON_NAME]" at bounding box center [181, 134] width 16 height 16
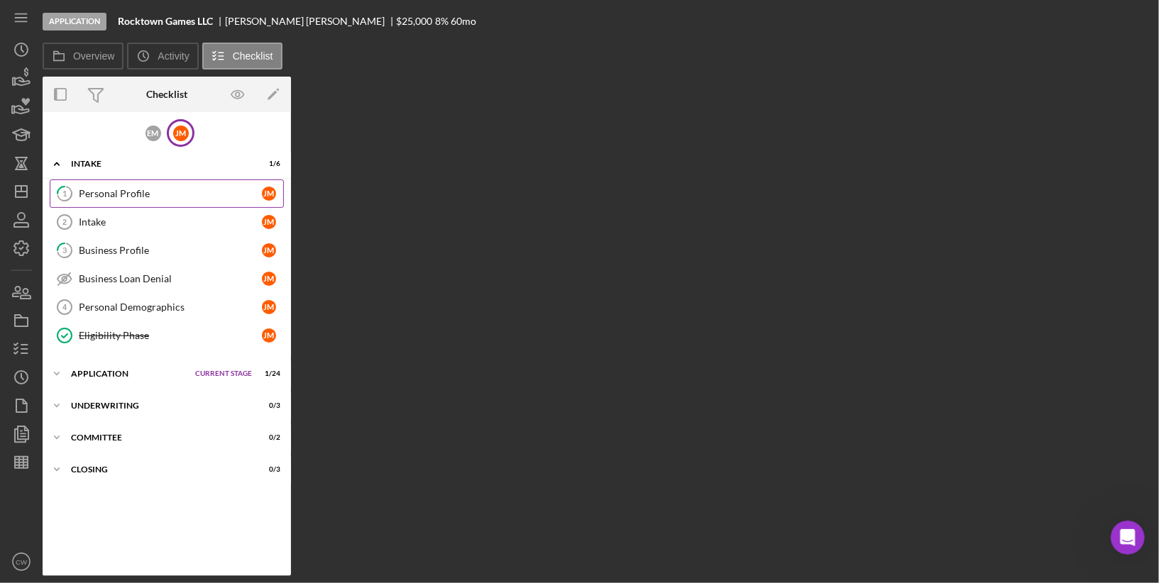
click at [126, 195] on div "Personal Profile" at bounding box center [170, 193] width 183 height 11
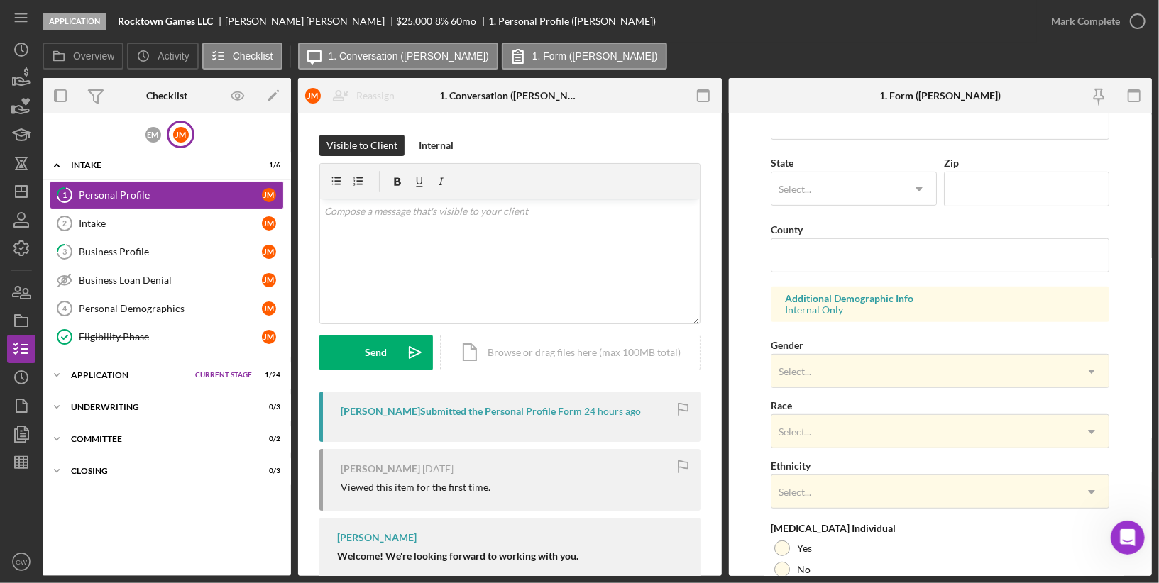
scroll to position [479, 0]
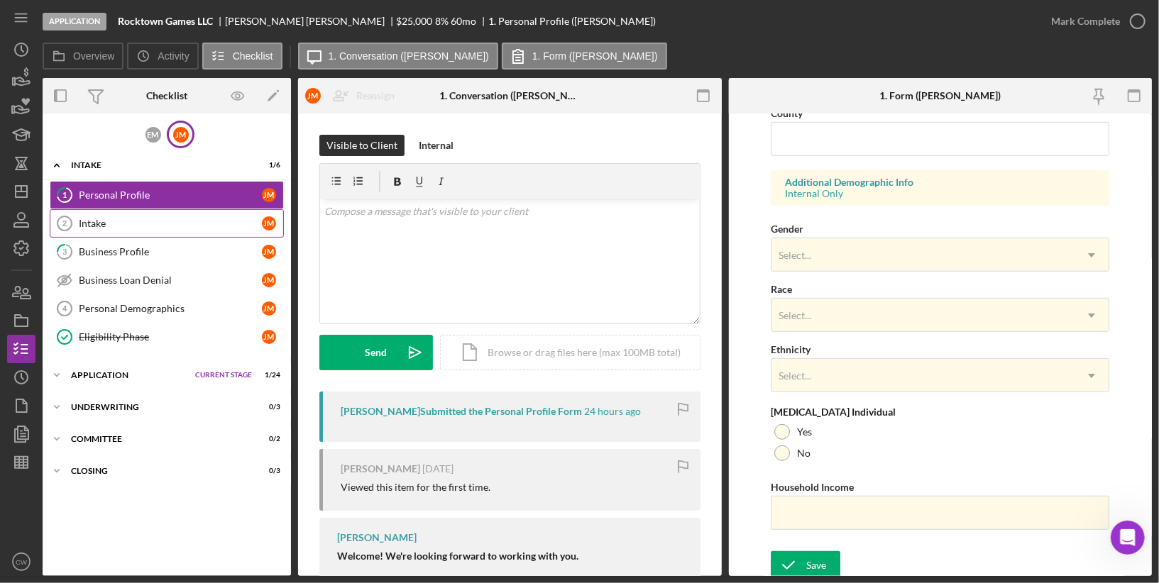
click at [158, 228] on link "Intake 2 Intake [PERSON_NAME]" at bounding box center [167, 223] width 234 height 28
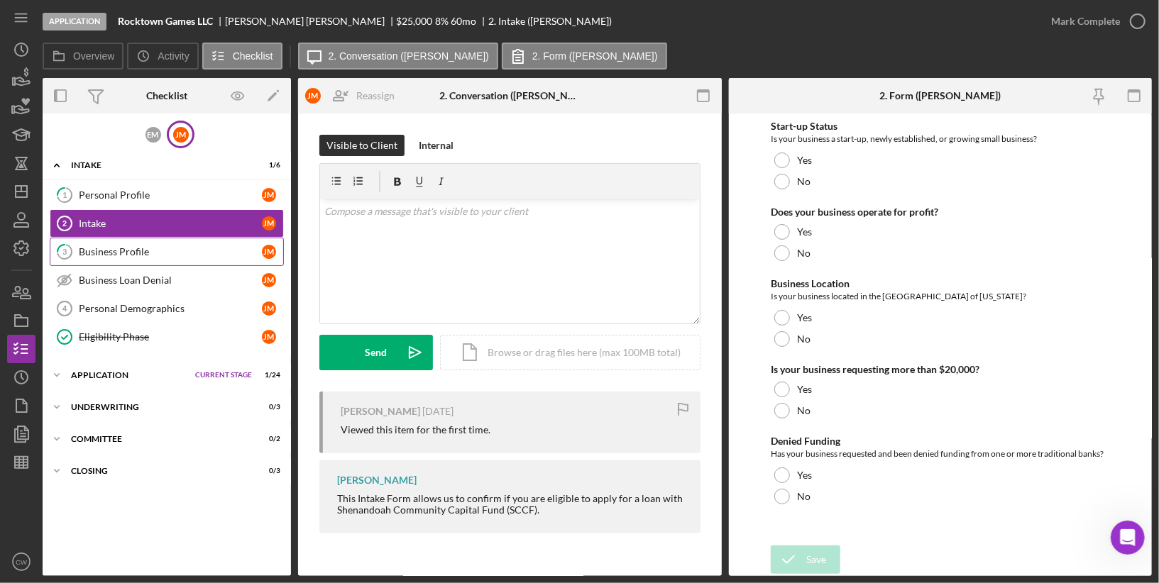
click at [145, 246] on div "Business Profile" at bounding box center [170, 251] width 183 height 11
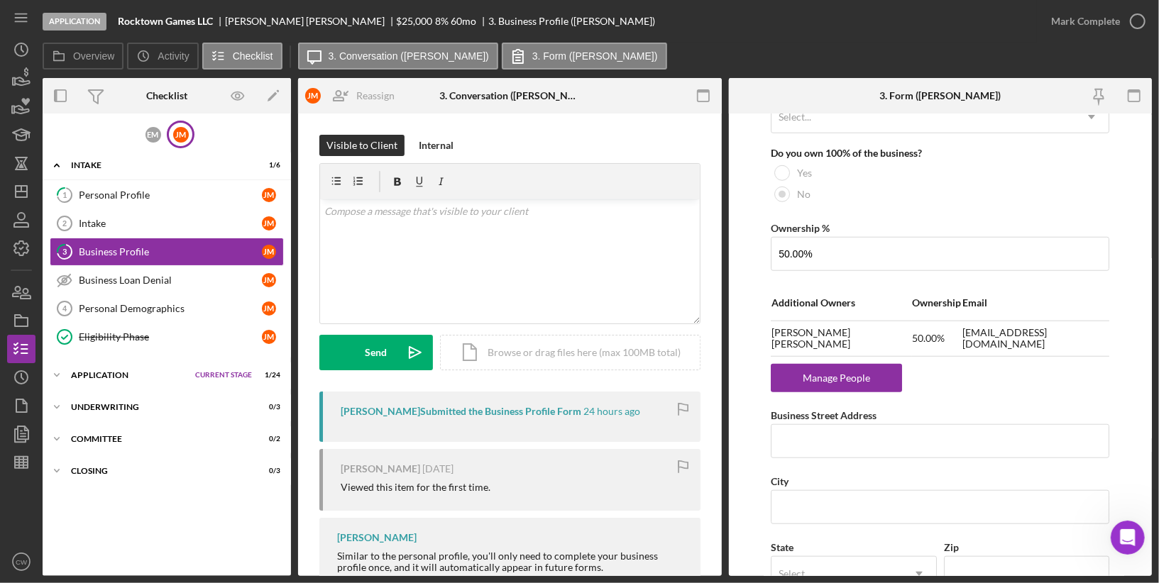
scroll to position [819, 0]
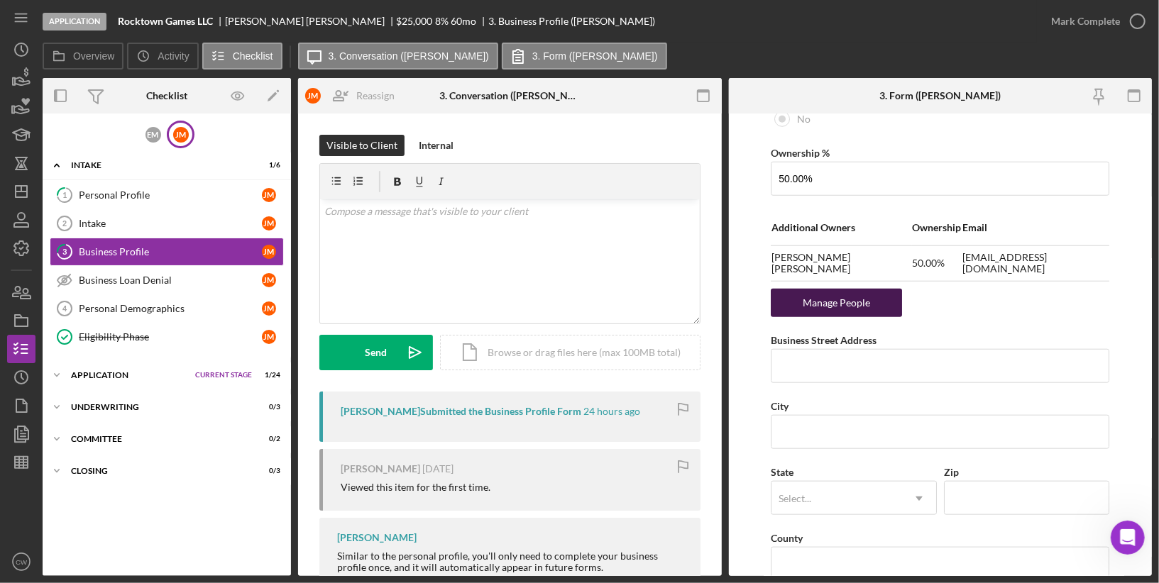
click at [854, 296] on div "Manage People" at bounding box center [836, 303] width 117 height 28
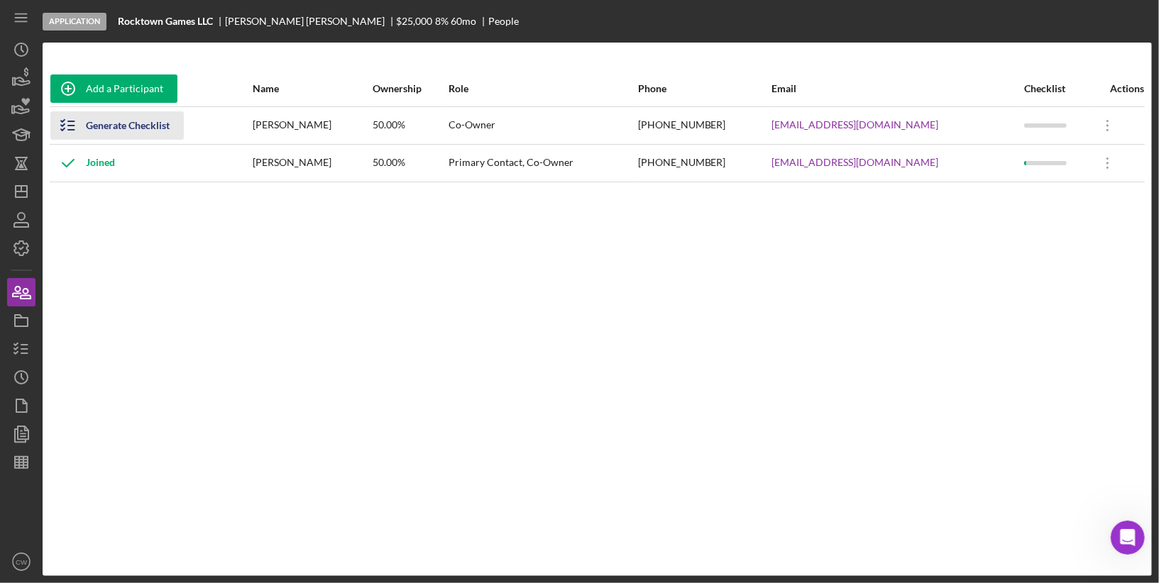
click at [143, 126] on div "Generate Checklist" at bounding box center [128, 125] width 84 height 28
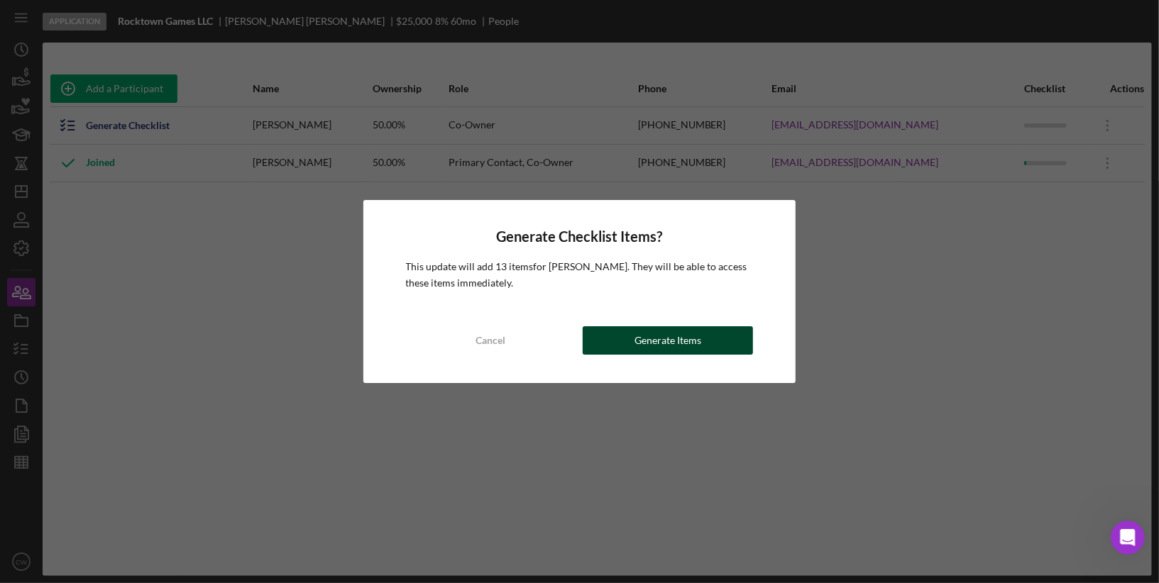
click at [614, 333] on button "Generate Items" at bounding box center [668, 340] width 170 height 28
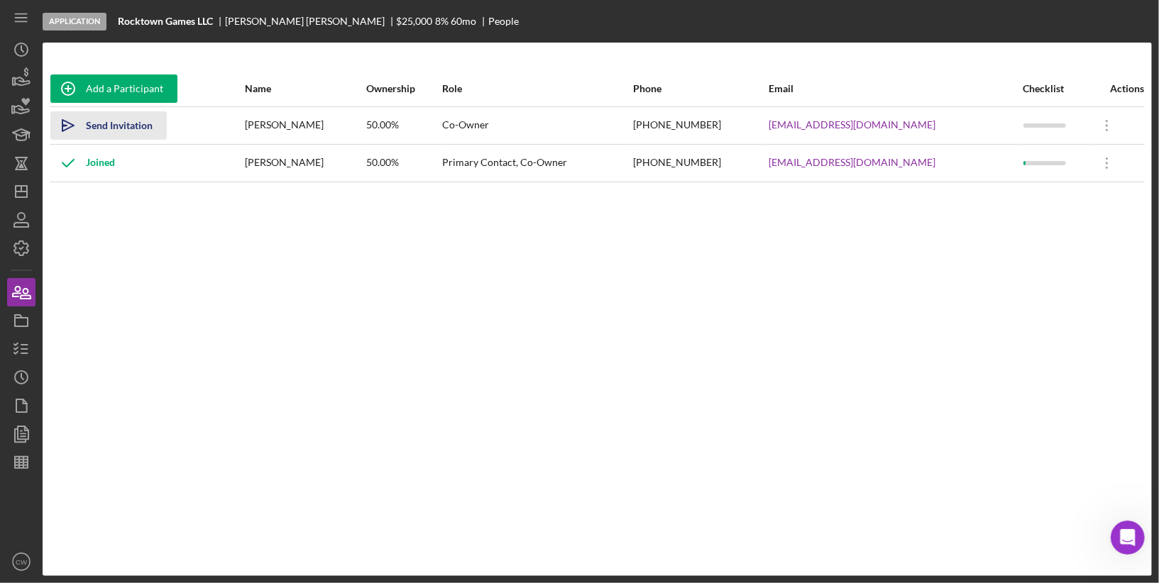
click at [136, 124] on div "Send Invitation" at bounding box center [119, 125] width 67 height 28
click at [169, 20] on b "Rocktown Games LLC" at bounding box center [165, 21] width 95 height 11
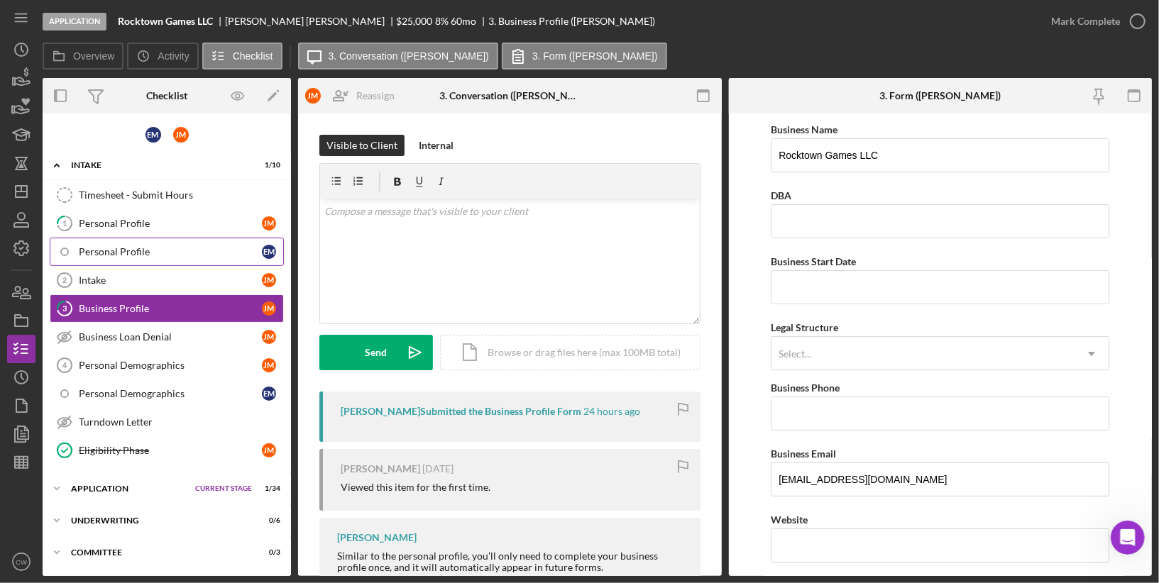
click at [189, 246] on div "Personal Profile" at bounding box center [170, 251] width 183 height 11
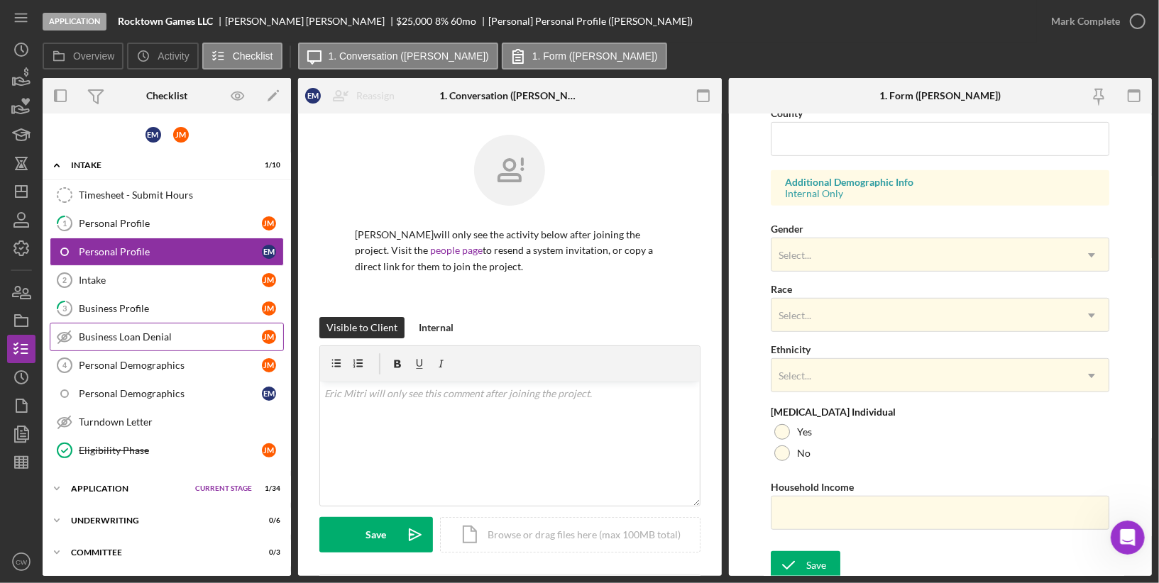
scroll to position [87, 0]
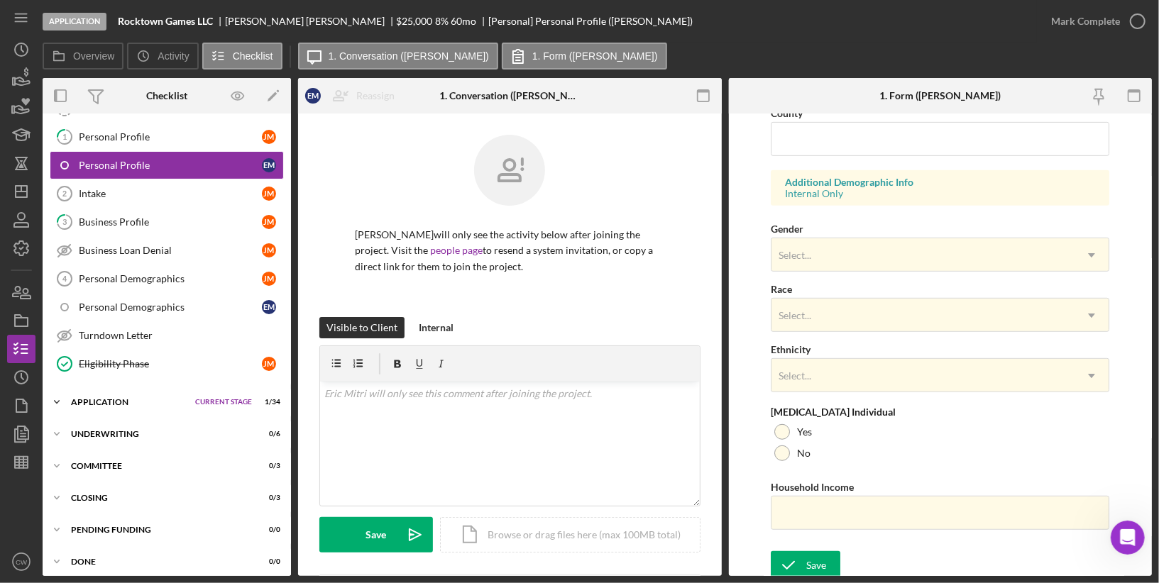
click at [111, 398] on div "Application" at bounding box center [129, 402] width 117 height 9
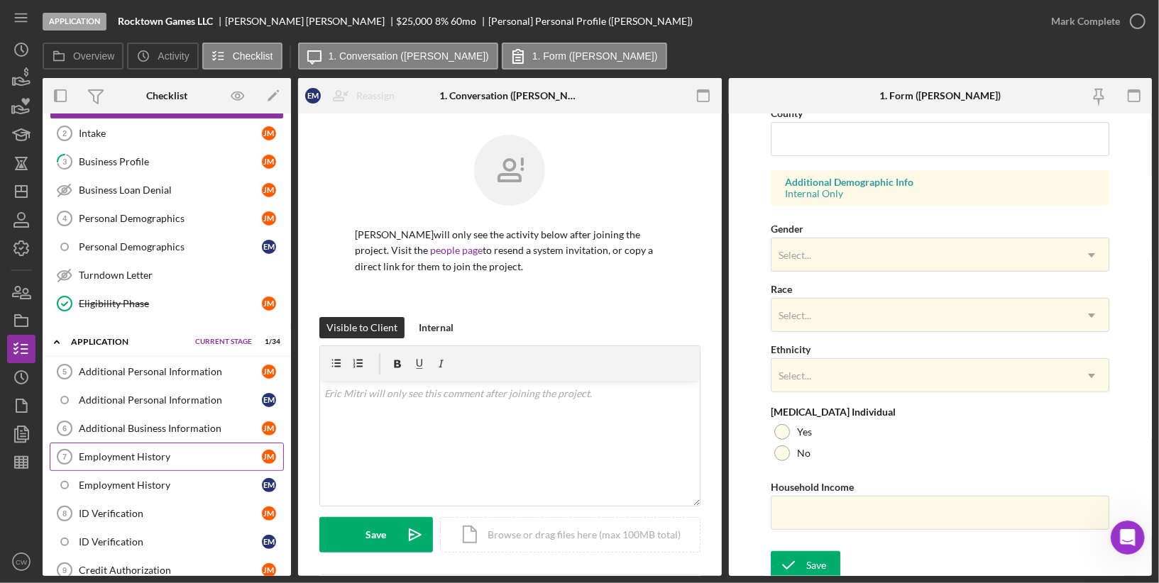
scroll to position [0, 0]
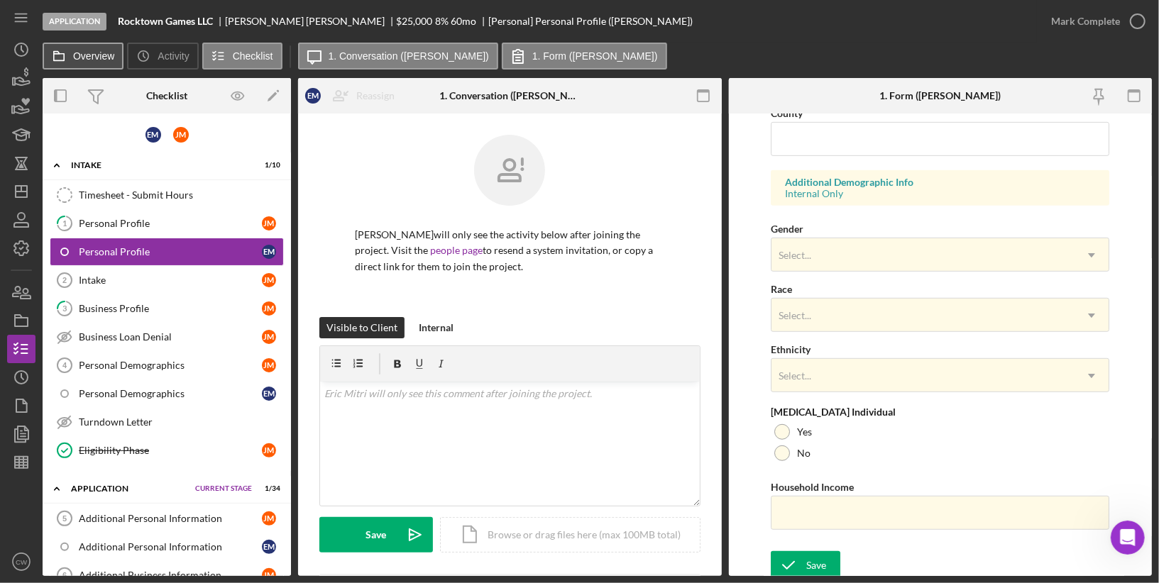
click at [71, 53] on icon at bounding box center [59, 56] width 28 height 28
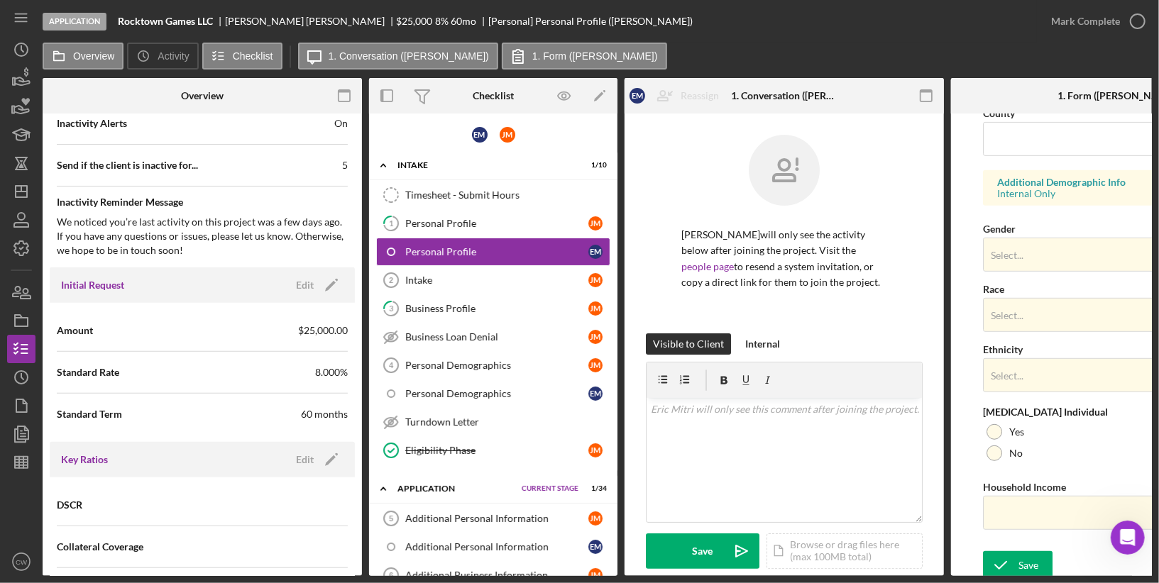
scroll to position [660, 0]
click at [260, 236] on div "We noticed you’re last activity on this project was a few days ago. If you have…" at bounding box center [202, 233] width 291 height 43
click at [307, 331] on div "Amount $25,000.00" at bounding box center [202, 327] width 291 height 35
click at [319, 322] on span "$25,000.00" at bounding box center [323, 328] width 50 height 14
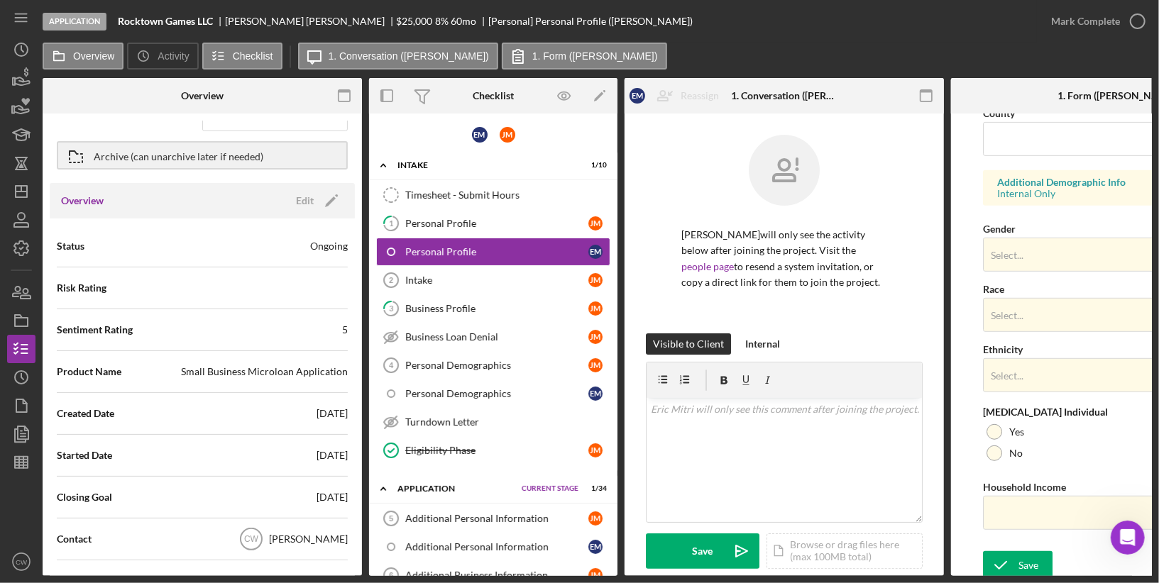
scroll to position [0, 0]
